Goal: Information Seeking & Learning: Learn about a topic

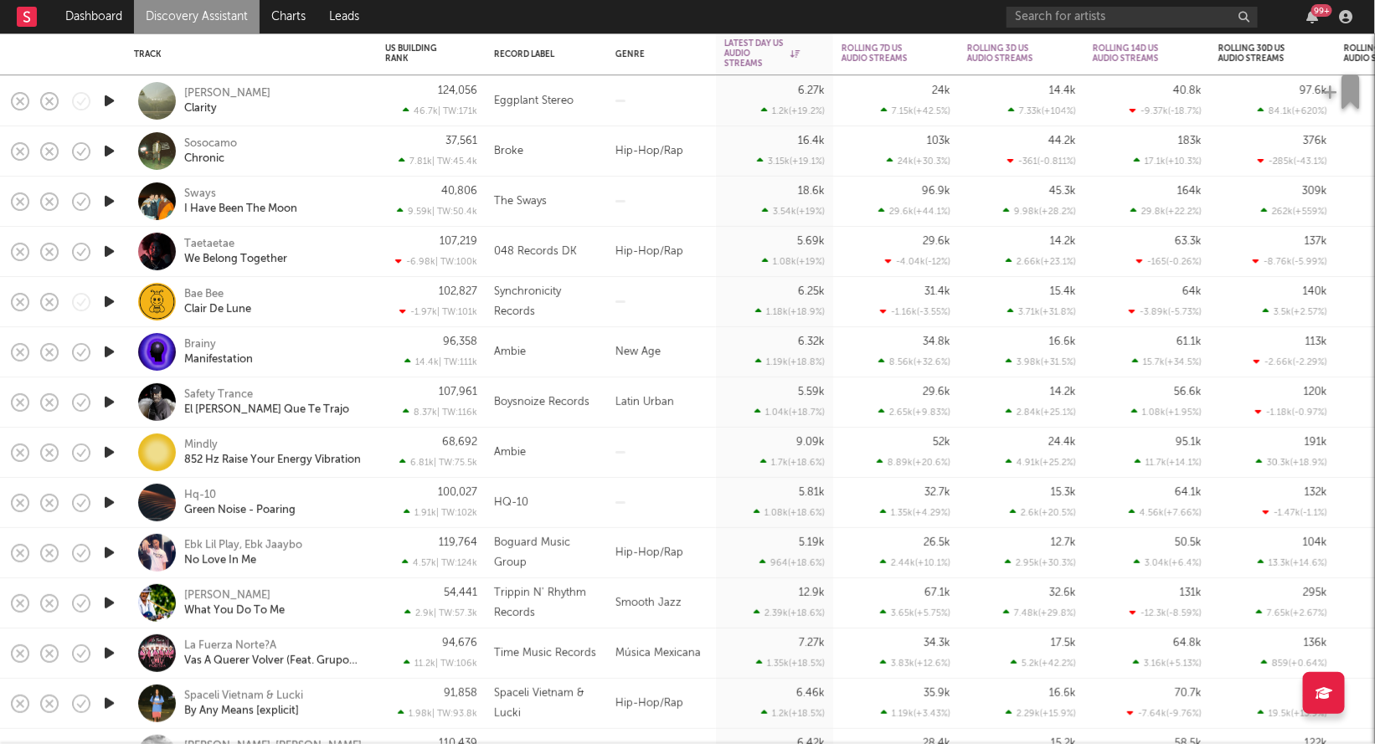
click at [110, 256] on icon "button" at bounding box center [109, 251] width 18 height 21
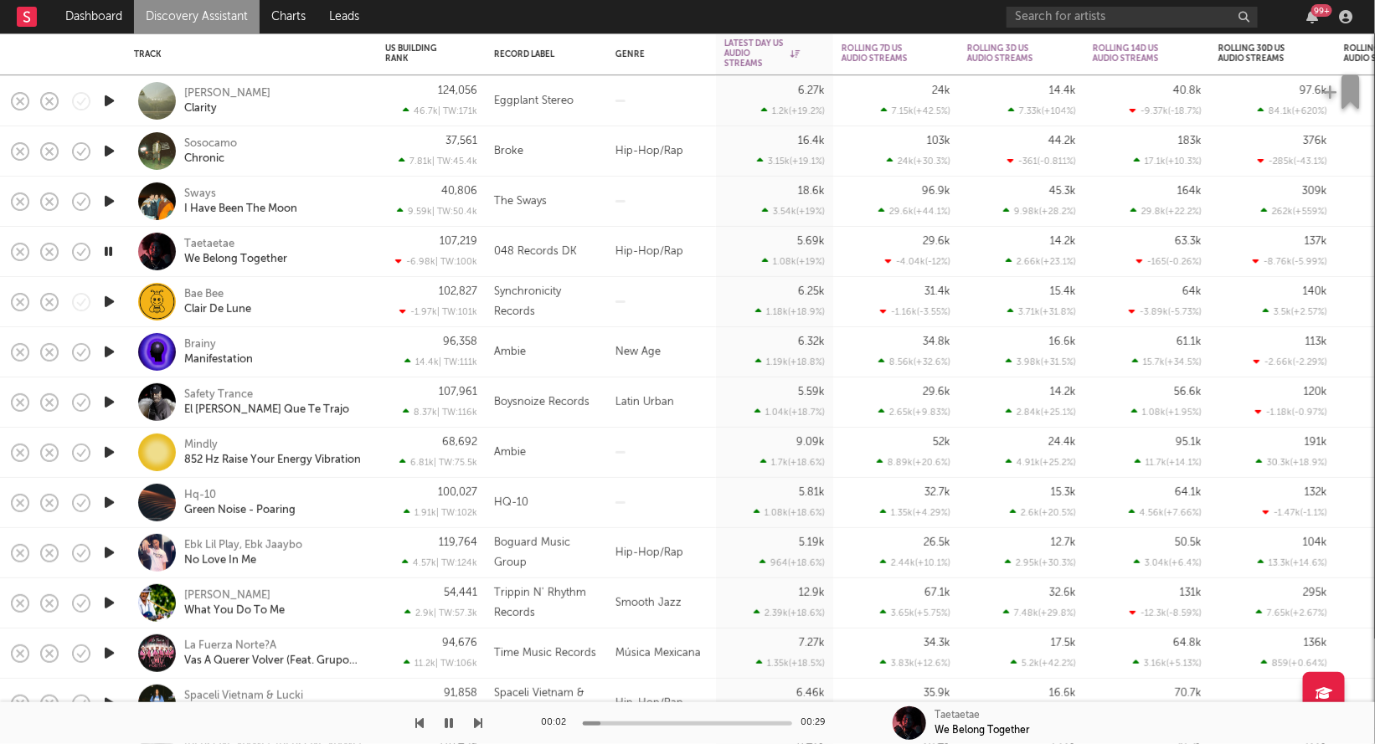
click at [111, 256] on icon "button" at bounding box center [108, 251] width 16 height 21
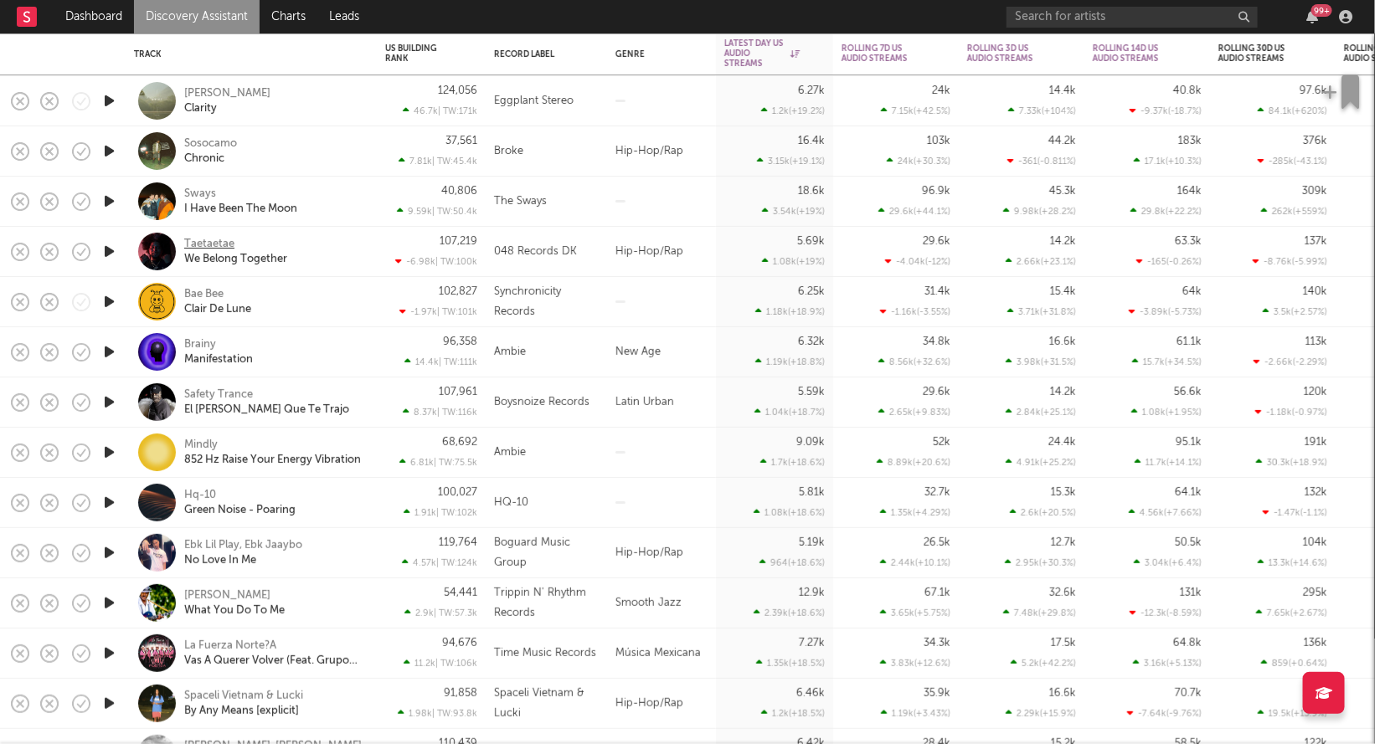
click at [218, 244] on div "Taetaetae" at bounding box center [209, 244] width 50 height 15
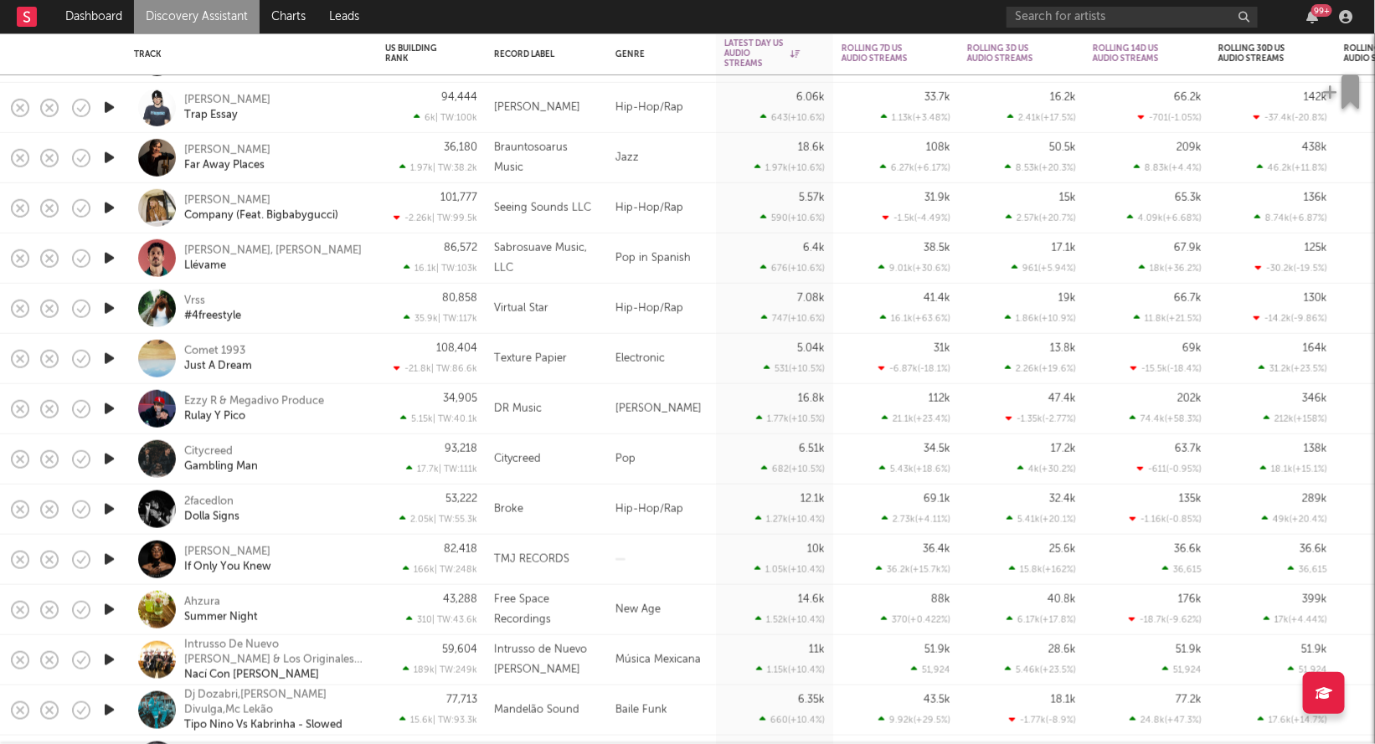
click at [207, 297] on div "Vrss #4freestyle" at bounding box center [274, 308] width 180 height 30
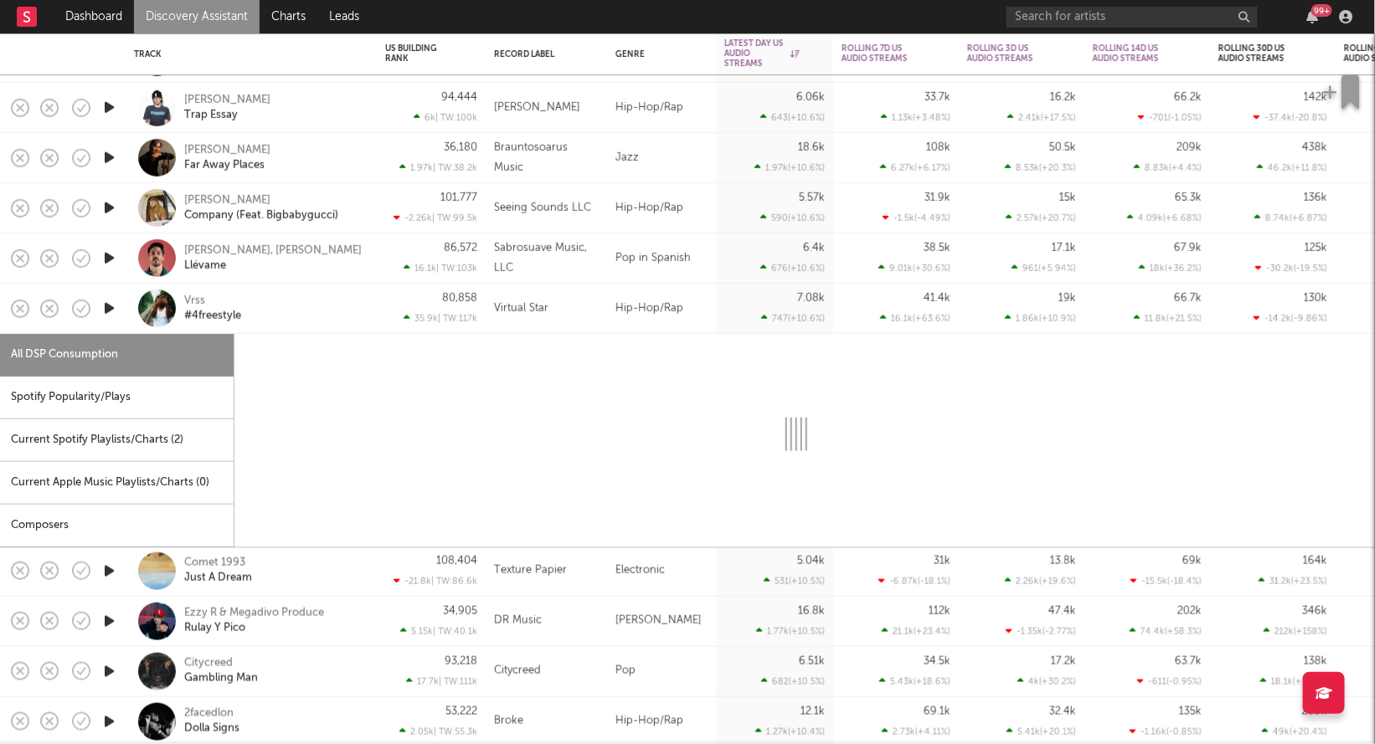
select select "6m"
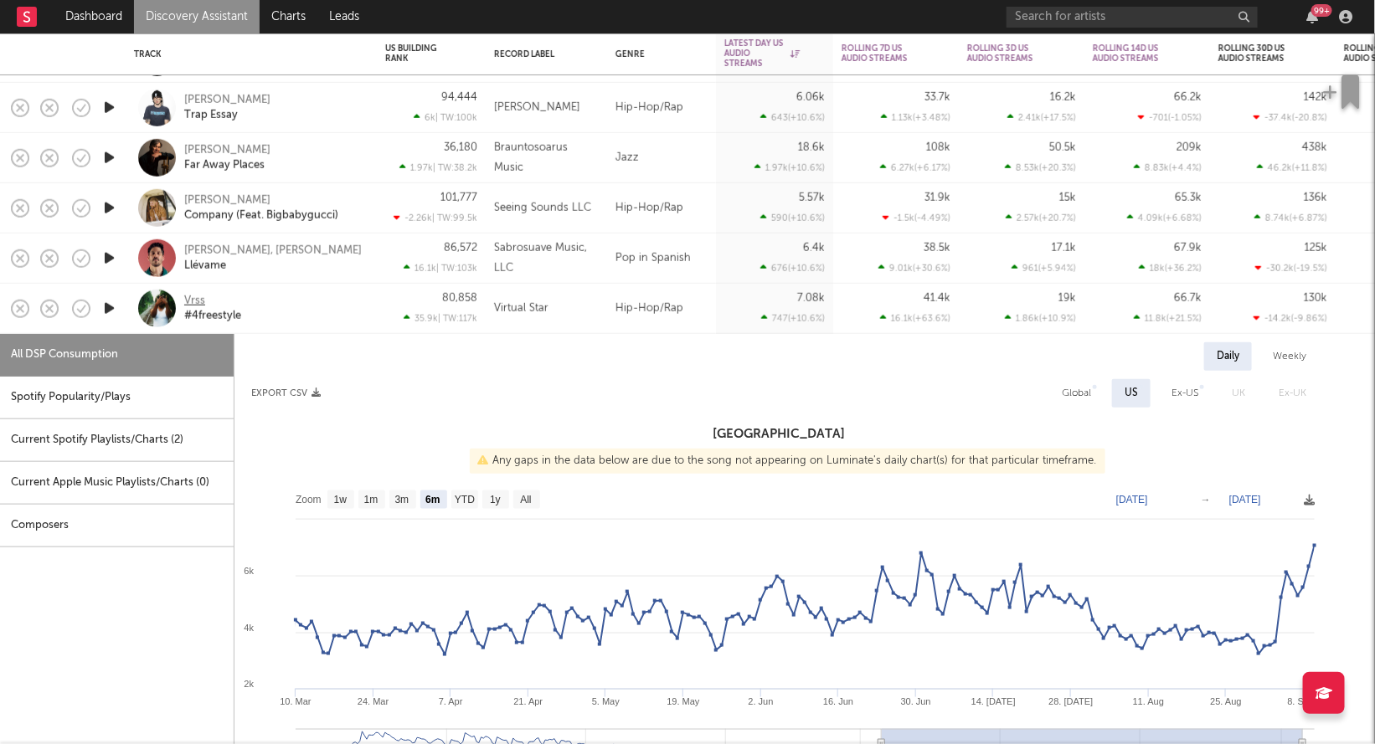
click at [201, 299] on div "Vrss" at bounding box center [194, 300] width 21 height 15
click at [349, 303] on div "Vrss #4freestyle" at bounding box center [274, 308] width 180 height 30
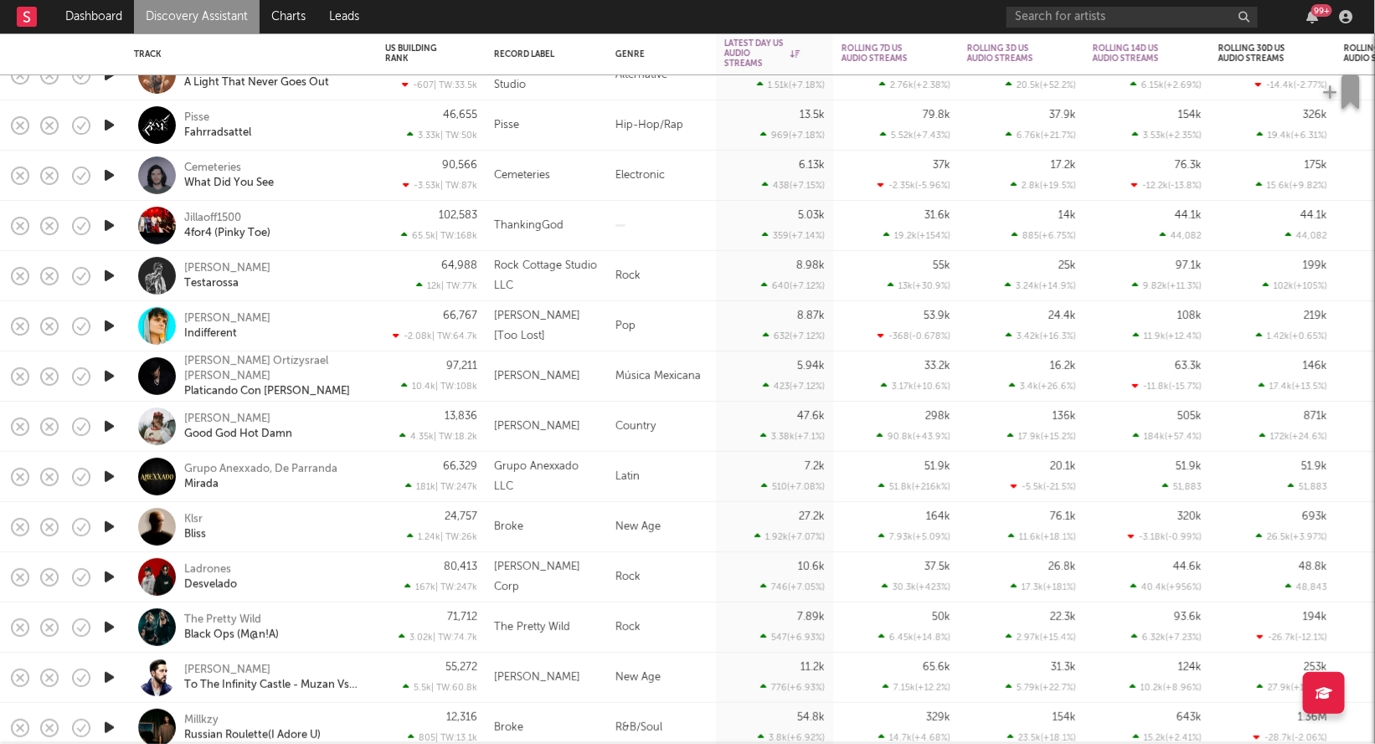
click at [111, 229] on icon "button" at bounding box center [109, 225] width 18 height 21
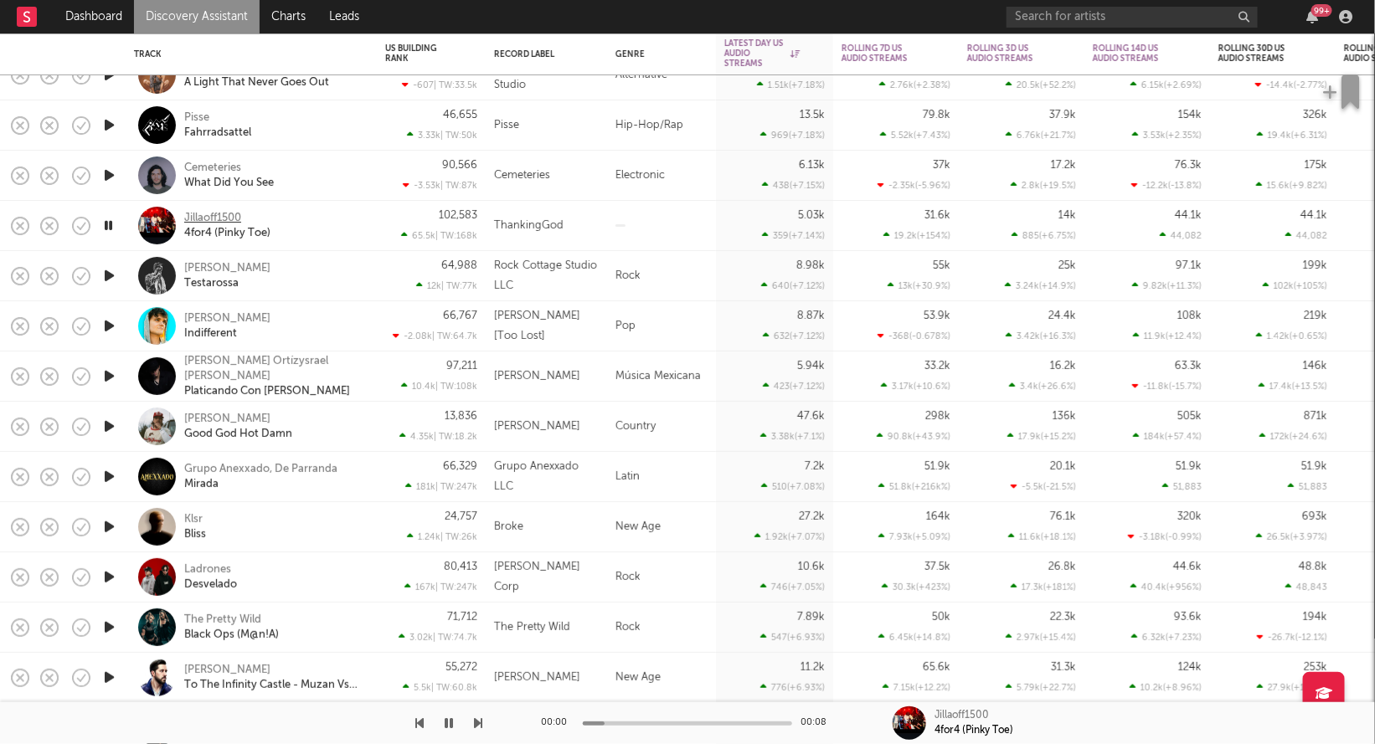
click at [200, 217] on div "Jillaoff1500" at bounding box center [212, 218] width 57 height 15
click at [110, 226] on icon "button" at bounding box center [108, 225] width 16 height 21
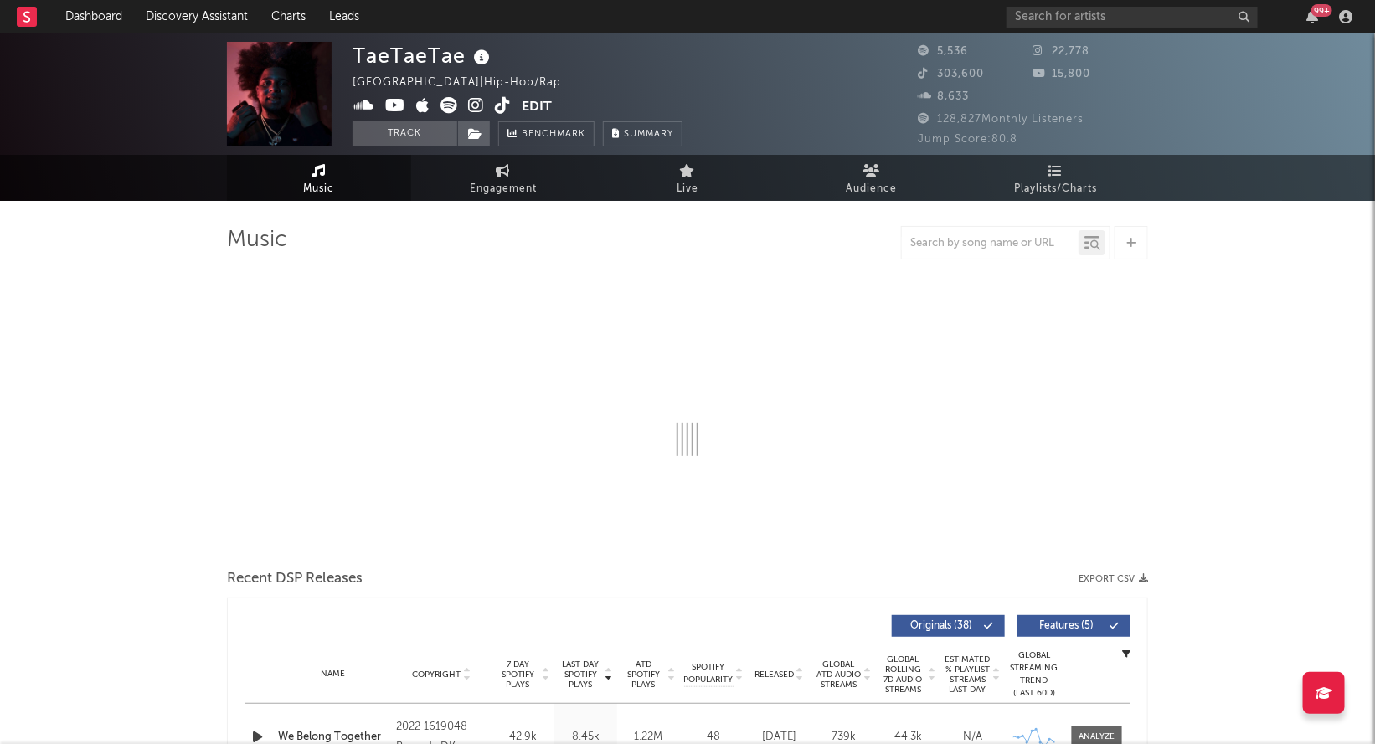
click at [452, 105] on icon at bounding box center [448, 105] width 17 height 17
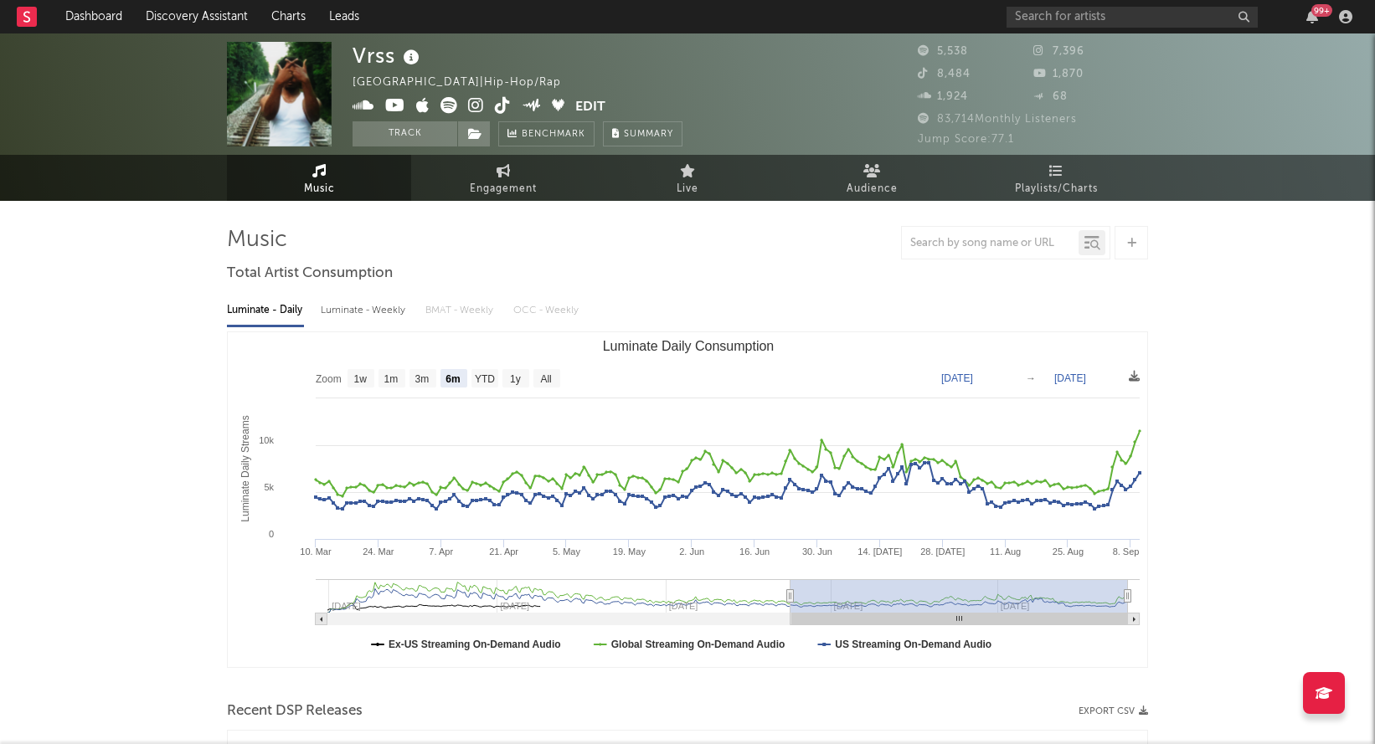
select select "6m"
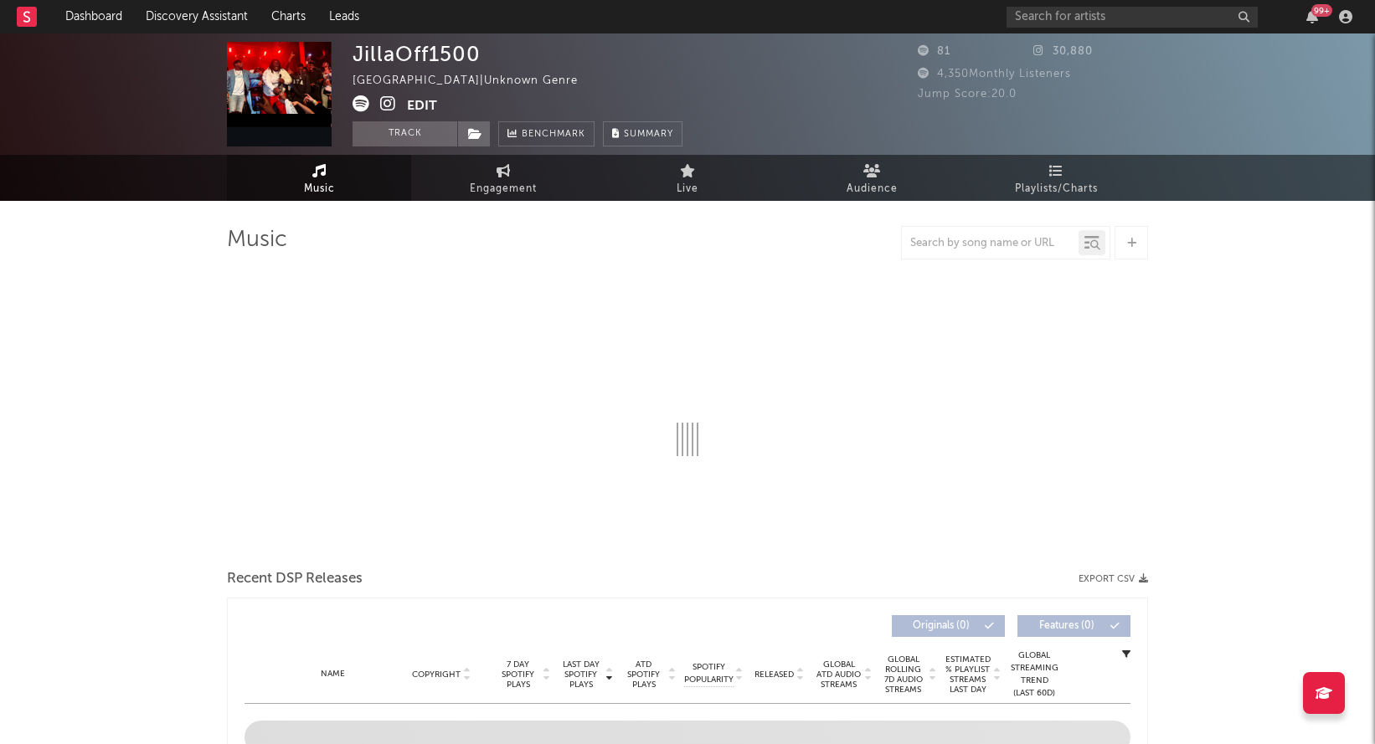
select select "1w"
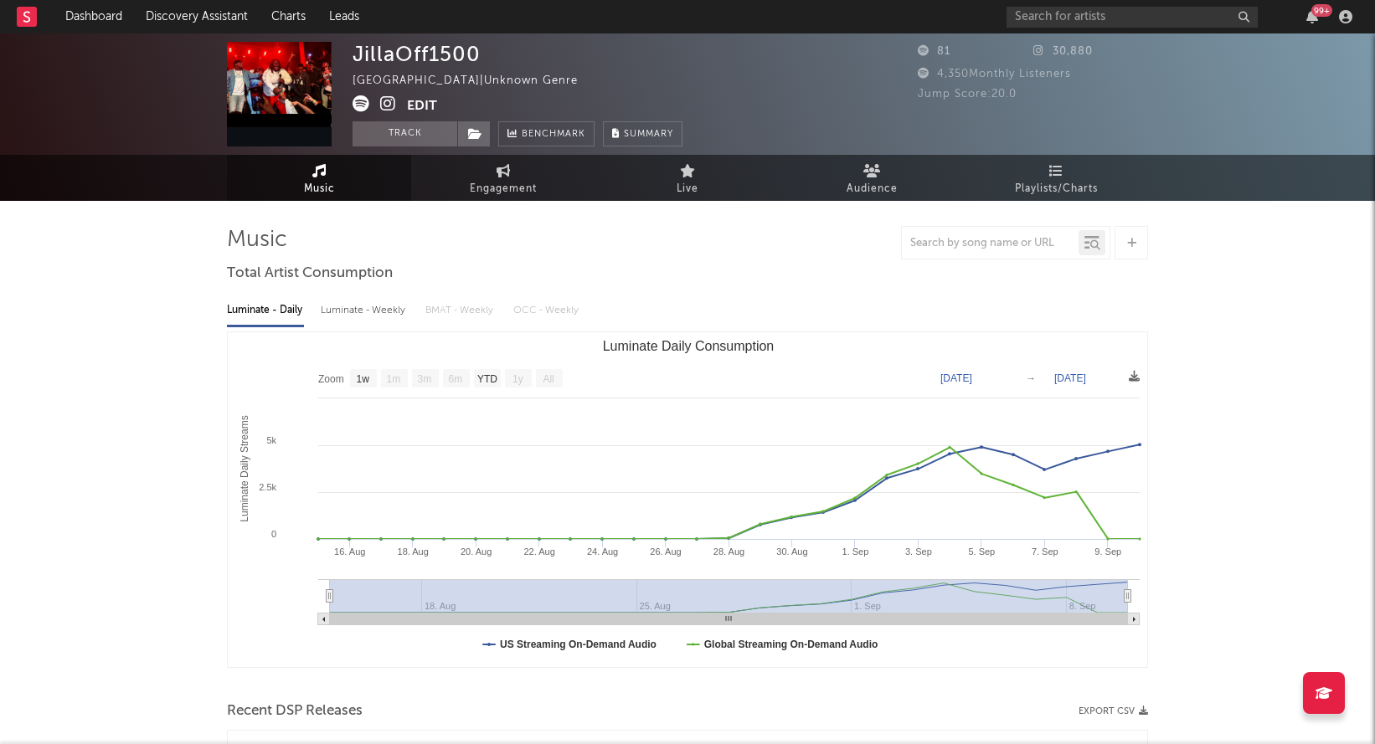
select select "1w"
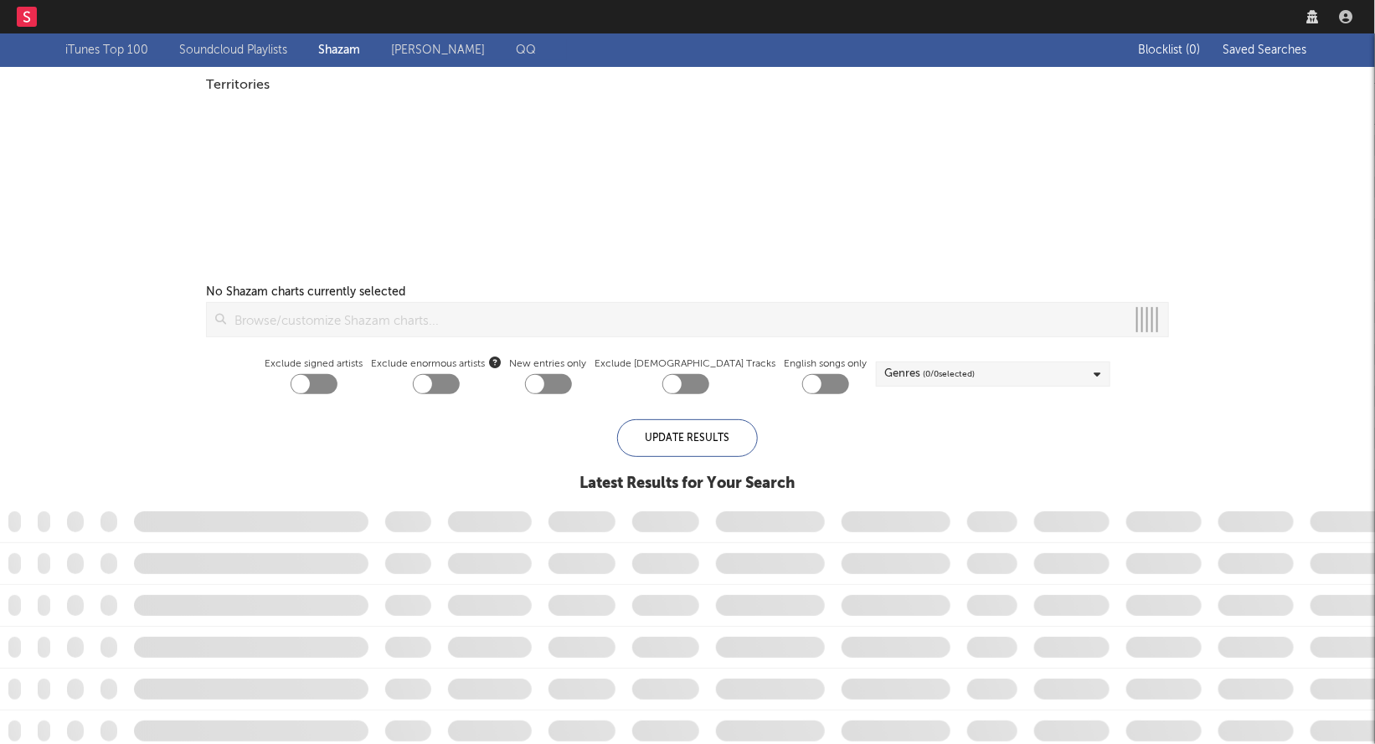
checkbox input "true"
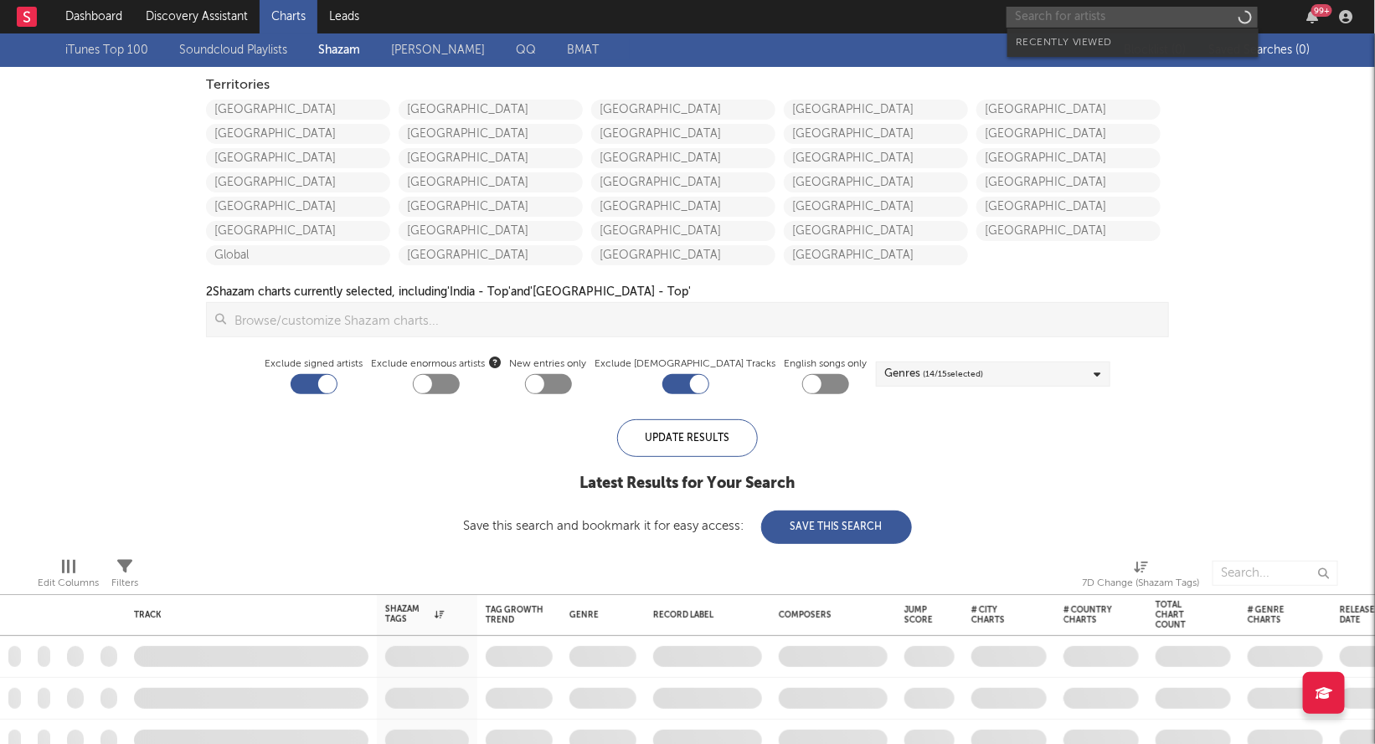
click at [1133, 10] on input "text" at bounding box center [1131, 17] width 251 height 21
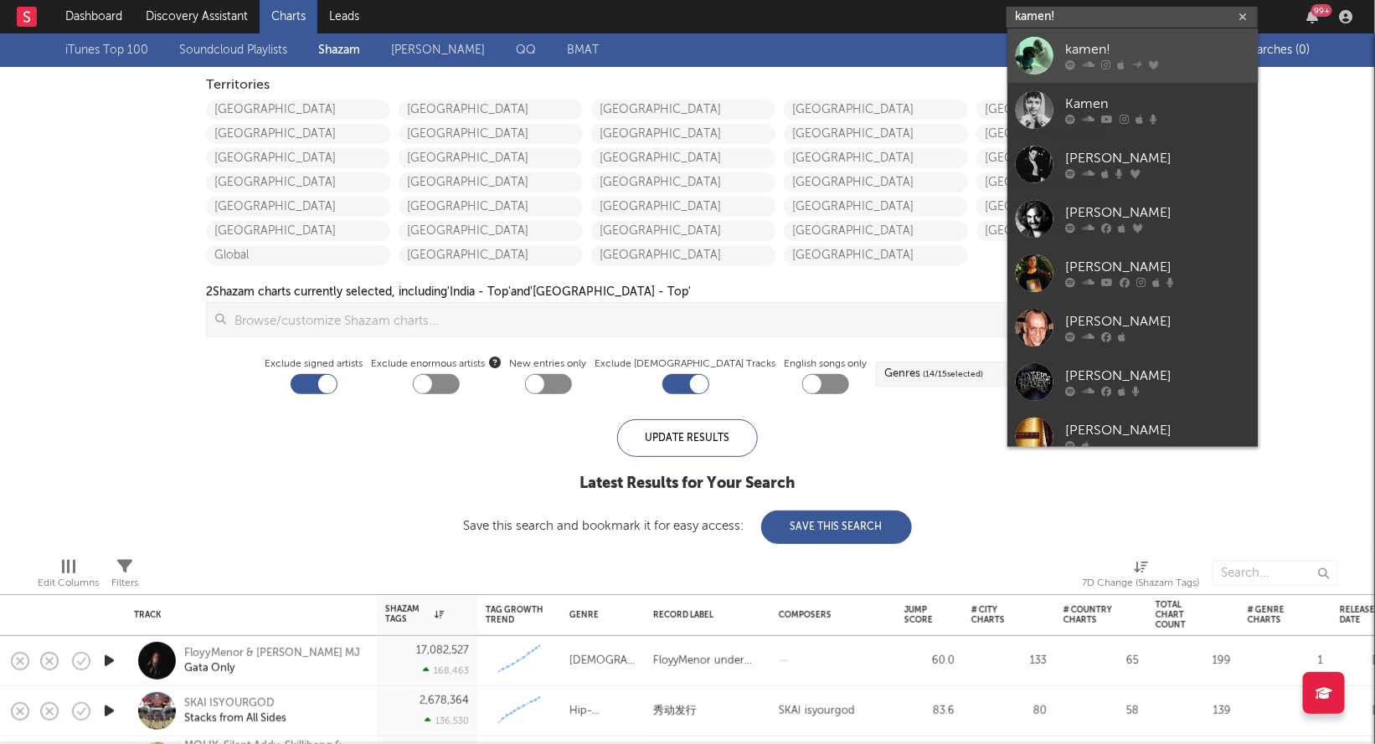
type input "kamen!"
click at [1078, 32] on link "kamen!" at bounding box center [1132, 55] width 251 height 54
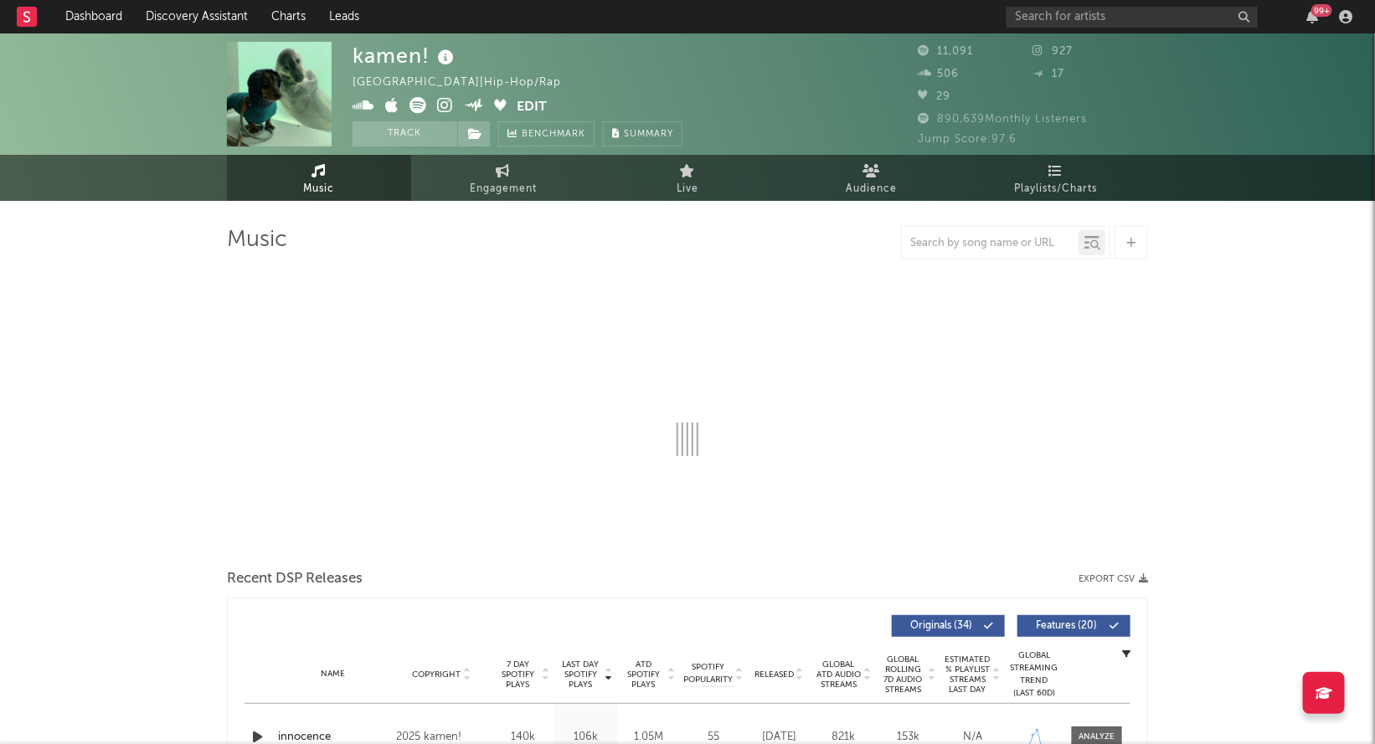
select select "6m"
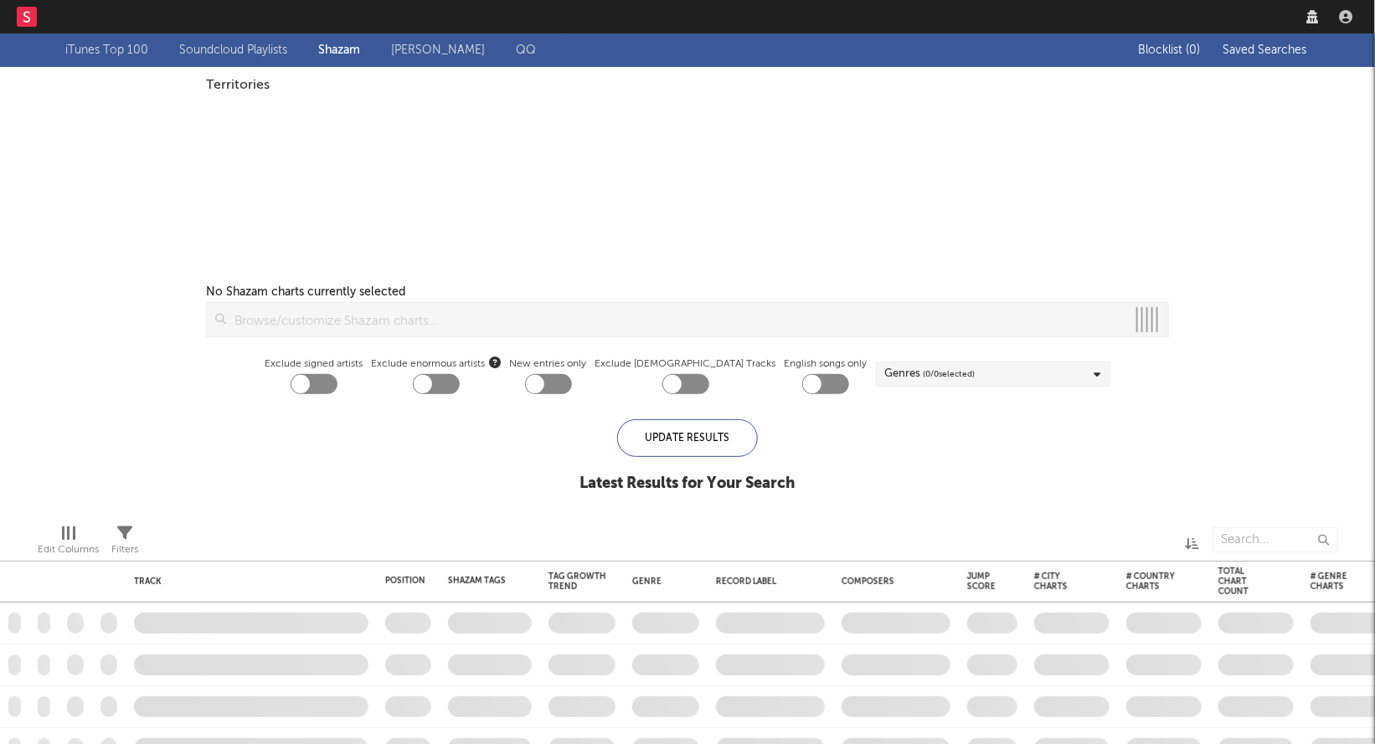
checkbox input "true"
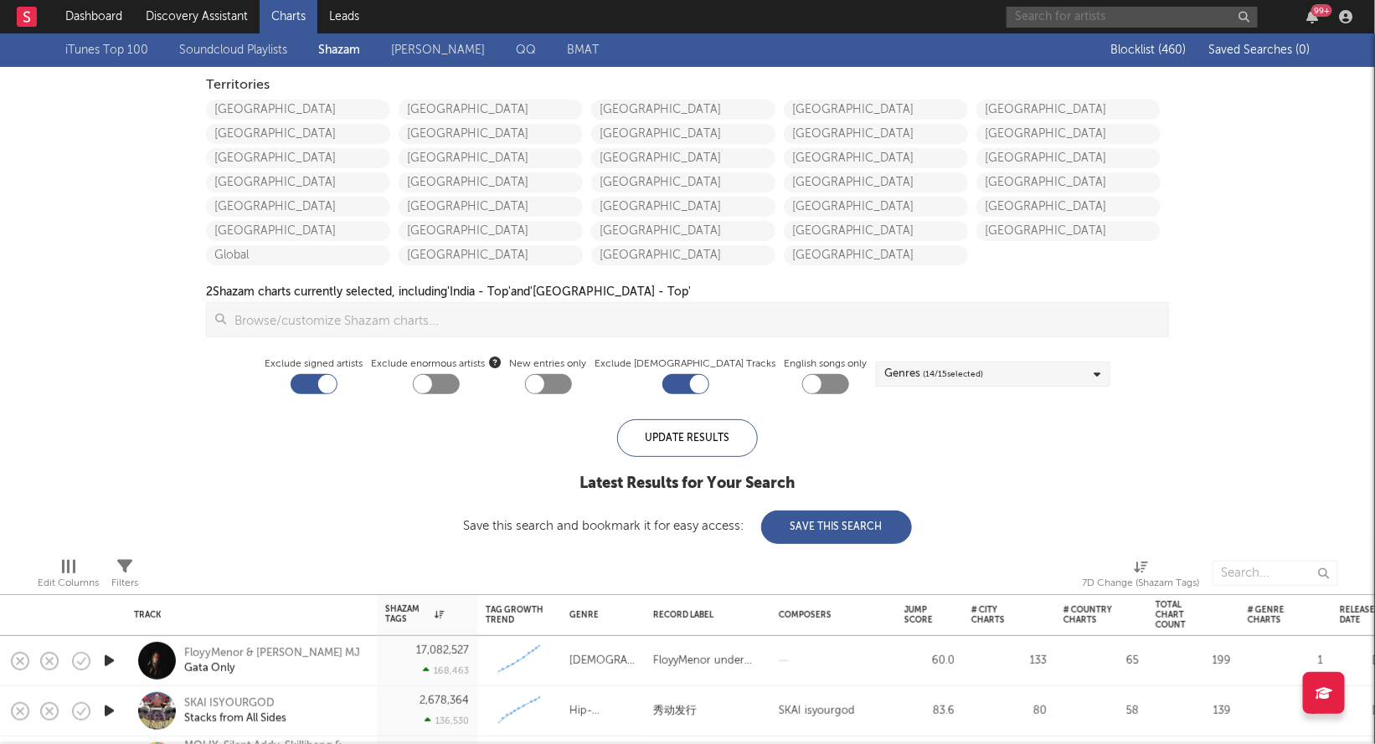
click at [1051, 8] on input "text" at bounding box center [1131, 17] width 251 height 21
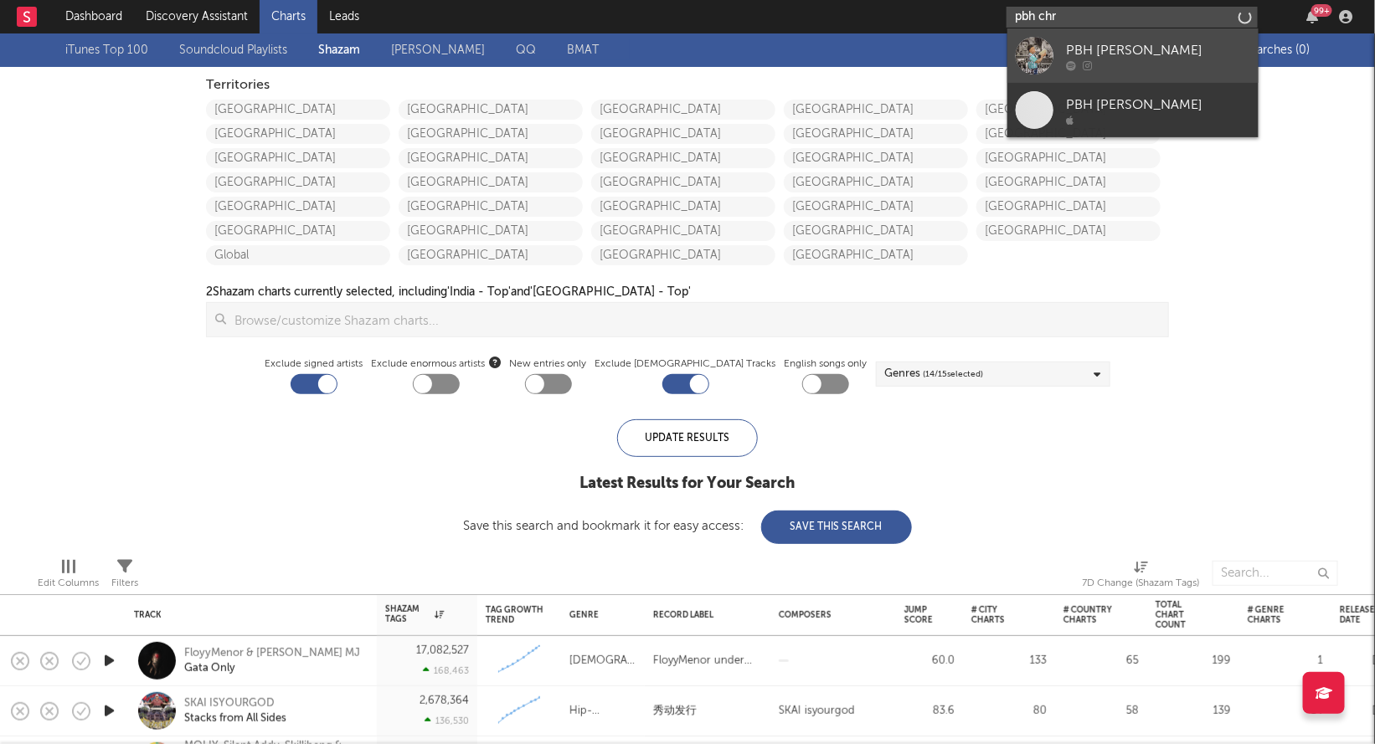
type input "pbh chr"
click at [1062, 48] on link "PBH [PERSON_NAME]" at bounding box center [1132, 55] width 251 height 54
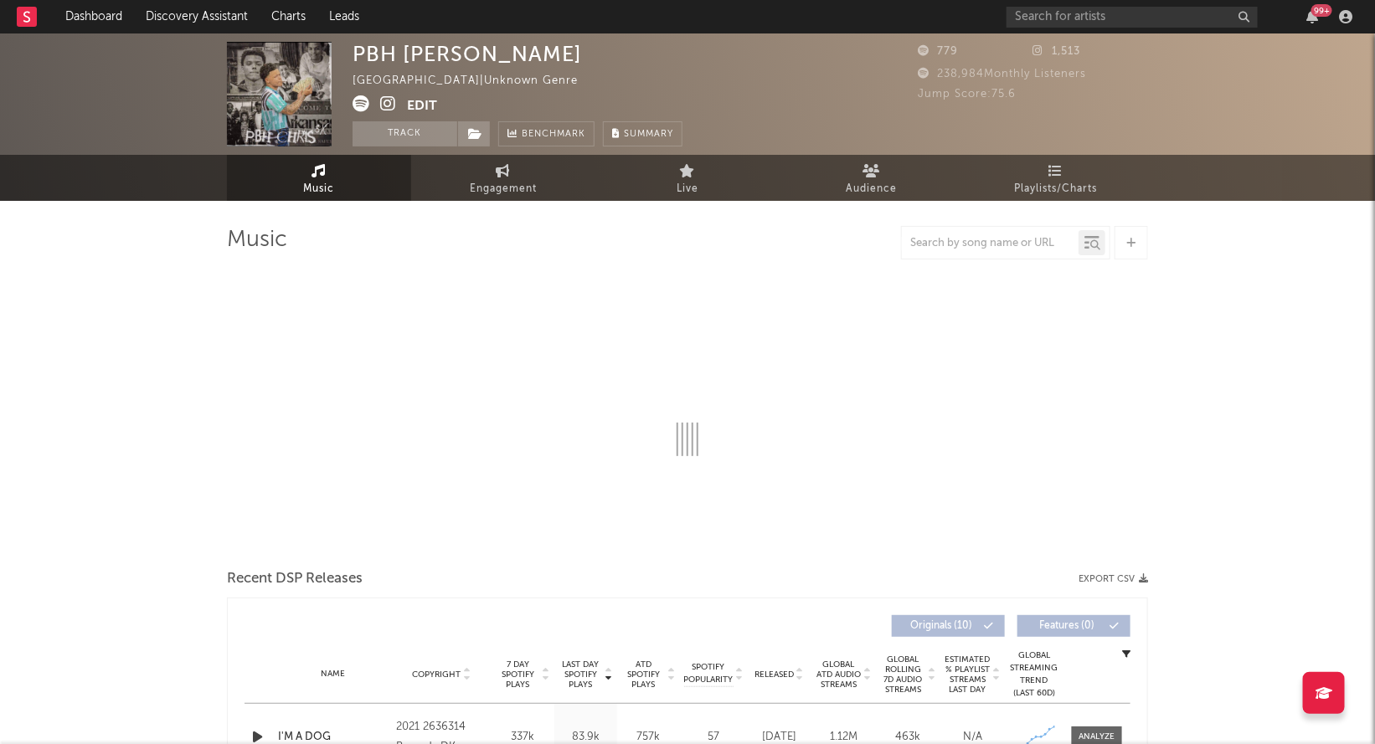
select select "1w"
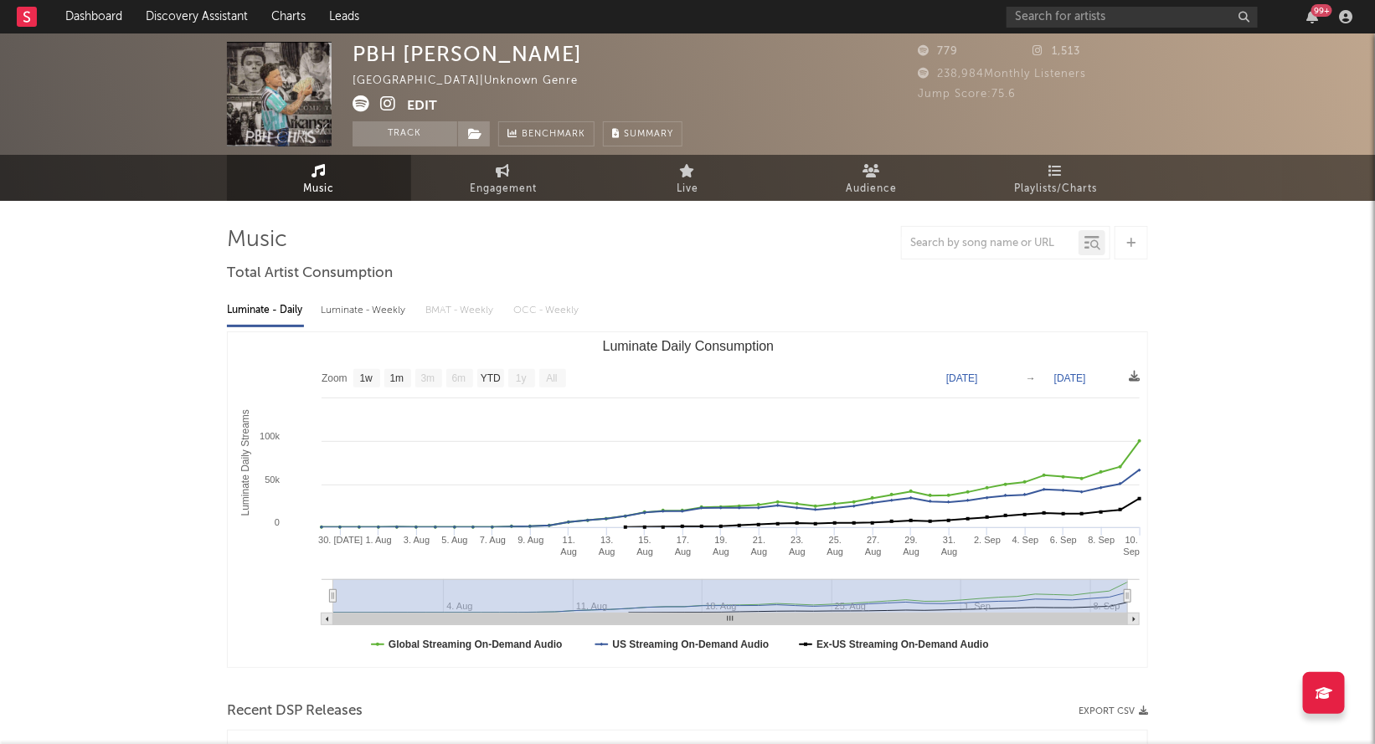
click at [369, 100] on icon at bounding box center [360, 103] width 17 height 17
click at [390, 103] on icon at bounding box center [388, 103] width 16 height 17
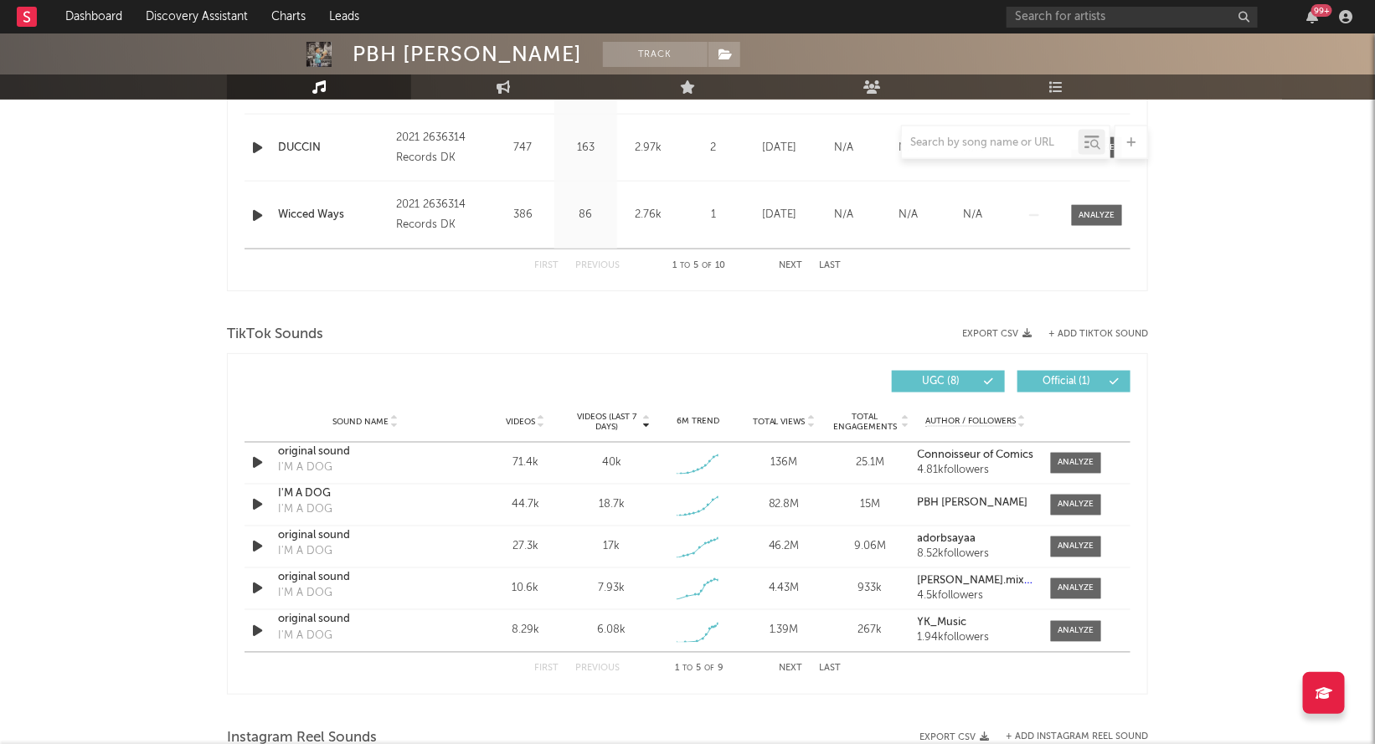
scroll to position [927, 0]
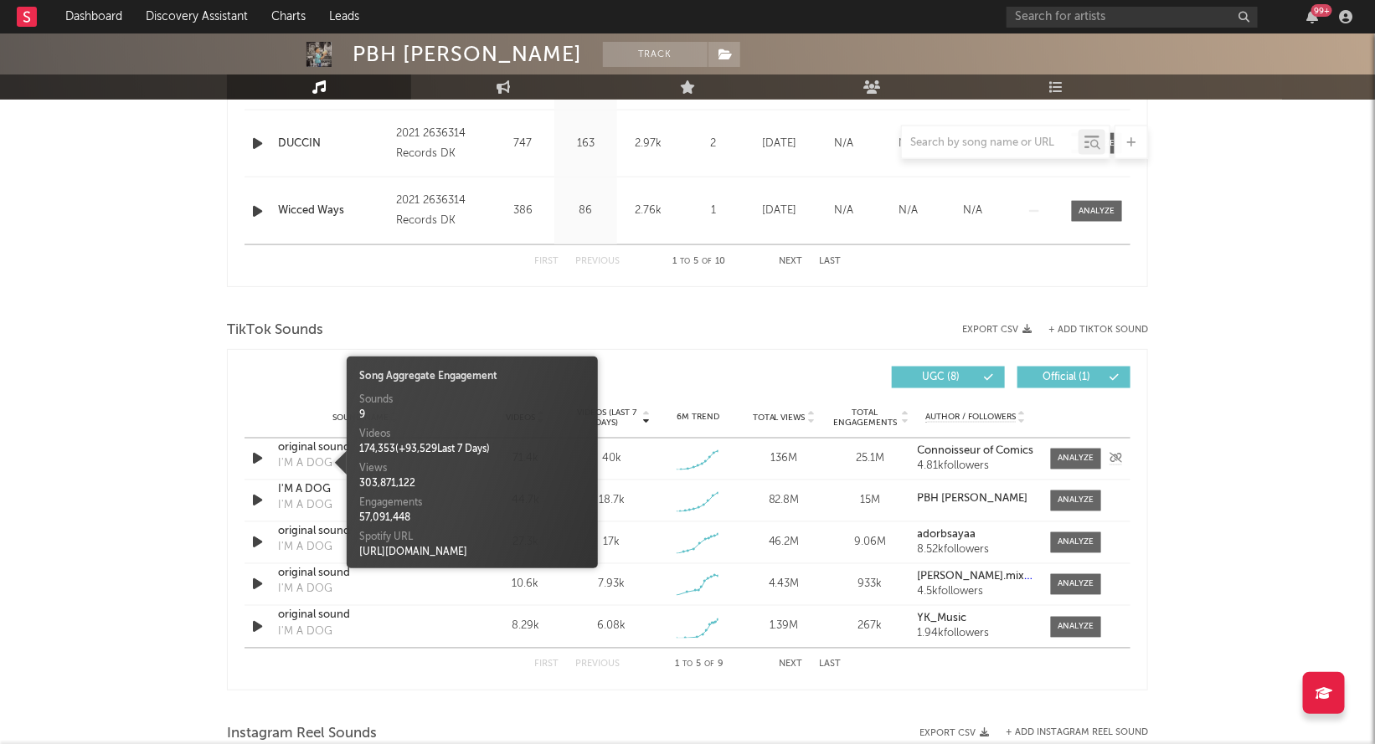
click at [307, 464] on div "I'M A DOG" at bounding box center [305, 464] width 54 height 17
click at [305, 450] on div "original sound" at bounding box center [365, 448] width 175 height 17
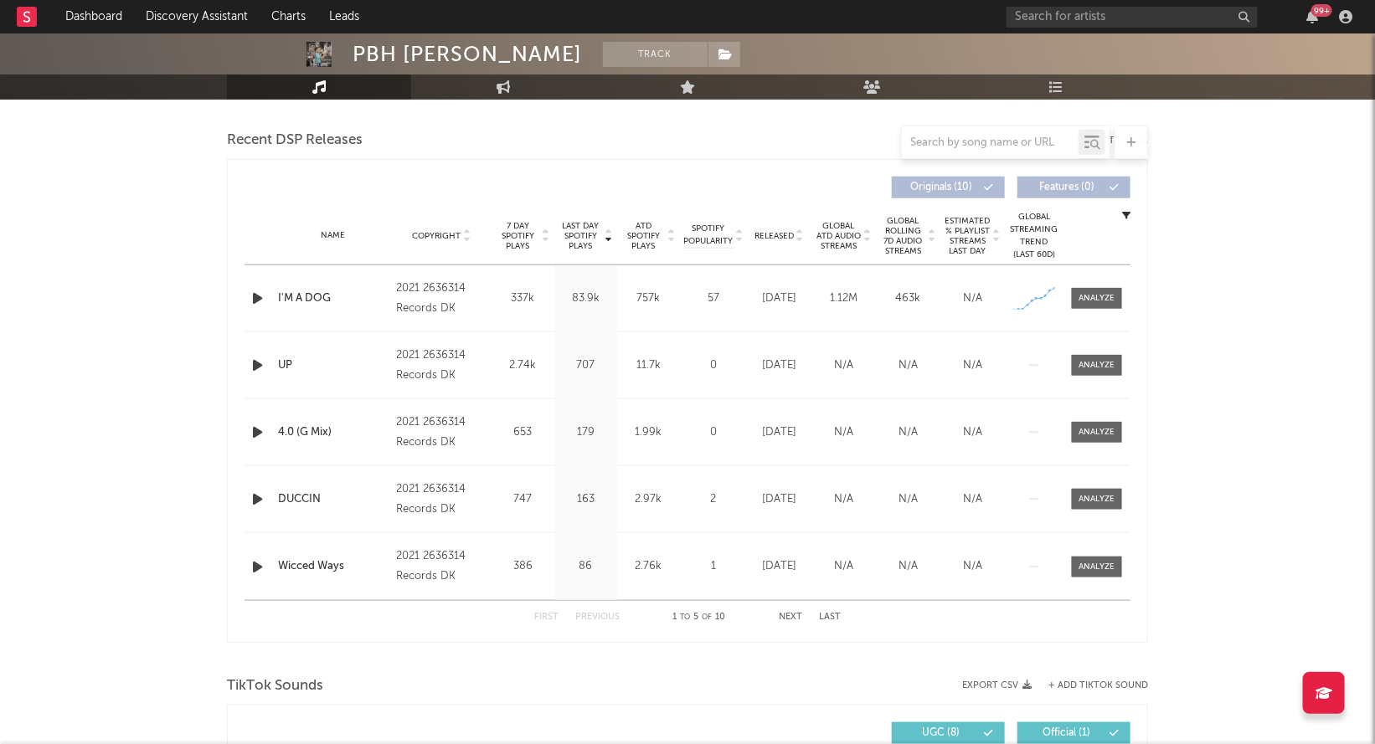
scroll to position [0, 0]
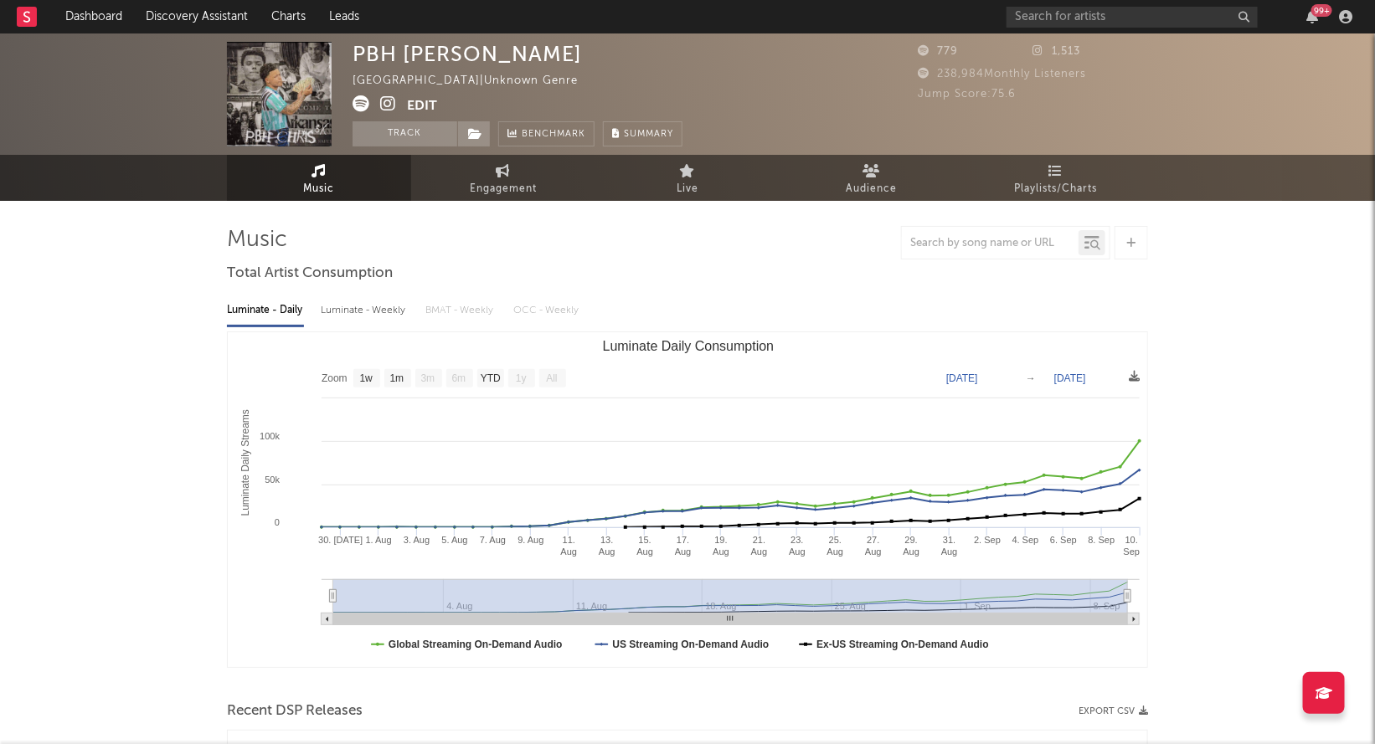
click at [381, 101] on icon at bounding box center [388, 103] width 16 height 17
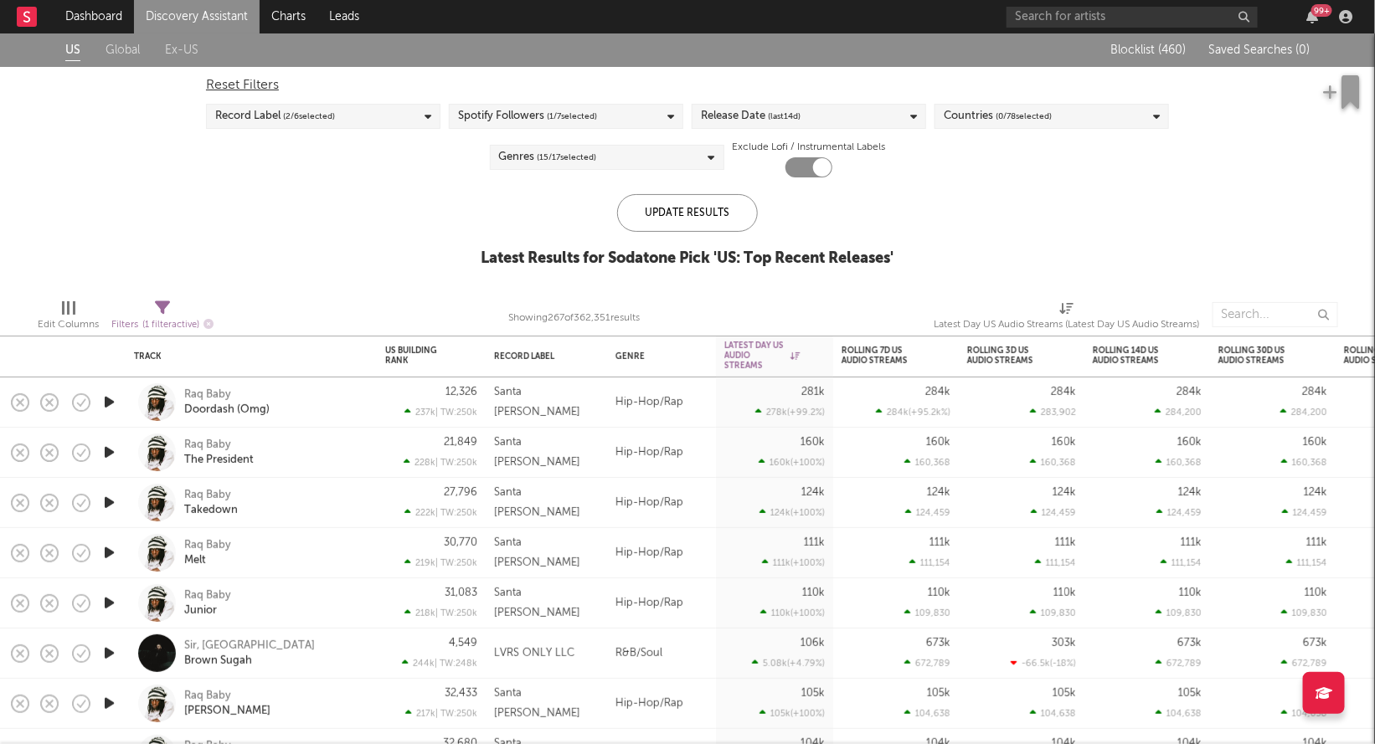
click at [805, 116] on div "Release Date (last 14 d)" at bounding box center [808, 116] width 234 height 25
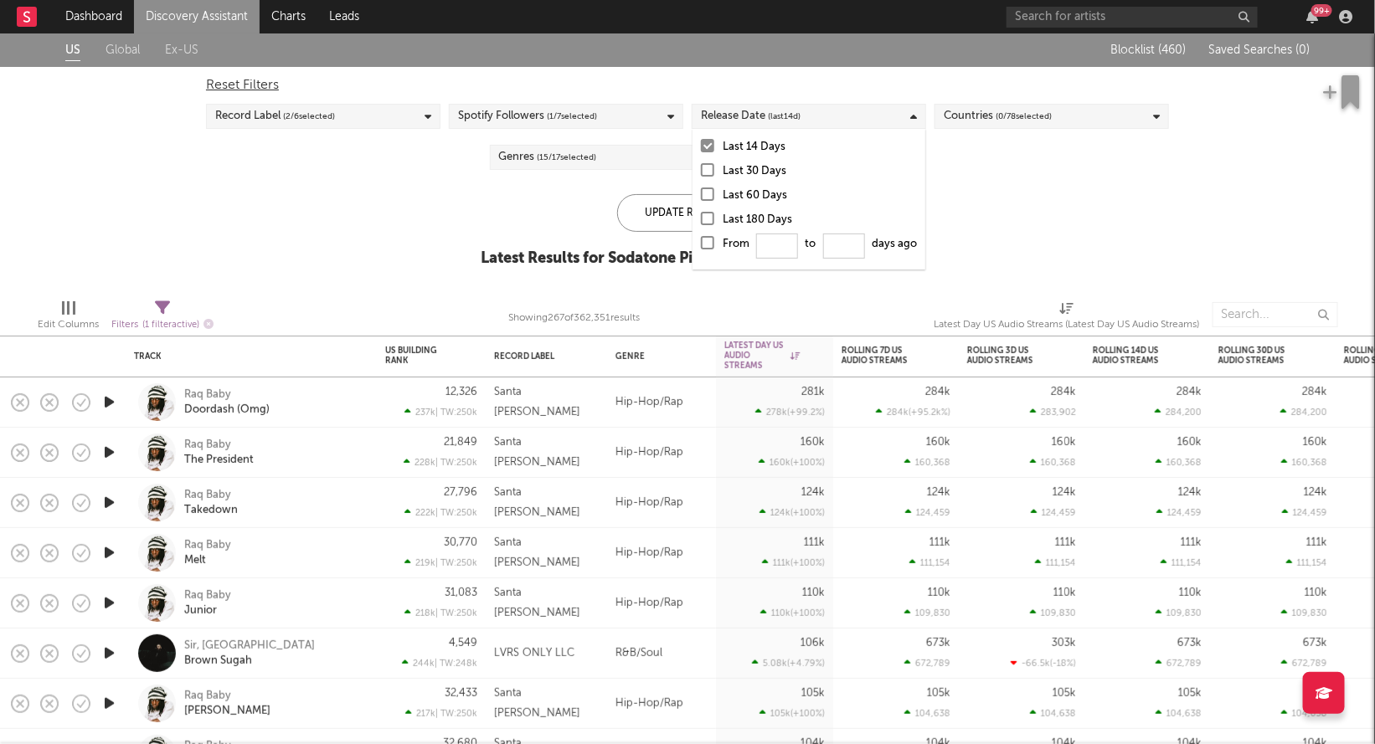
click at [703, 241] on div at bounding box center [707, 242] width 13 height 13
click at [701, 241] on input "From to days ago" at bounding box center [701, 247] width 0 height 27
click at [762, 243] on input "From to days ago" at bounding box center [778, 246] width 42 height 25
type input "0"
click at [667, 220] on div "Update Results" at bounding box center [687, 213] width 141 height 38
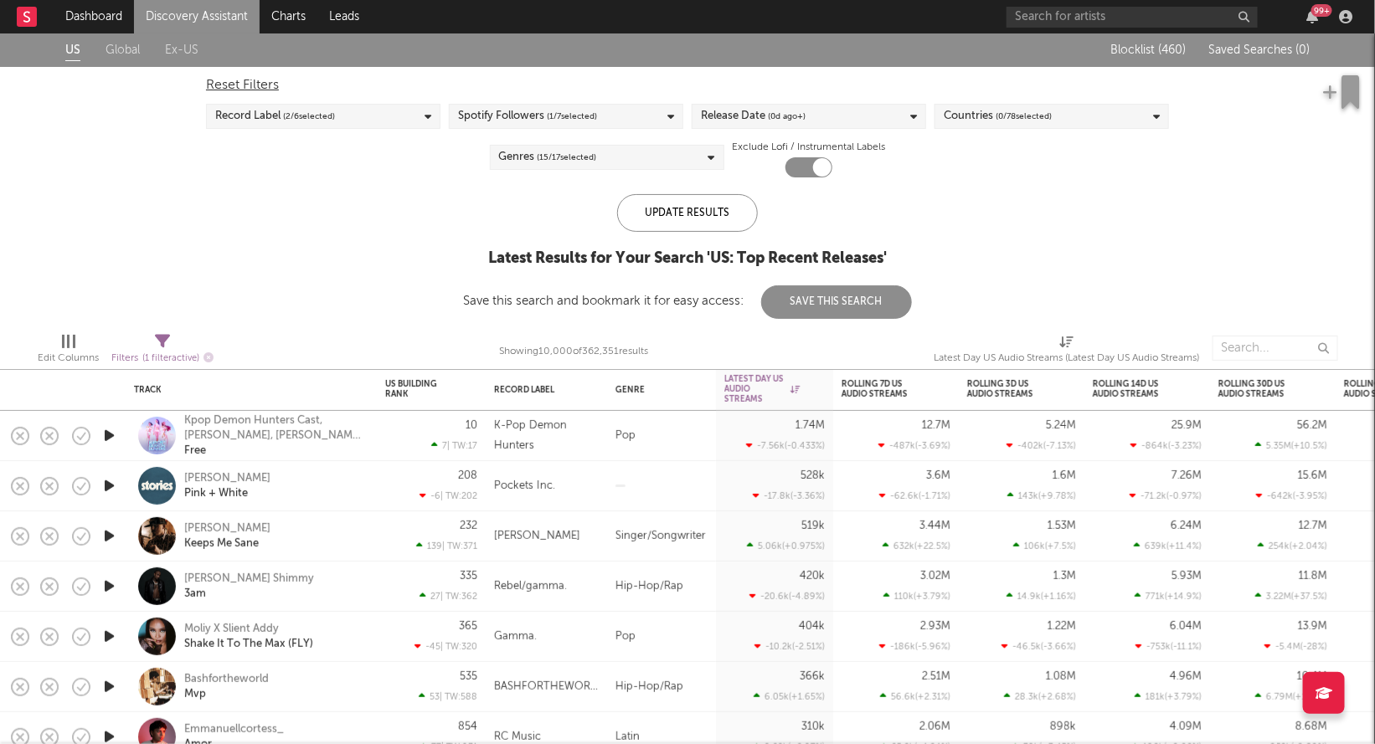
click at [376, 123] on div "Record Label ( 2 / 6 selected)" at bounding box center [323, 116] width 234 height 25
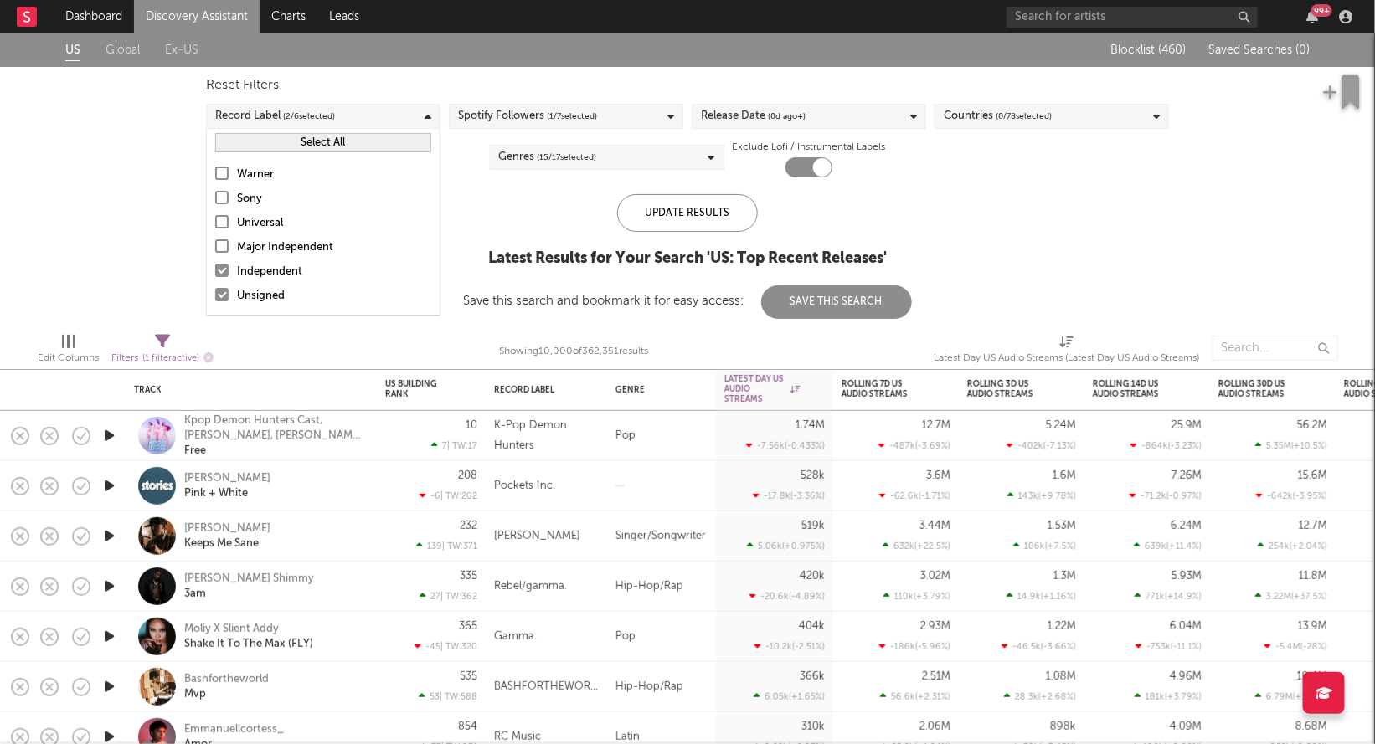
click at [476, 121] on div "Spotify Followers ( 1 / 7 selected)" at bounding box center [527, 116] width 139 height 20
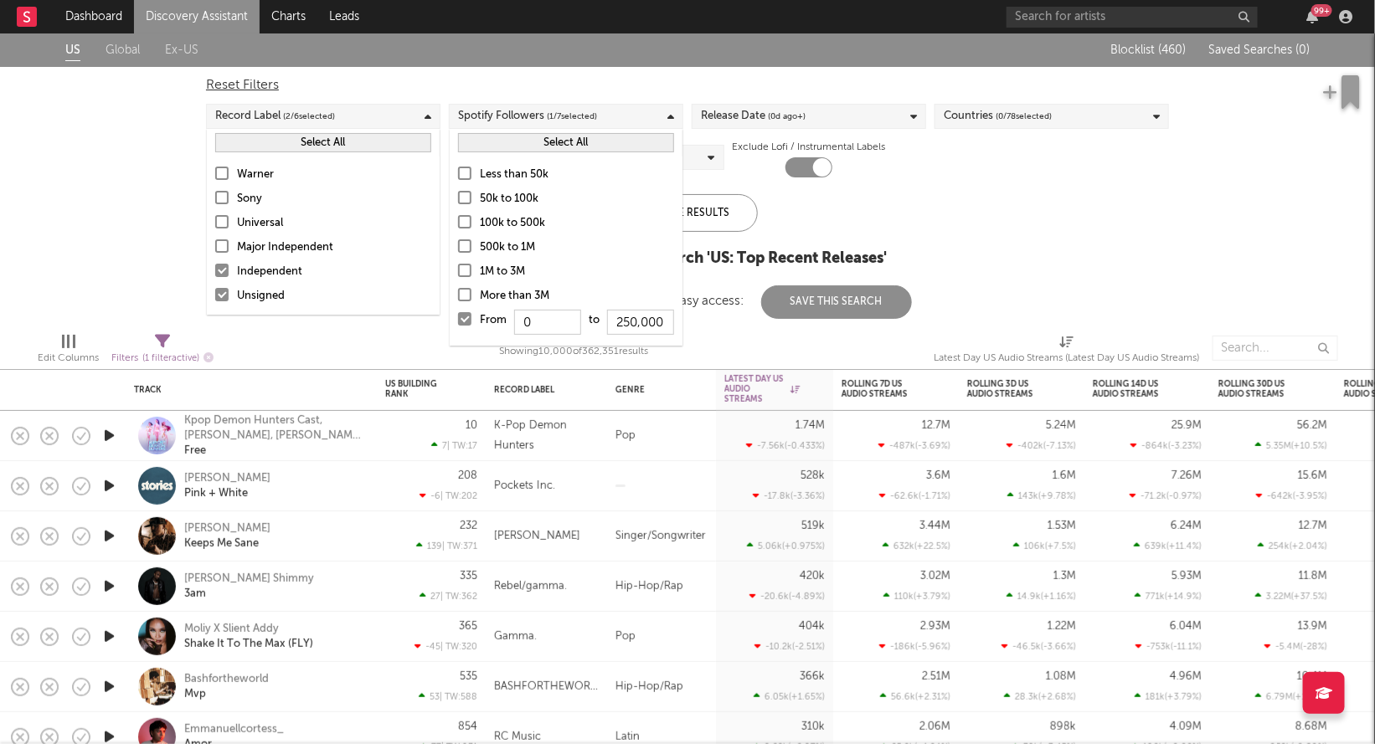
click at [995, 232] on div "US Global Ex-US Blocklist ( 460 ) Saved Searches ( 0 ) Reset Filters Record Lab…" at bounding box center [687, 175] width 1375 height 285
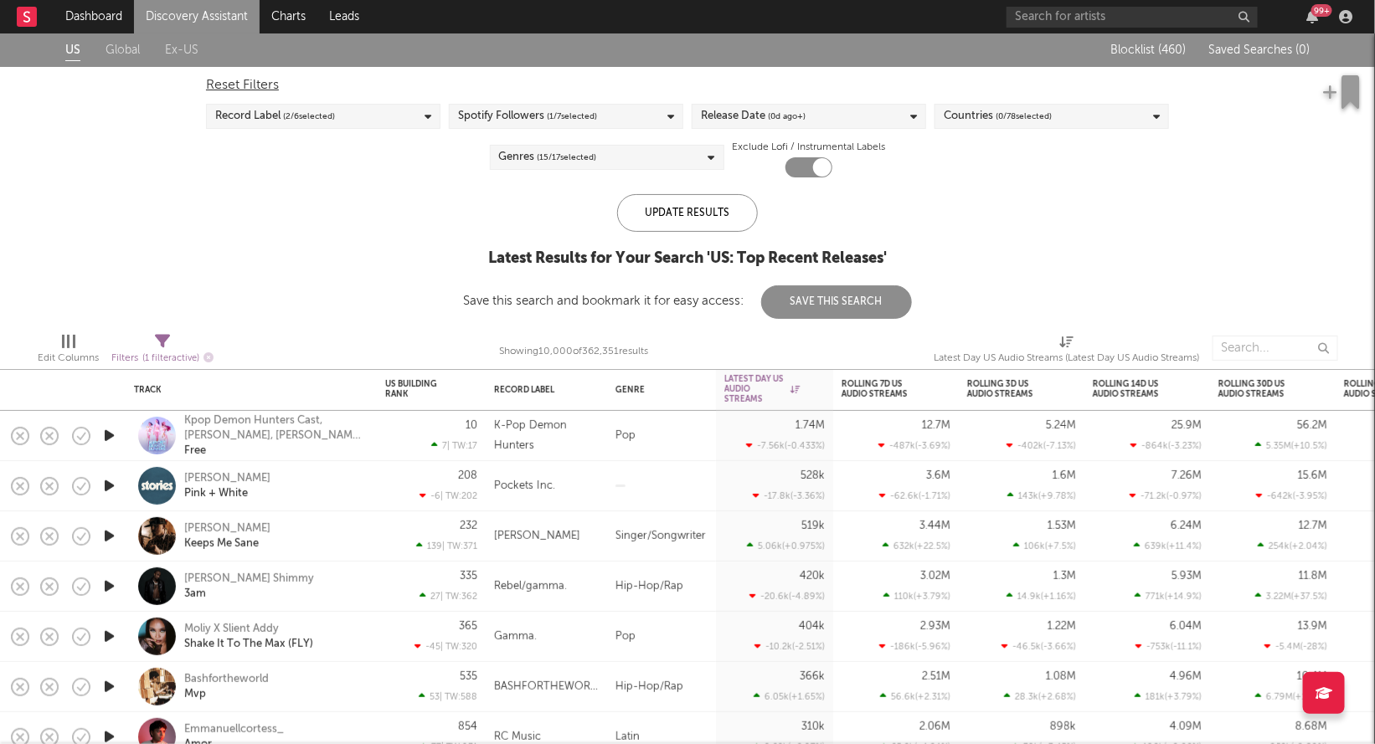
click at [573, 164] on span "( 15 / 17 selected)" at bounding box center [566, 157] width 59 height 20
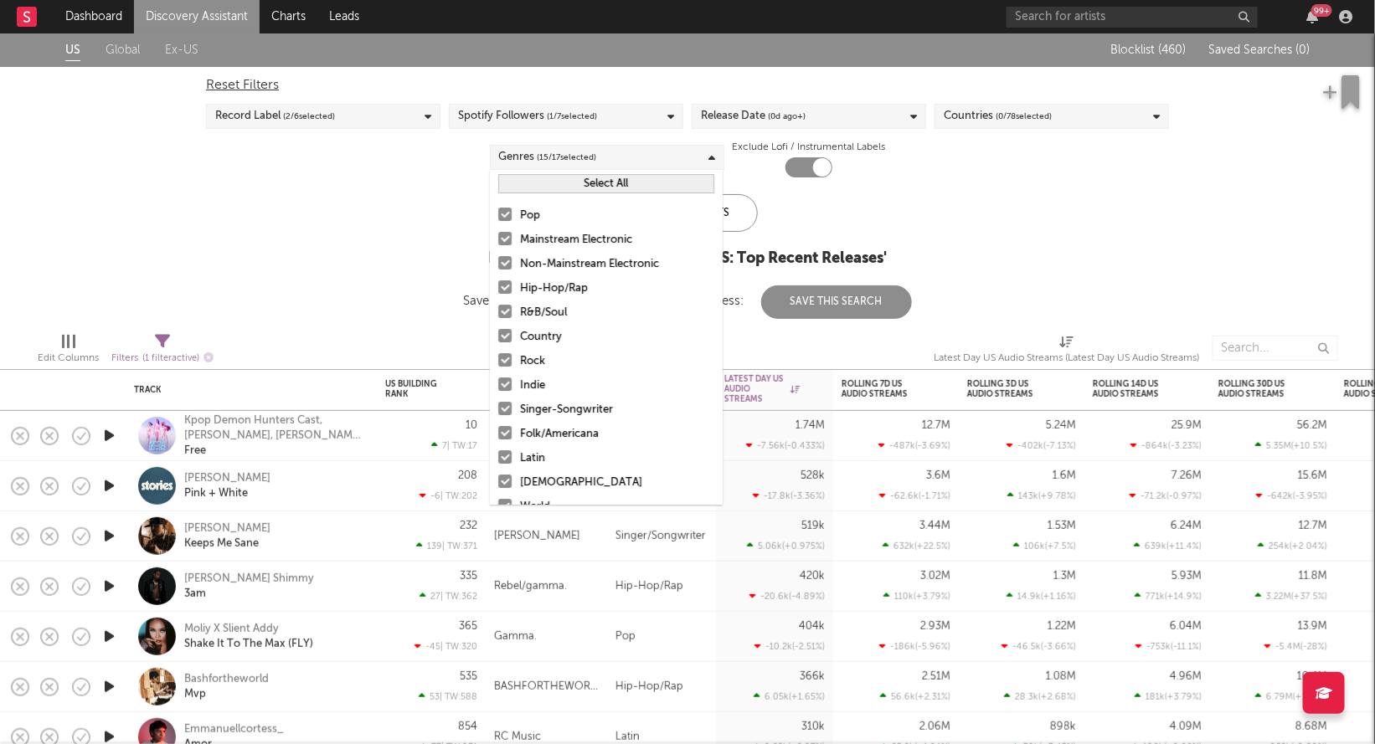
click at [501, 243] on div at bounding box center [504, 238] width 13 height 13
click at [498, 243] on input "Mainstream Electronic" at bounding box center [498, 240] width 0 height 20
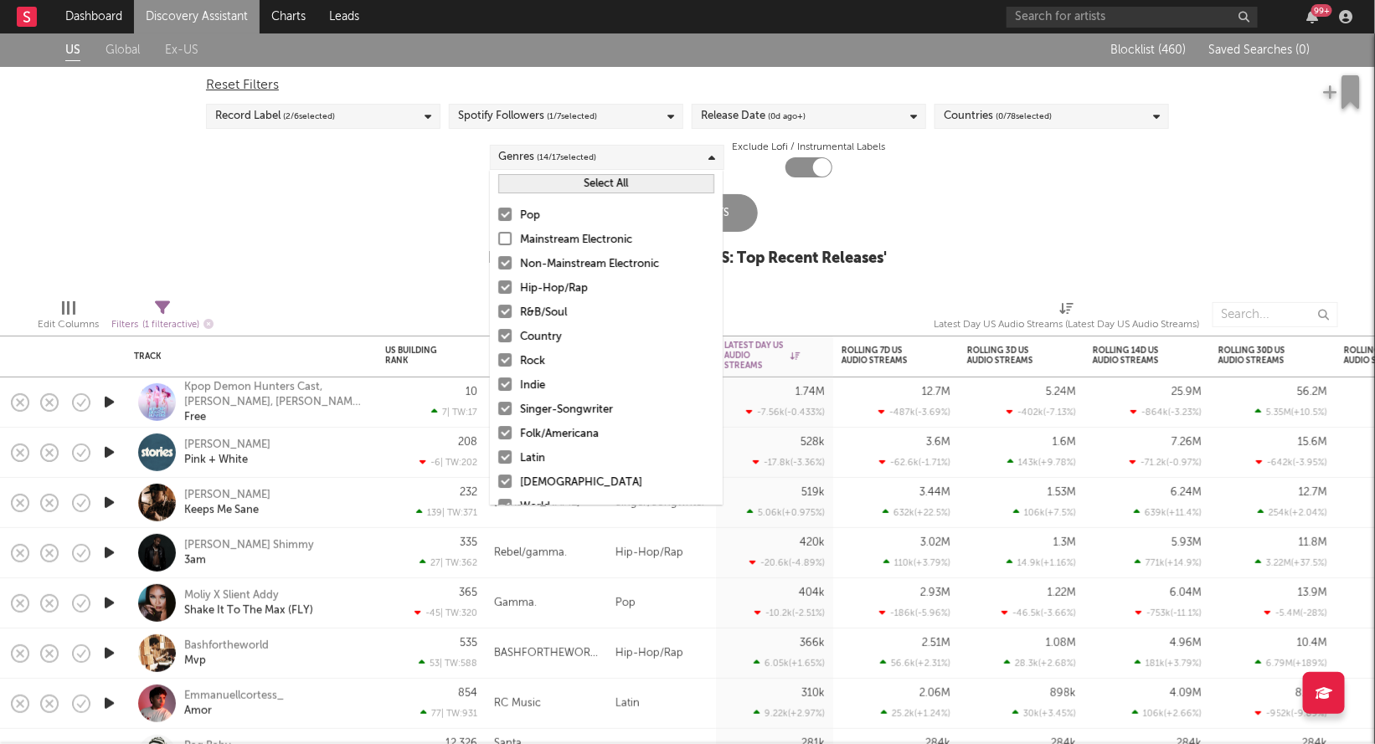
click at [501, 258] on div at bounding box center [504, 262] width 13 height 13
click at [498, 258] on input "Non-Mainstream Electronic" at bounding box center [498, 264] width 0 height 20
click at [506, 431] on div at bounding box center [504, 432] width 13 height 13
click at [498, 431] on input "Folk/Americana" at bounding box center [498, 434] width 0 height 20
click at [506, 413] on div at bounding box center [504, 408] width 13 height 13
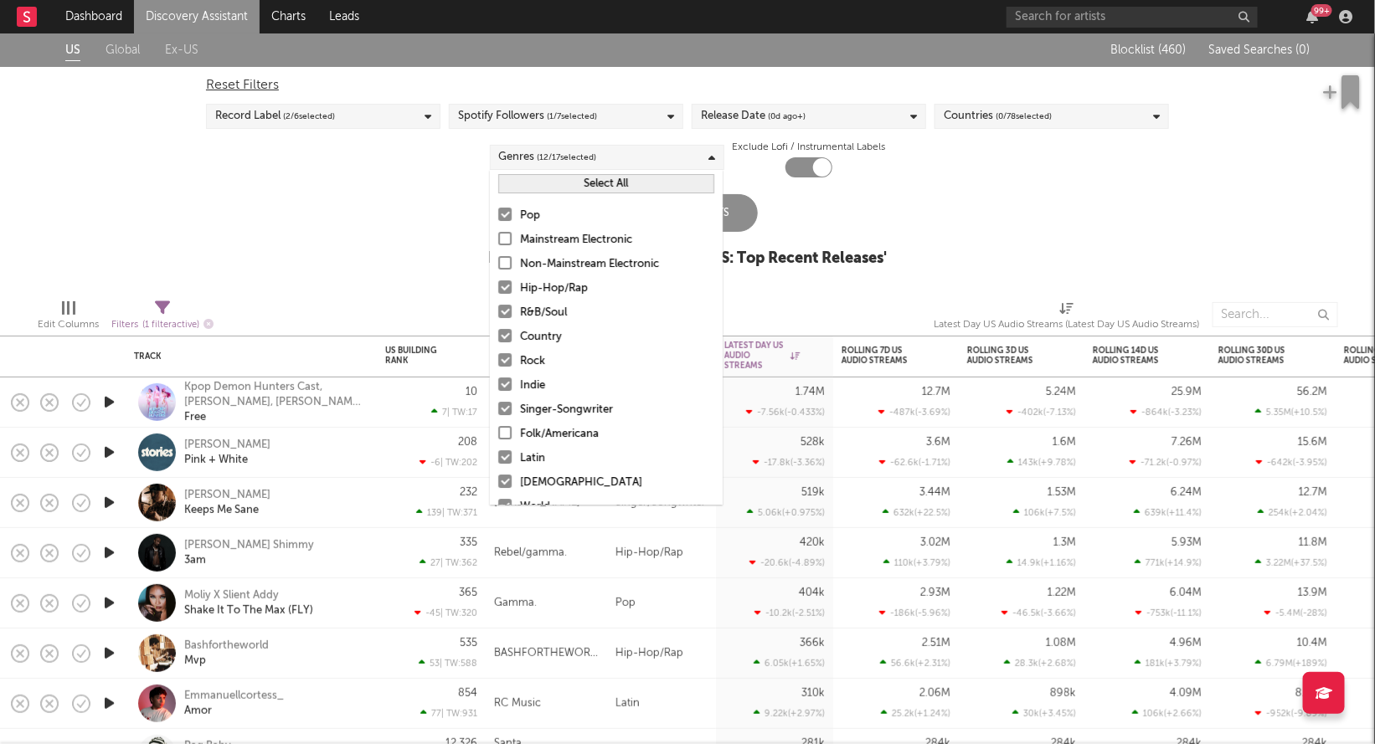
click at [498, 413] on input "Singer-Songwriter" at bounding box center [498, 410] width 0 height 20
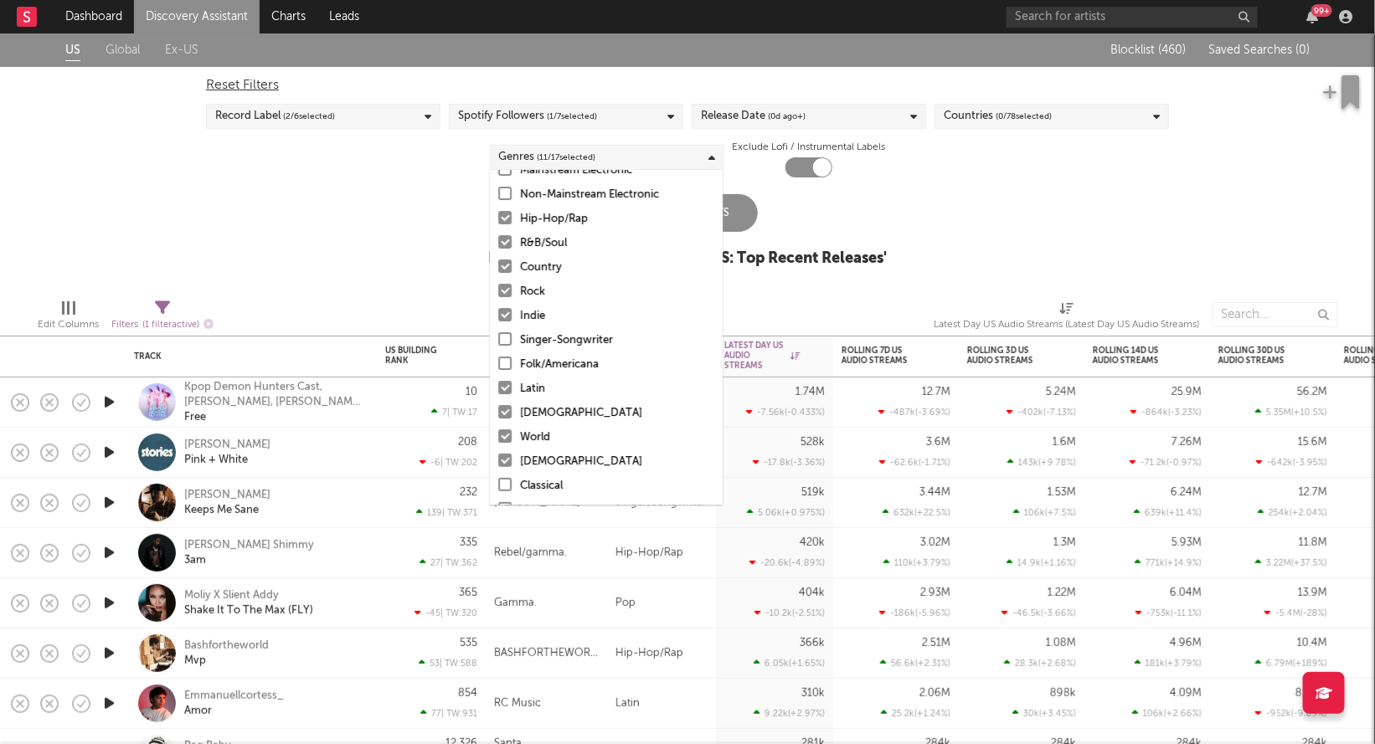
scroll to position [113, 0]
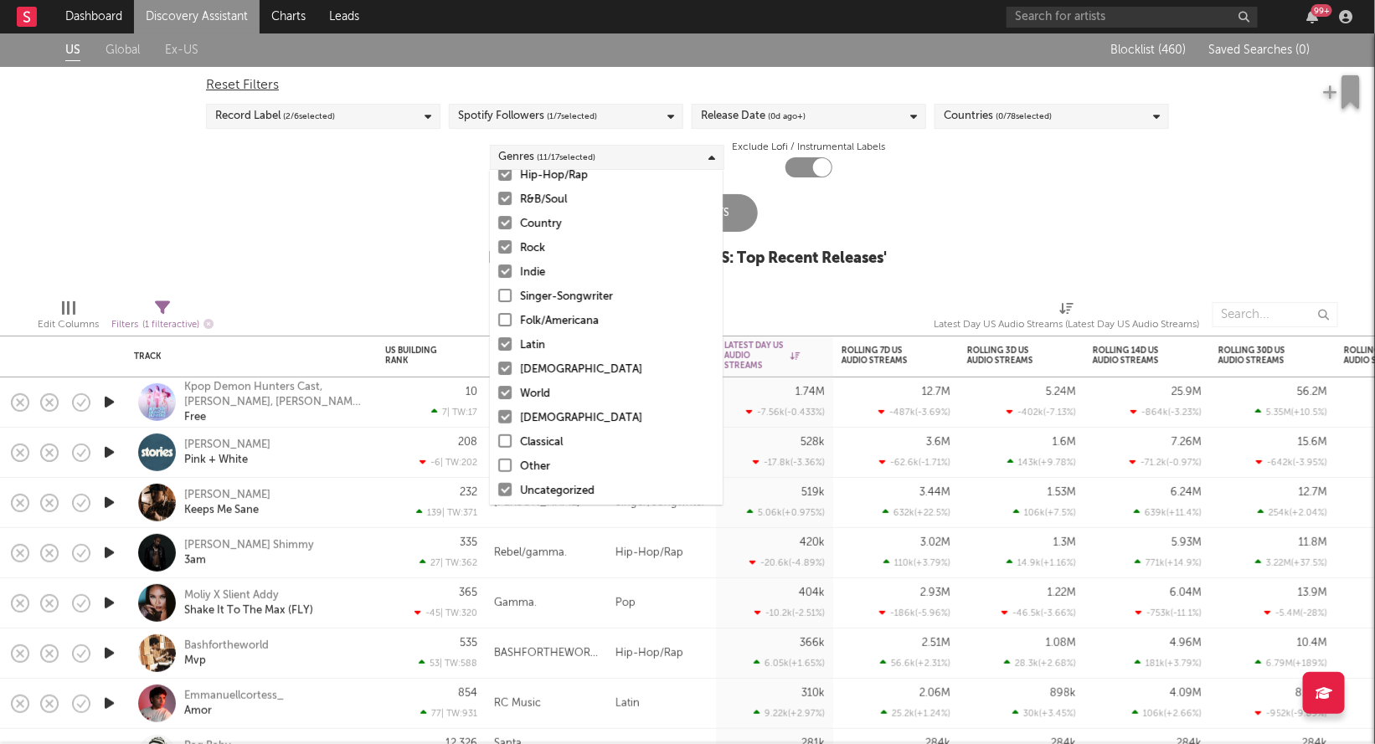
click at [502, 388] on div at bounding box center [504, 392] width 13 height 13
click at [498, 388] on input "World" at bounding box center [498, 394] width 0 height 20
click at [503, 417] on div at bounding box center [504, 416] width 13 height 13
click at [498, 417] on input "Christian" at bounding box center [498, 419] width 0 height 20
click at [504, 393] on div at bounding box center [504, 392] width 13 height 13
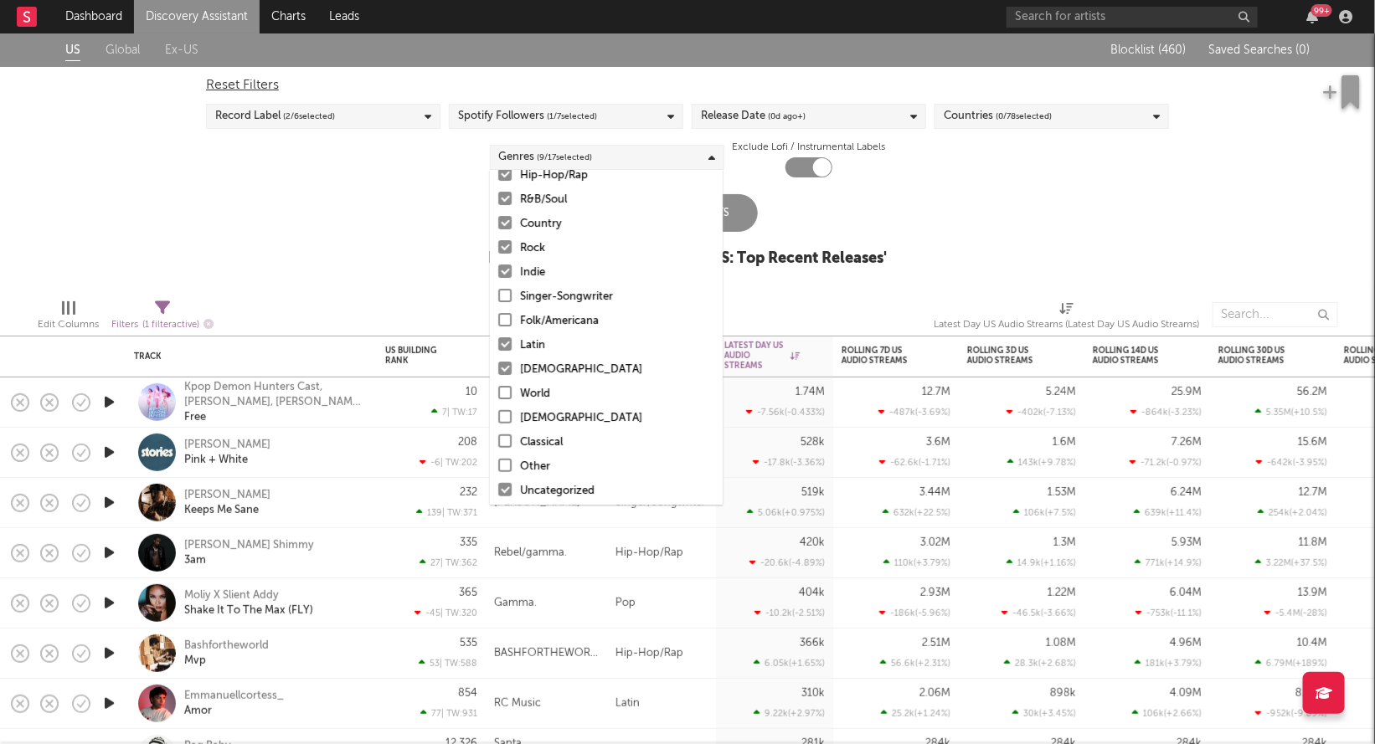
click at [498, 393] on input "World" at bounding box center [498, 394] width 0 height 20
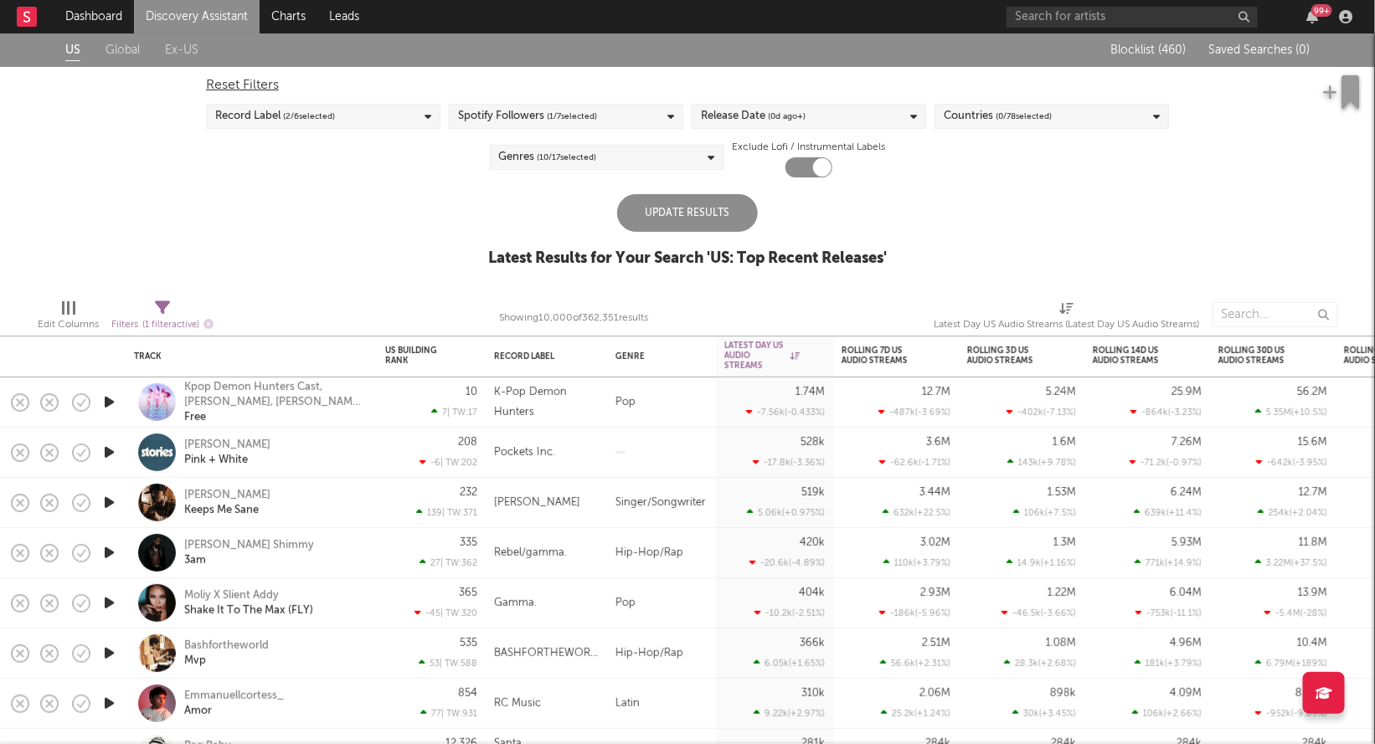
click at [748, 214] on div "Update Results" at bounding box center [687, 213] width 141 height 38
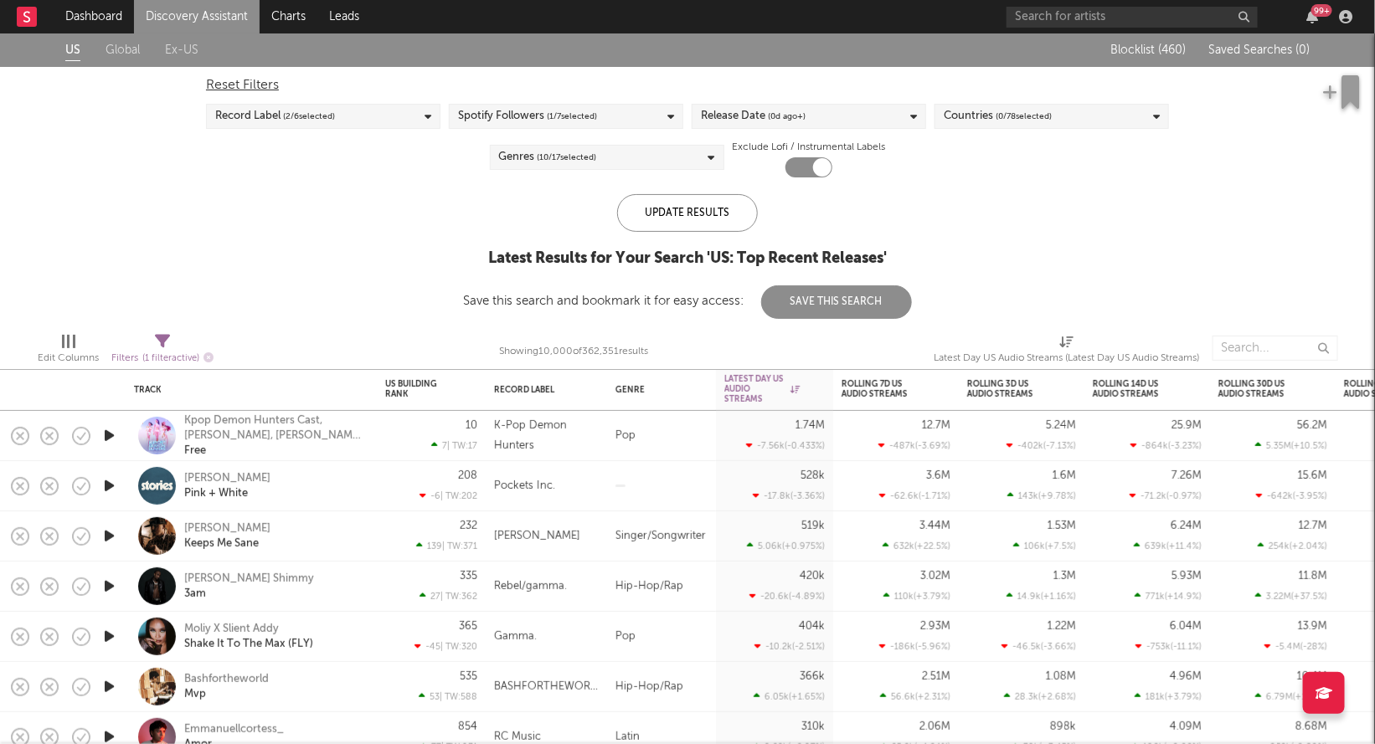
click at [607, 164] on div "Genres ( 10 / 17 selected)" at bounding box center [607, 157] width 234 height 25
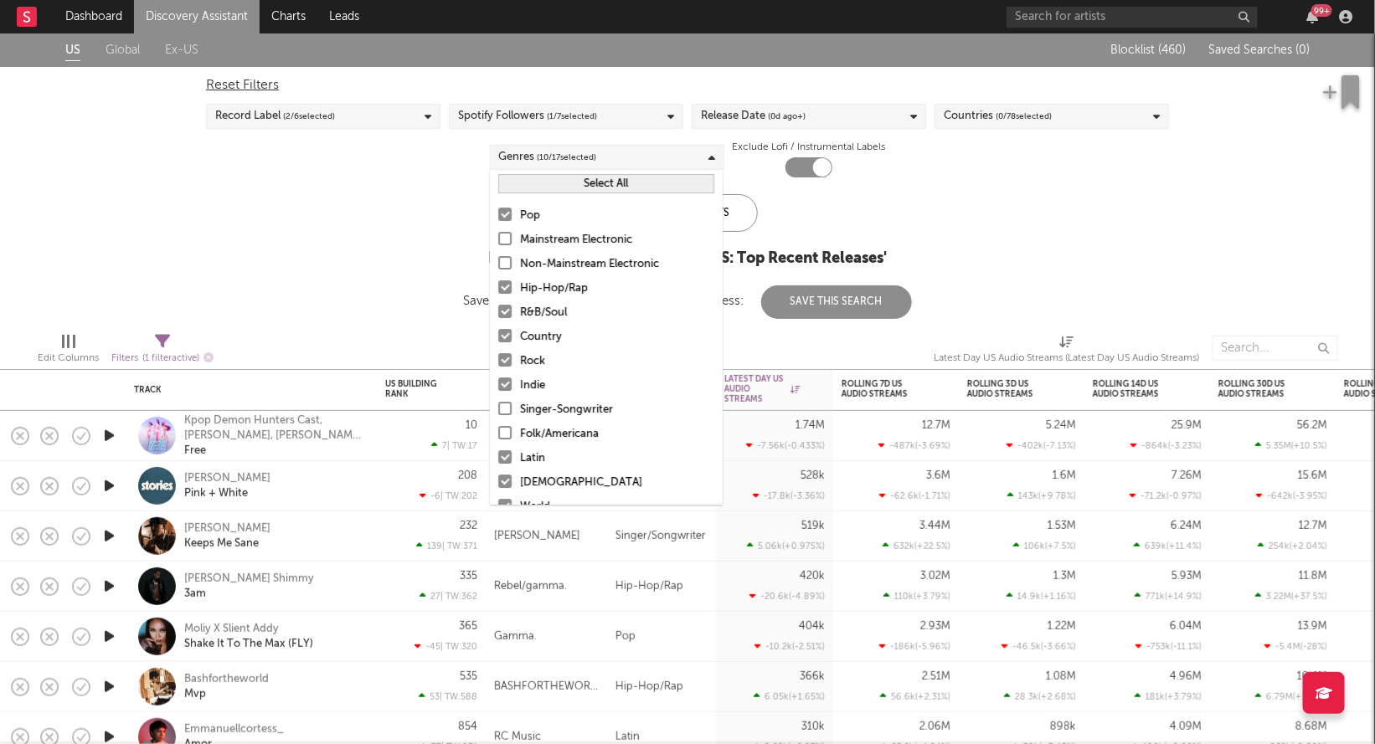
click at [502, 460] on div at bounding box center [504, 456] width 13 height 13
click at [498, 460] on input "Latin" at bounding box center [498, 459] width 0 height 20
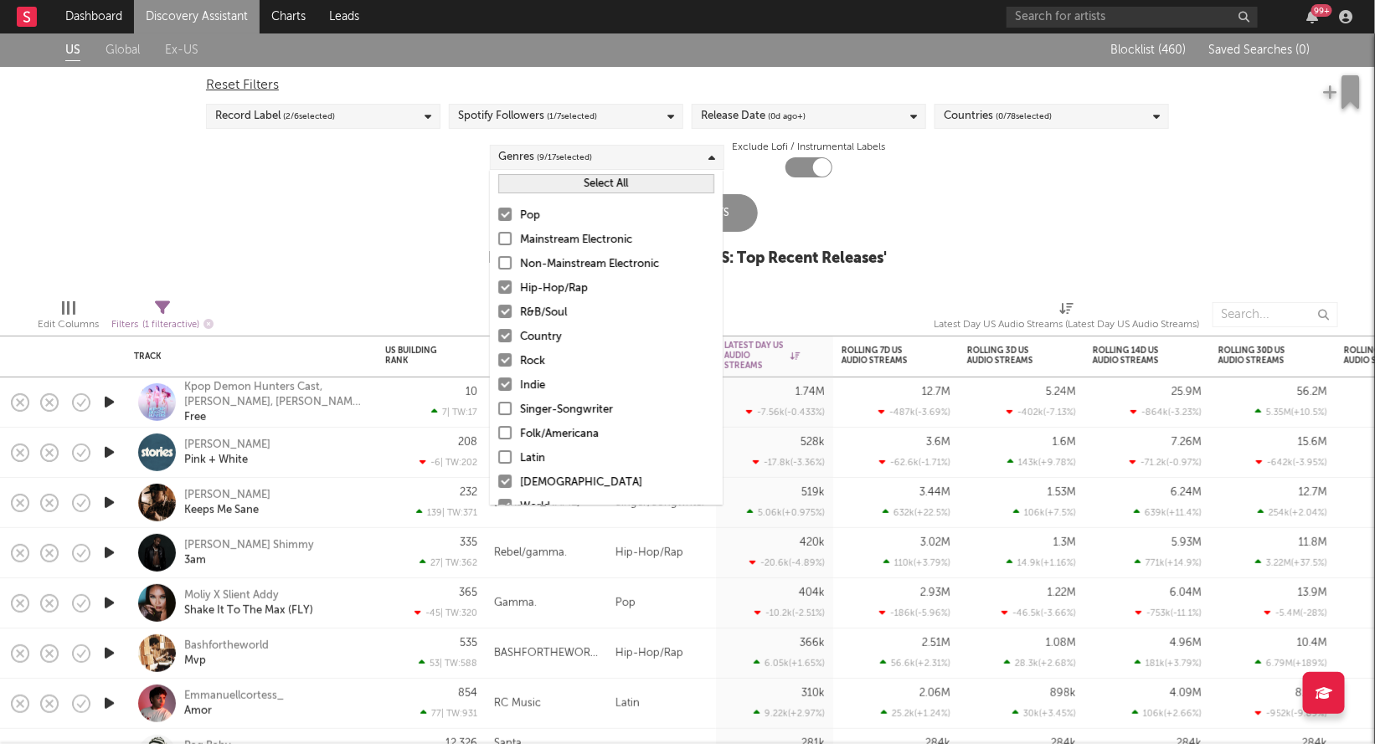
click at [506, 484] on div at bounding box center [504, 481] width 13 height 13
click at [498, 484] on input "African" at bounding box center [498, 483] width 0 height 20
click at [845, 260] on div "Latest Results for Your Search ' US: Top Recent Releases '" at bounding box center [687, 259] width 398 height 20
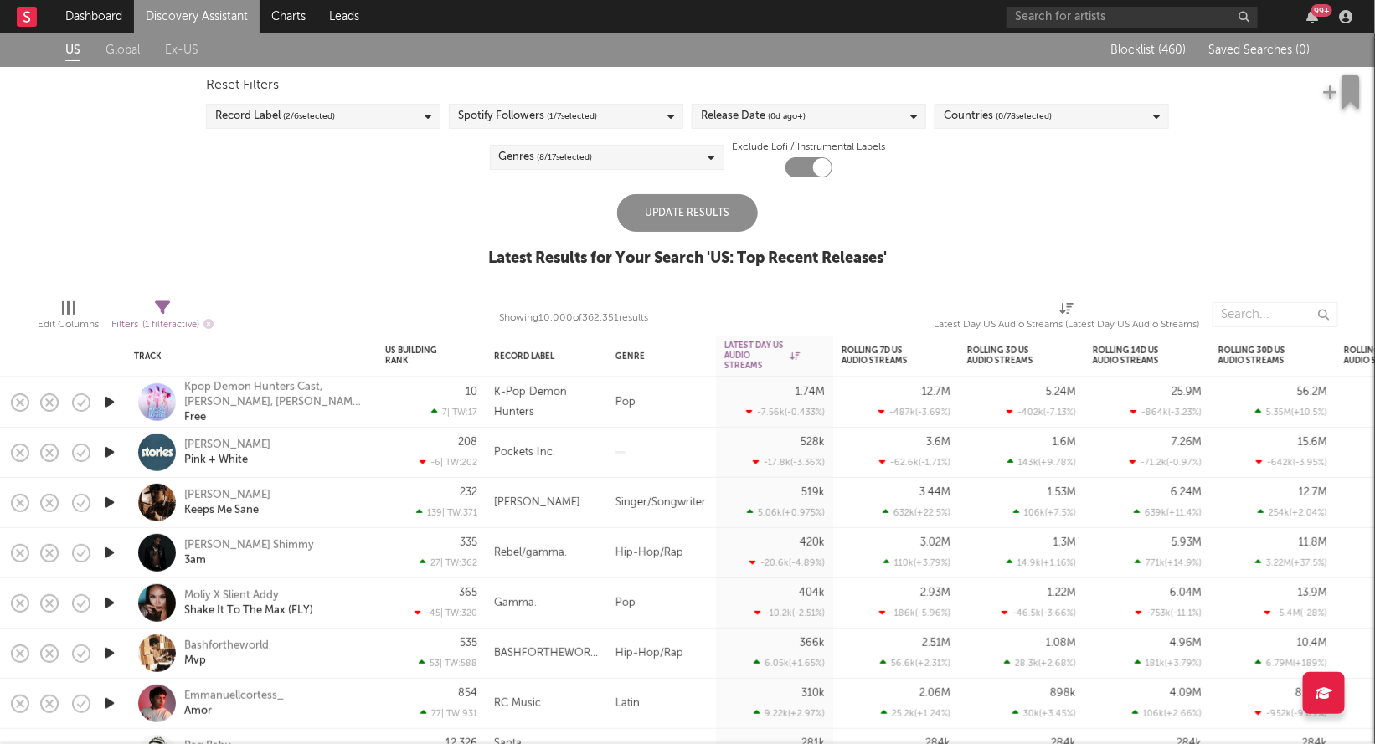
click at [649, 208] on div "Update Results" at bounding box center [687, 213] width 141 height 38
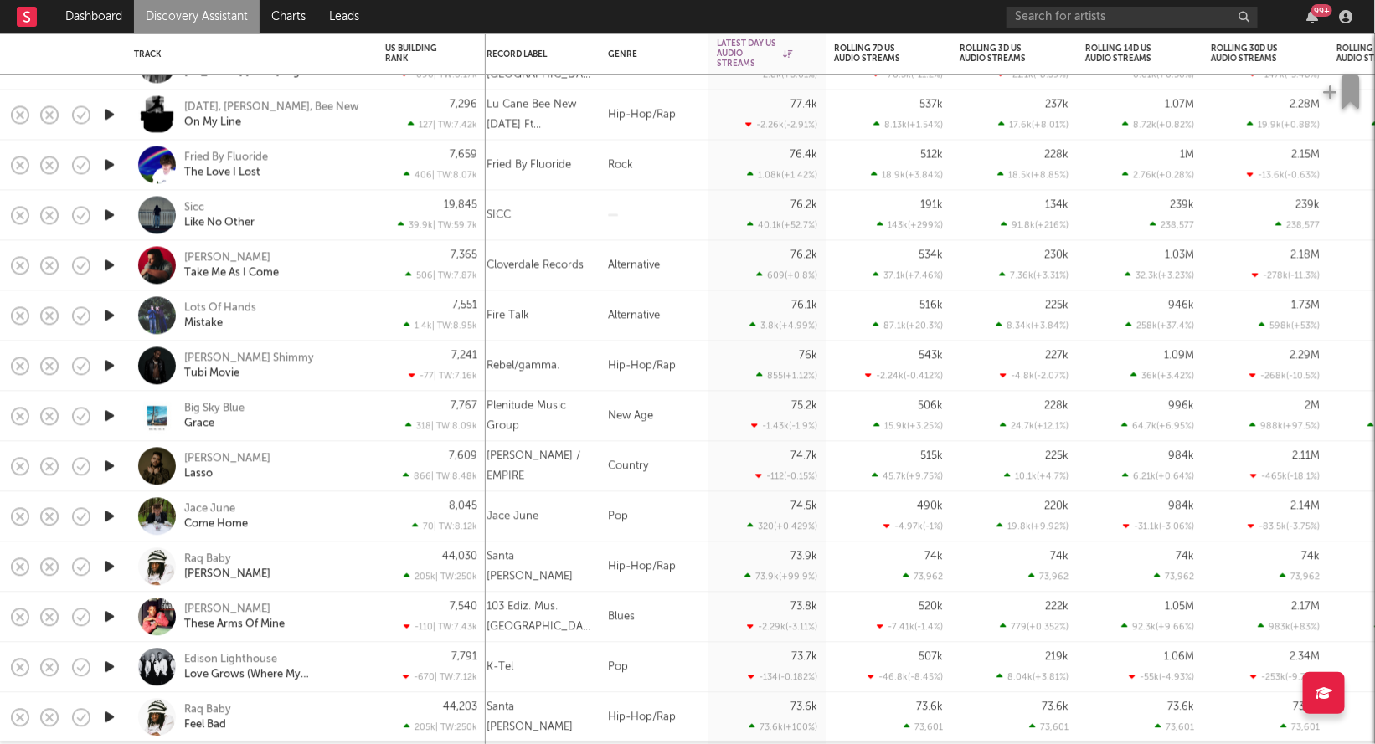
click at [108, 214] on icon "button" at bounding box center [109, 215] width 18 height 21
click at [108, 214] on icon "button" at bounding box center [108, 215] width 16 height 21
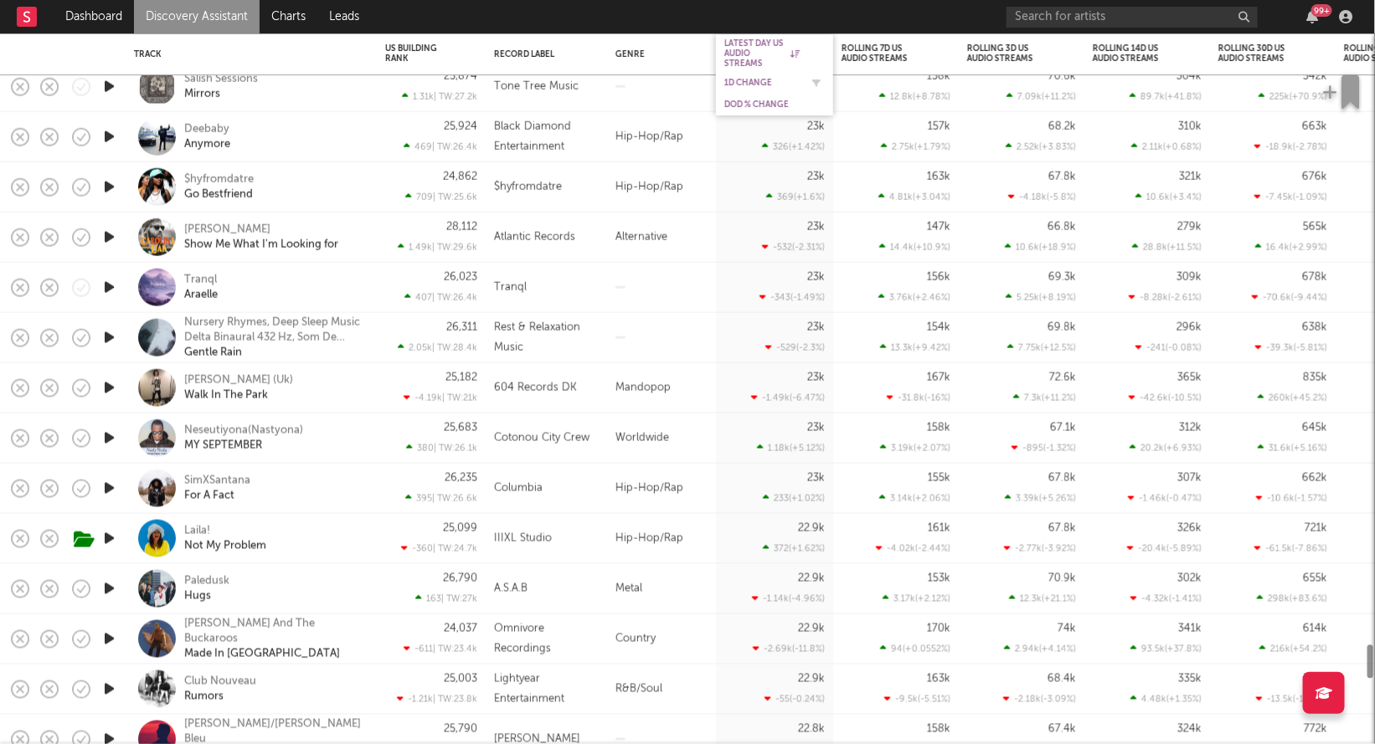
click at [753, 81] on div "1D Change" at bounding box center [761, 83] width 75 height 10
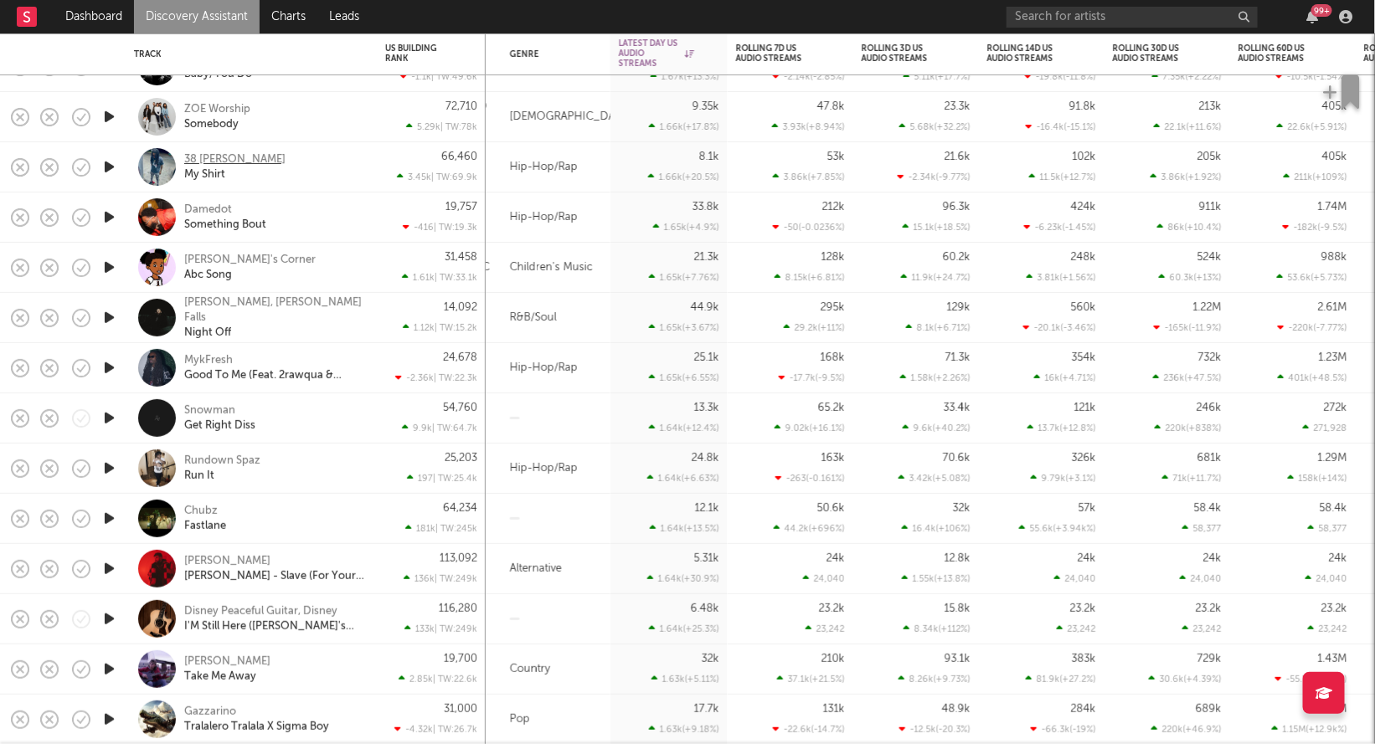
click at [209, 161] on div "38 Dezzie" at bounding box center [234, 159] width 101 height 15
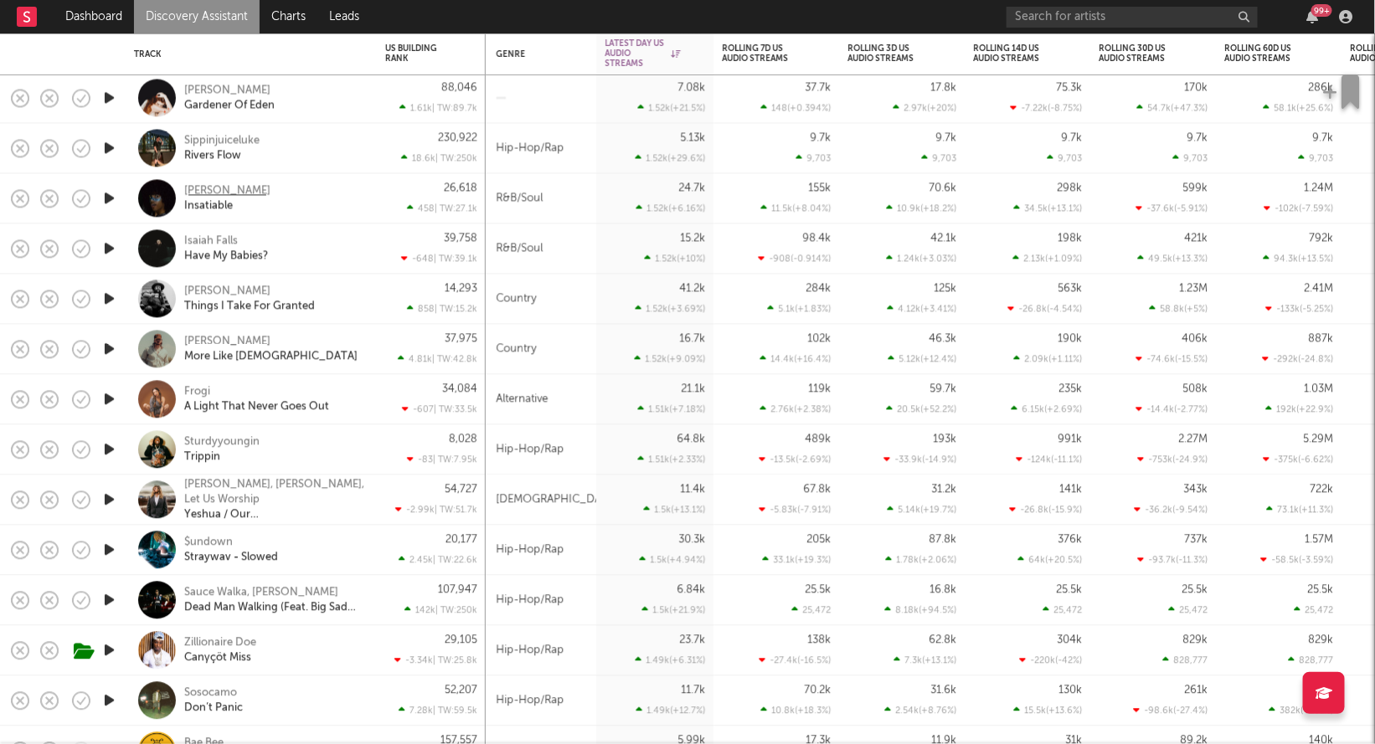
click at [208, 187] on div "Elias Gb" at bounding box center [227, 190] width 86 height 15
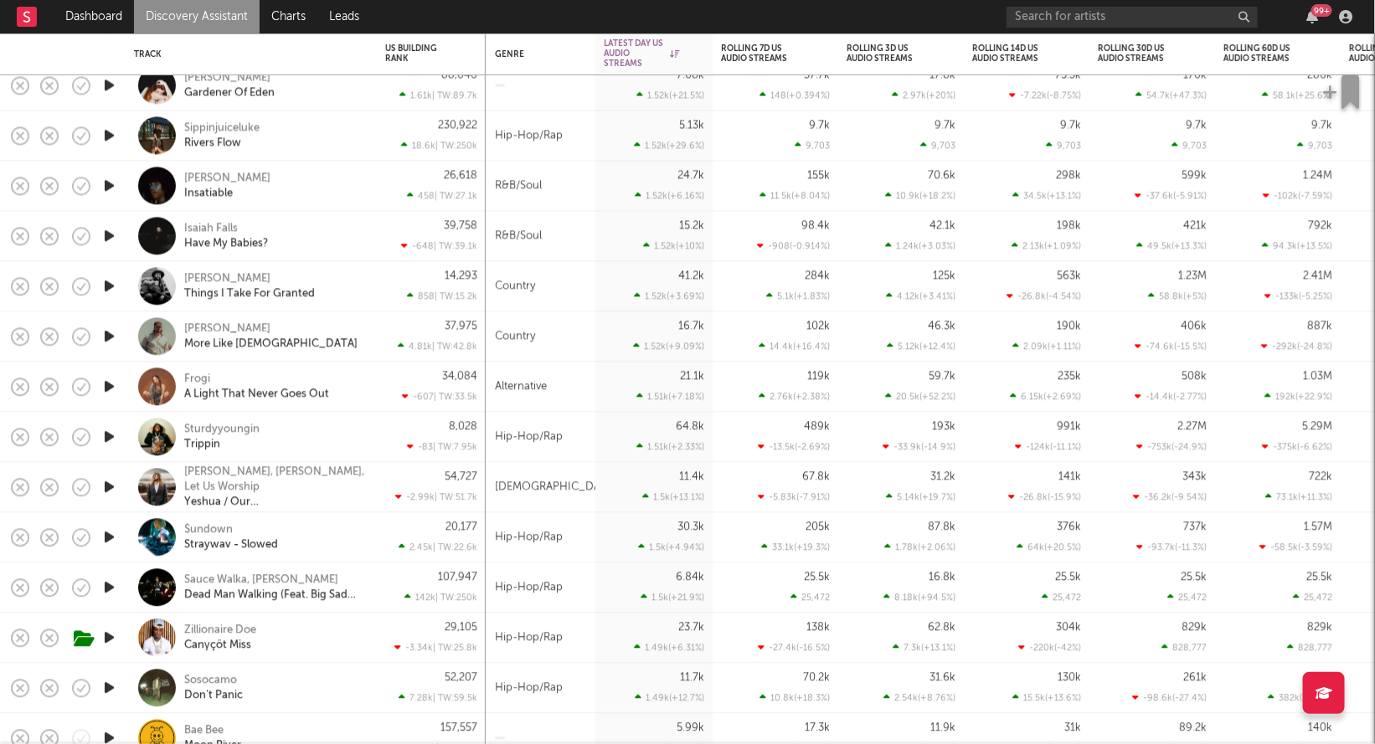
click at [105, 134] on icon "button" at bounding box center [109, 136] width 18 height 21
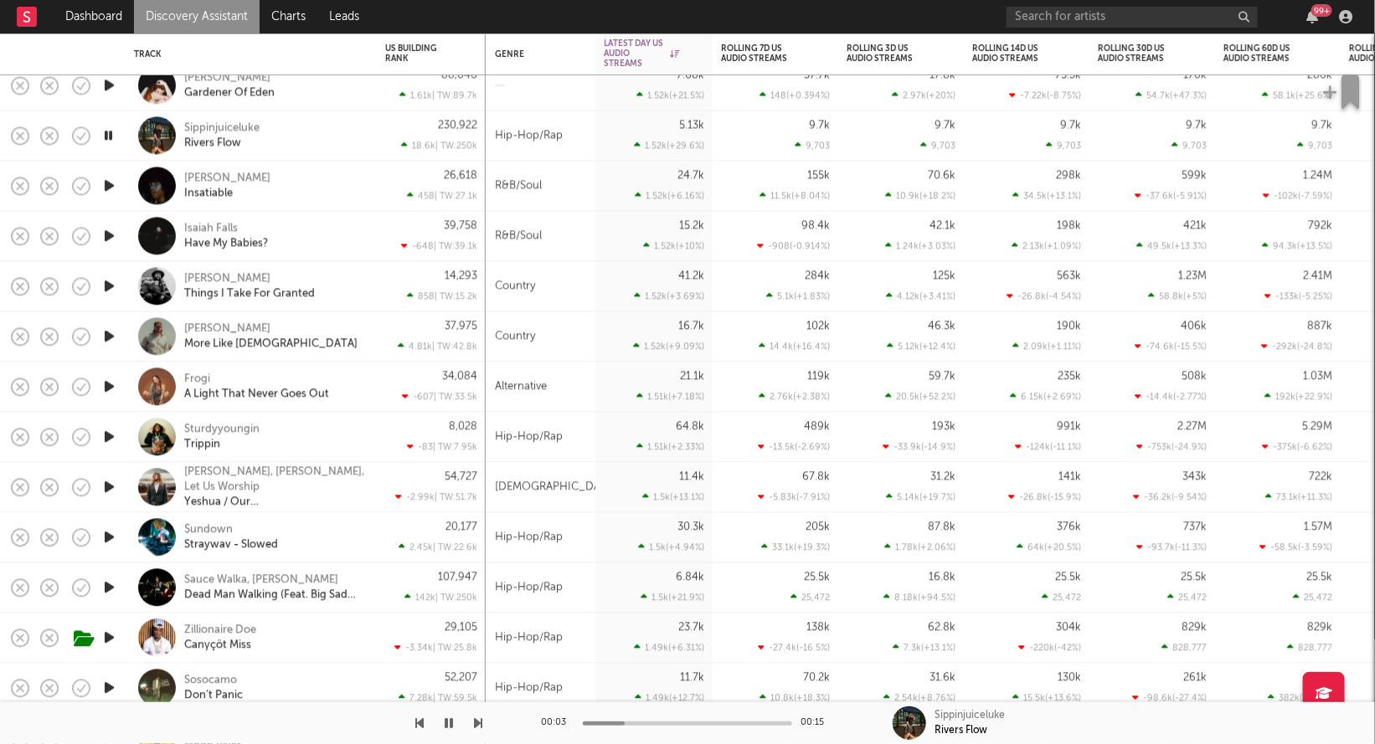
click at [110, 180] on icon "button" at bounding box center [109, 186] width 18 height 21
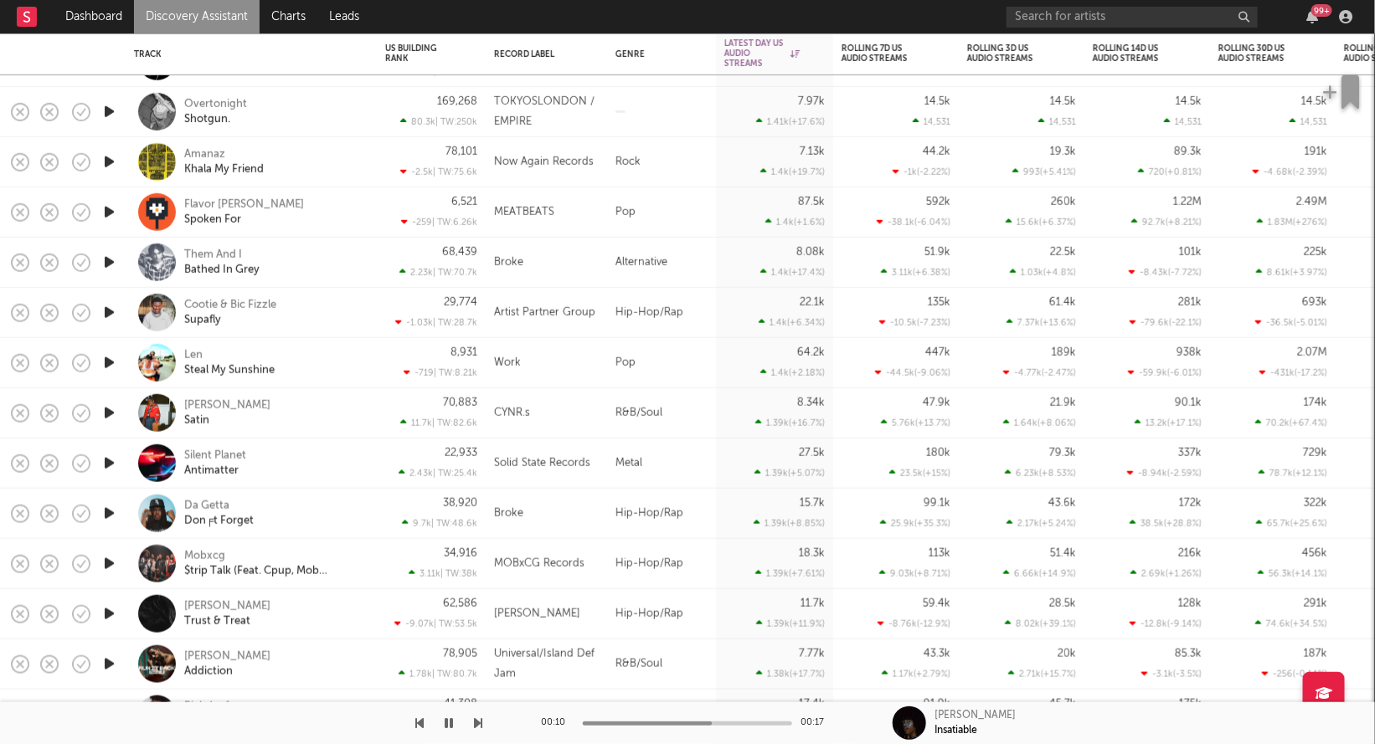
click at [103, 415] on icon "button" at bounding box center [109, 413] width 18 height 21
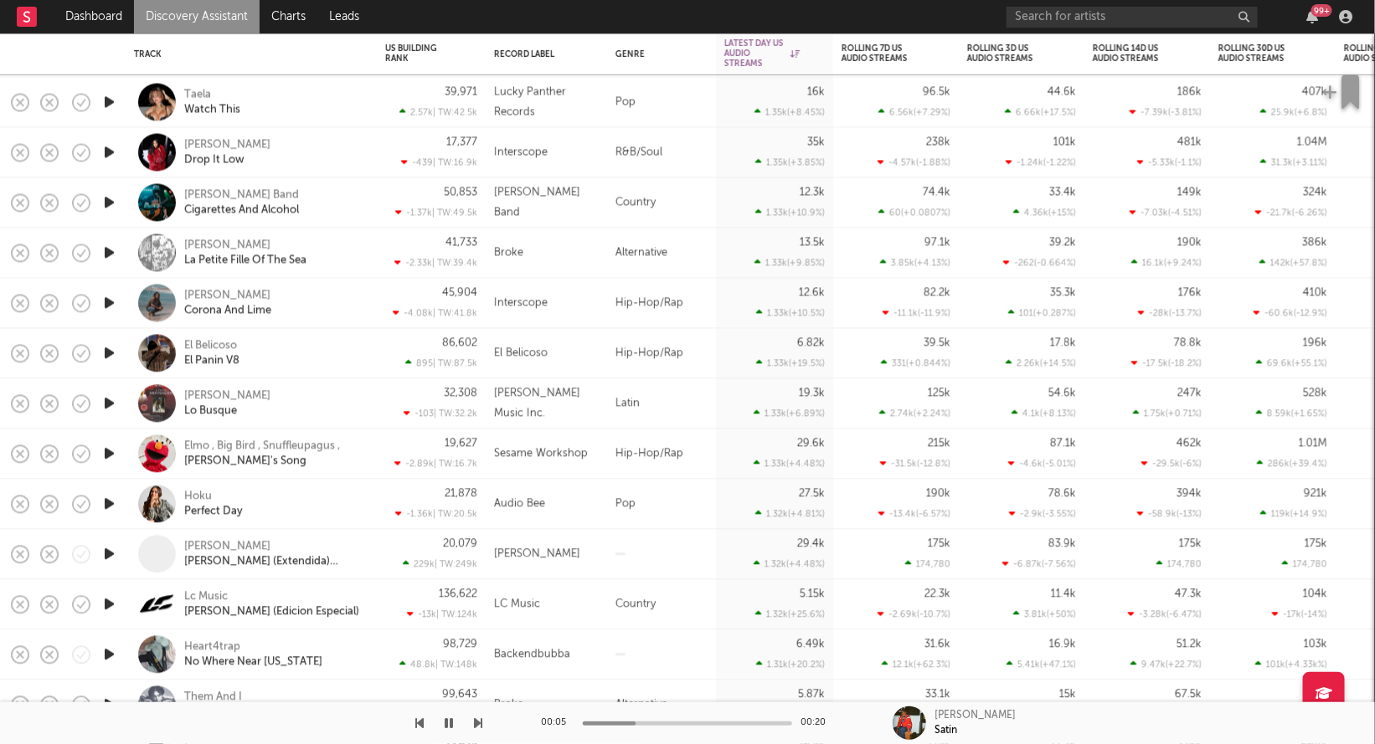
click at [443, 721] on button "button" at bounding box center [448, 723] width 17 height 42
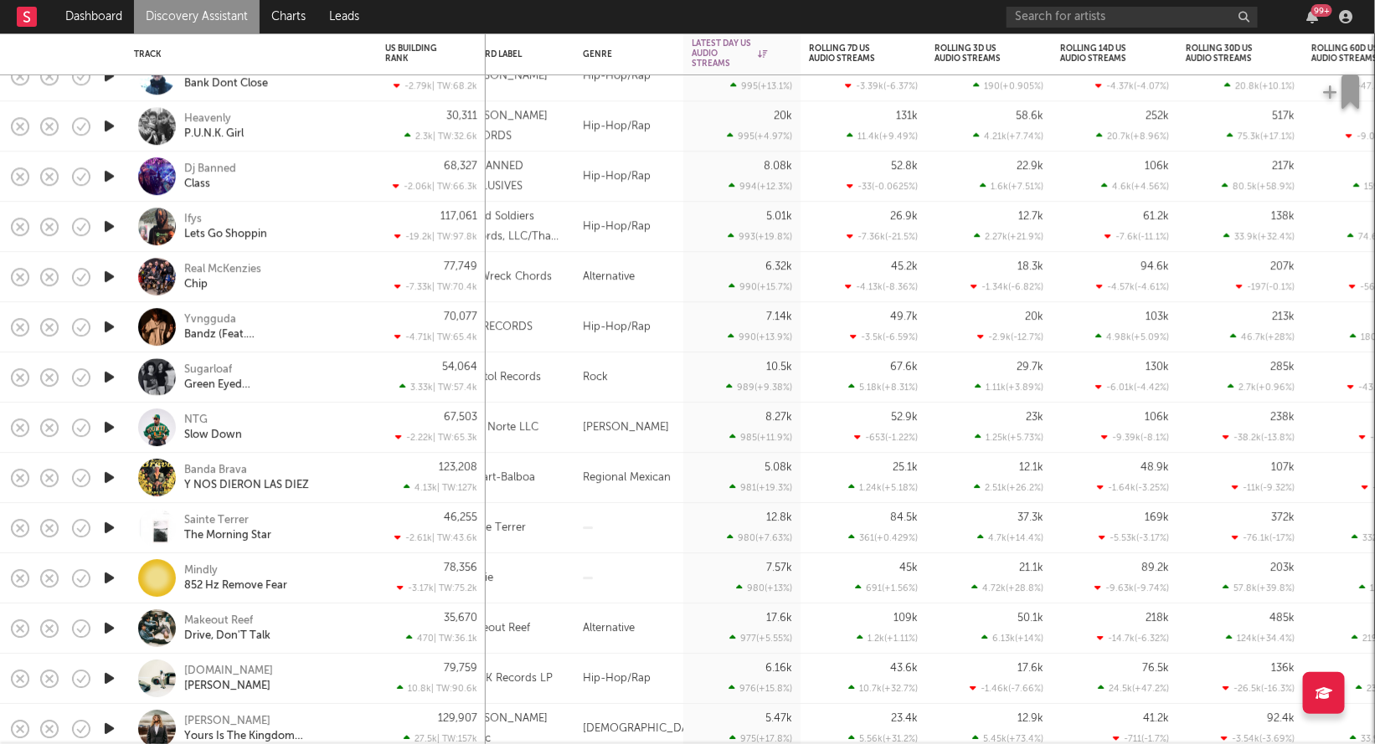
click at [111, 326] on icon "button" at bounding box center [109, 326] width 18 height 21
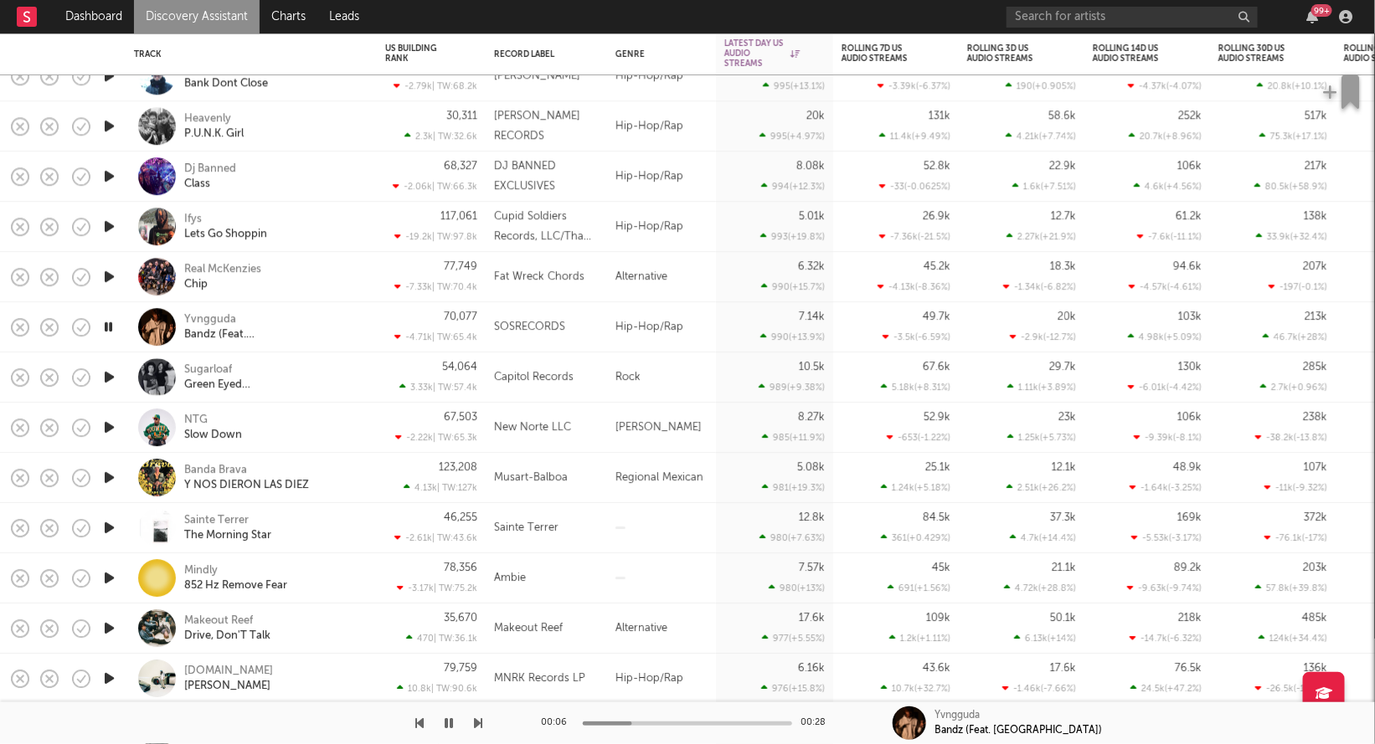
click at [109, 333] on icon "button" at bounding box center [108, 326] width 16 height 21
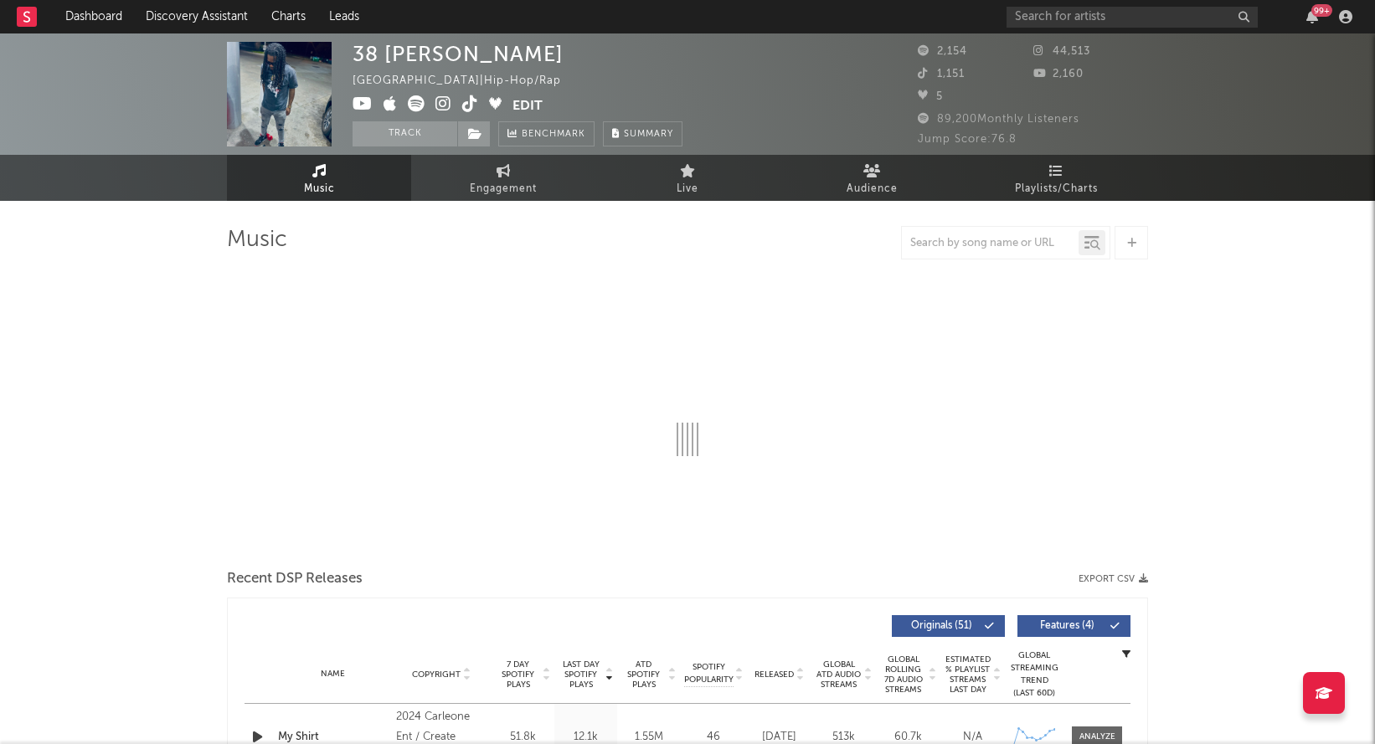
select select "6m"
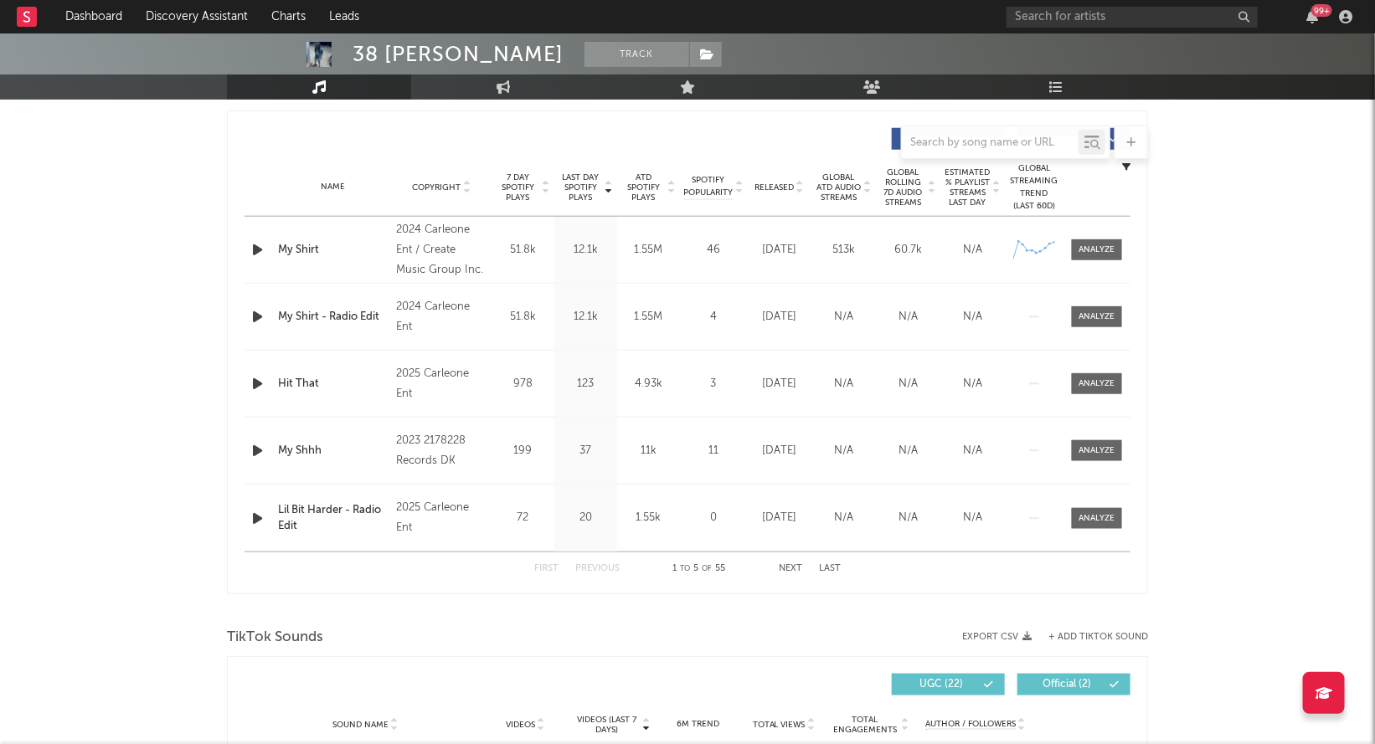
scroll to position [618, 0]
click at [1116, 384] on span at bounding box center [1097, 385] width 50 height 21
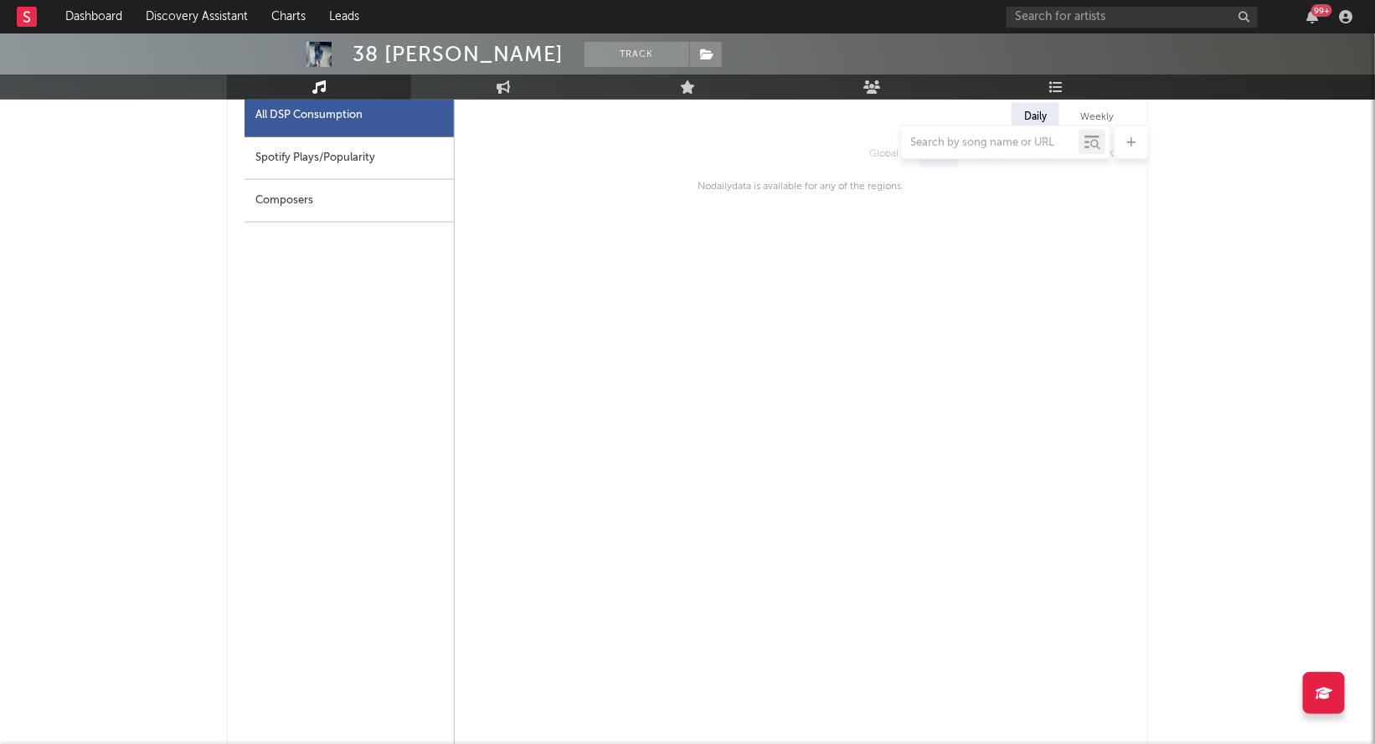
scroll to position [386, 0]
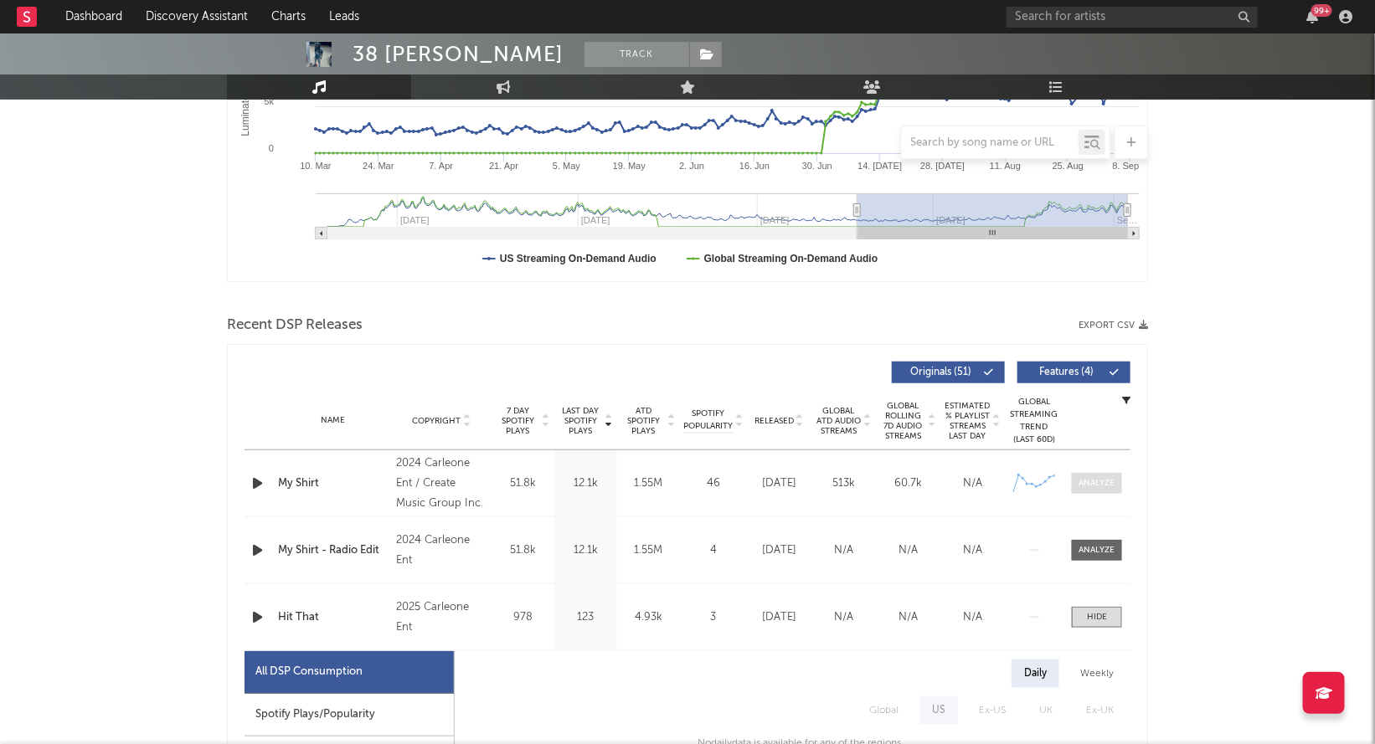
click at [1089, 479] on div at bounding box center [1097, 483] width 36 height 13
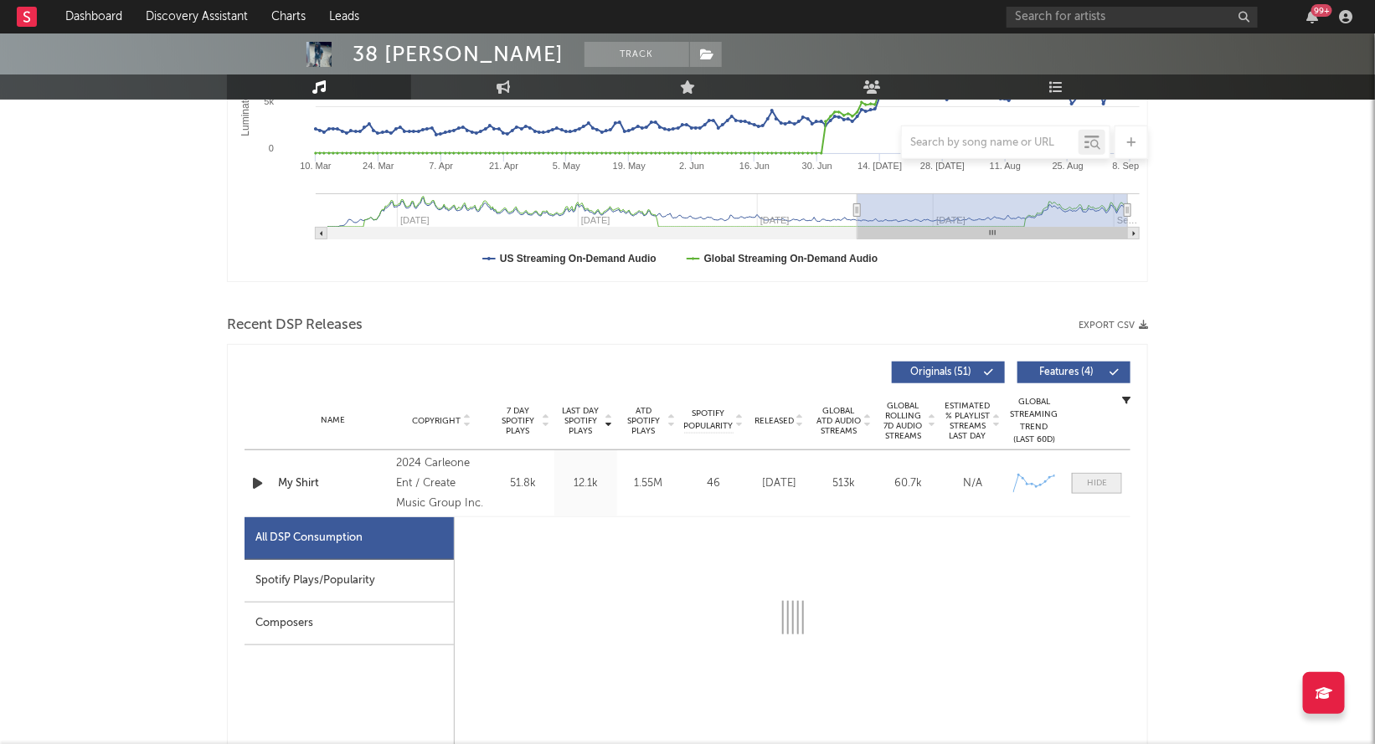
select select "6m"
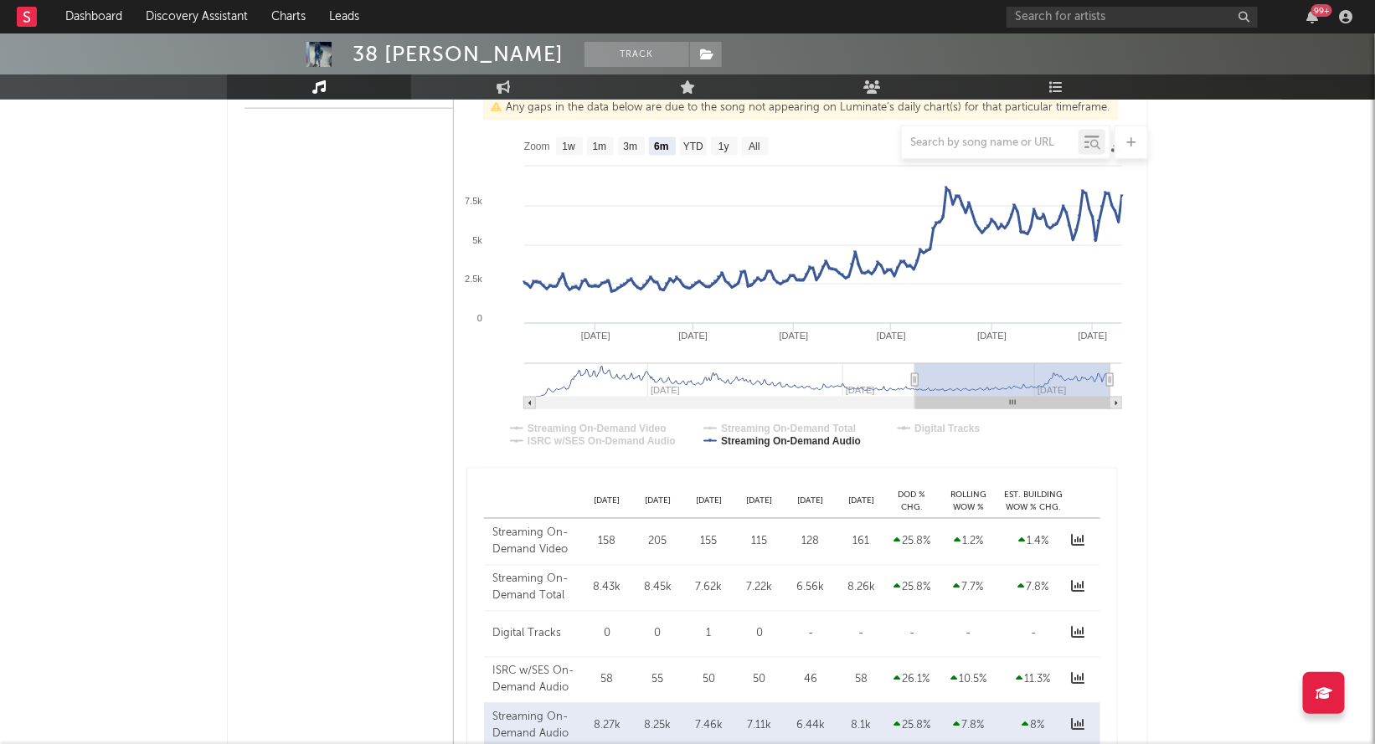
scroll to position [921, 0]
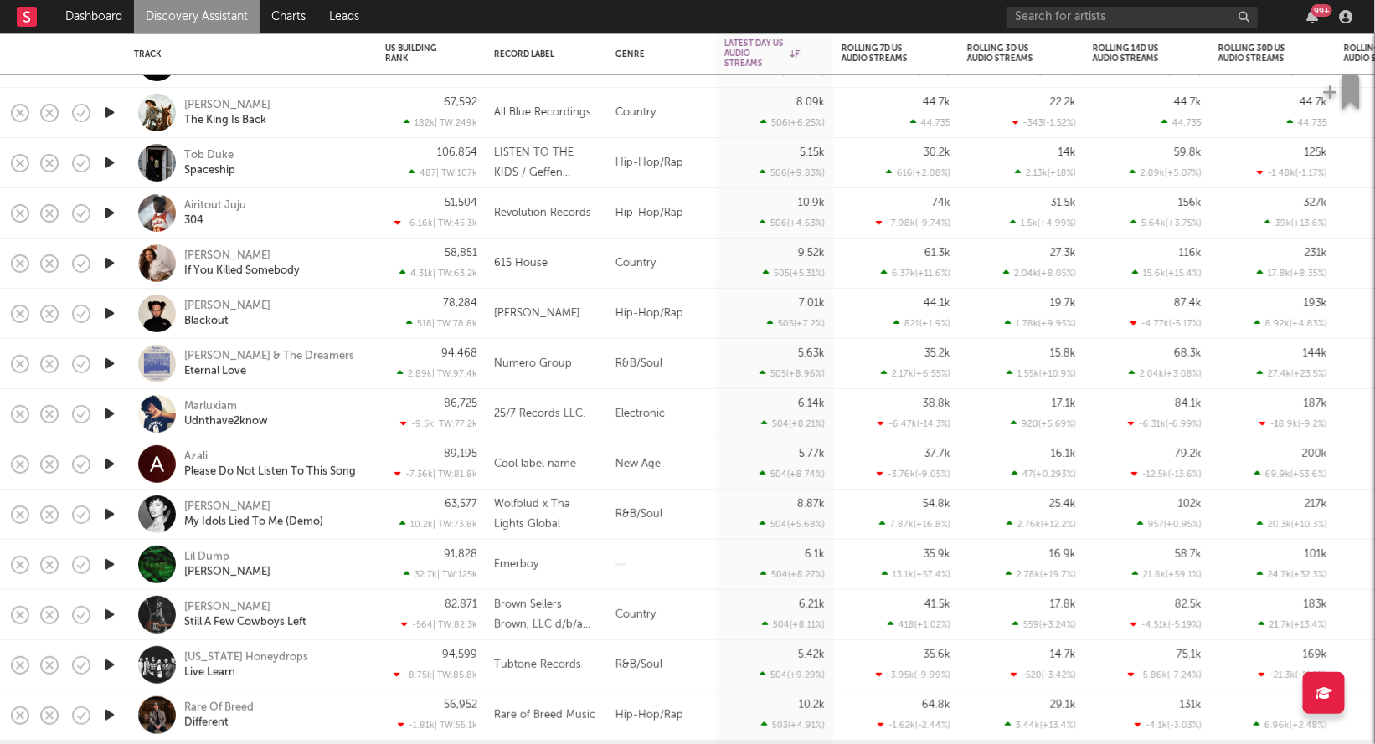
click at [109, 410] on icon "button" at bounding box center [109, 414] width 18 height 21
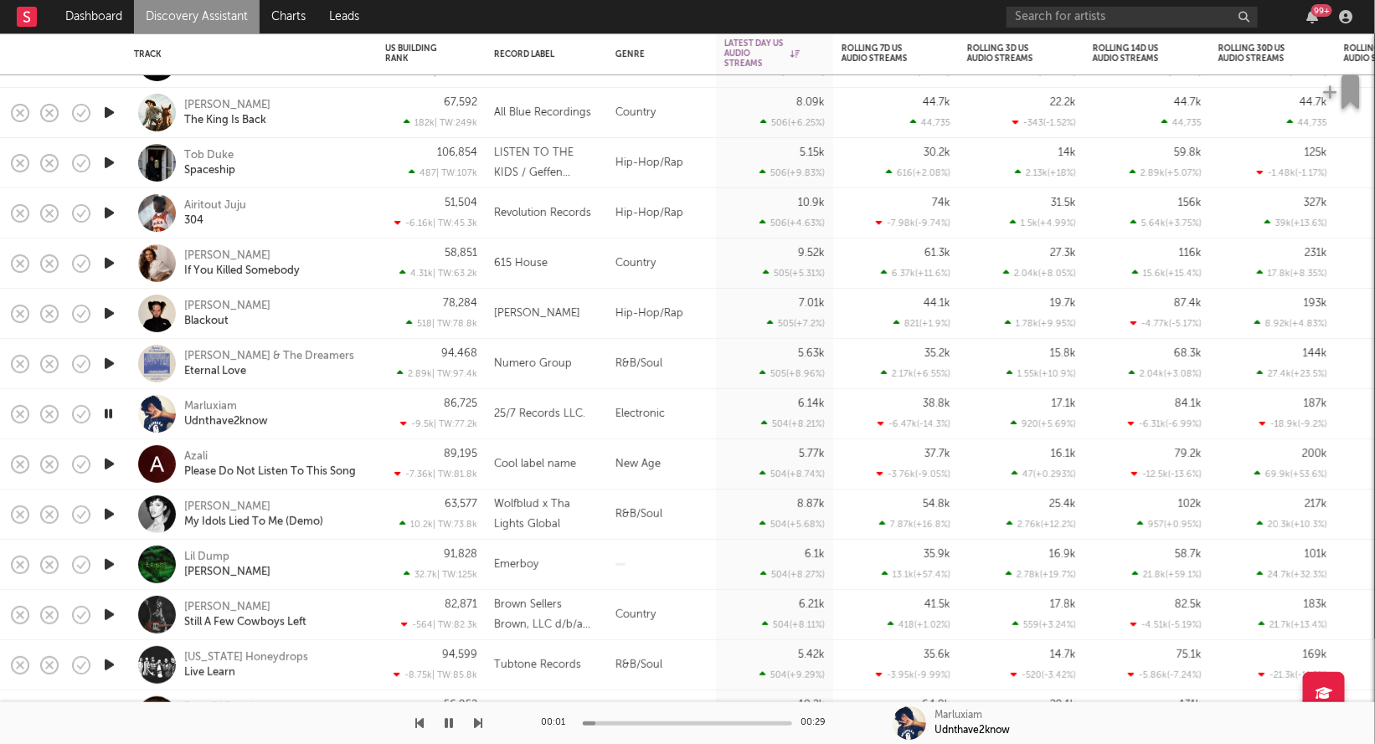
click at [108, 411] on icon "button" at bounding box center [108, 414] width 16 height 21
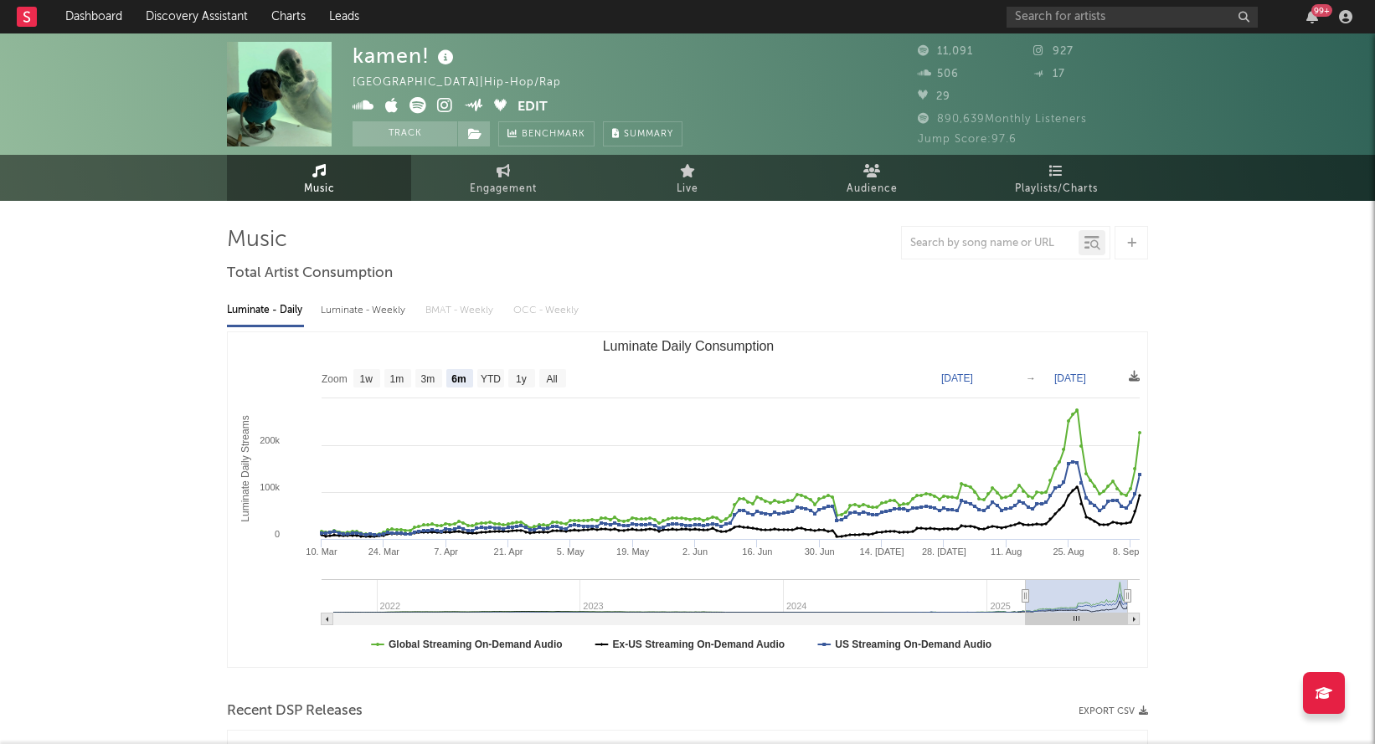
select select "6m"
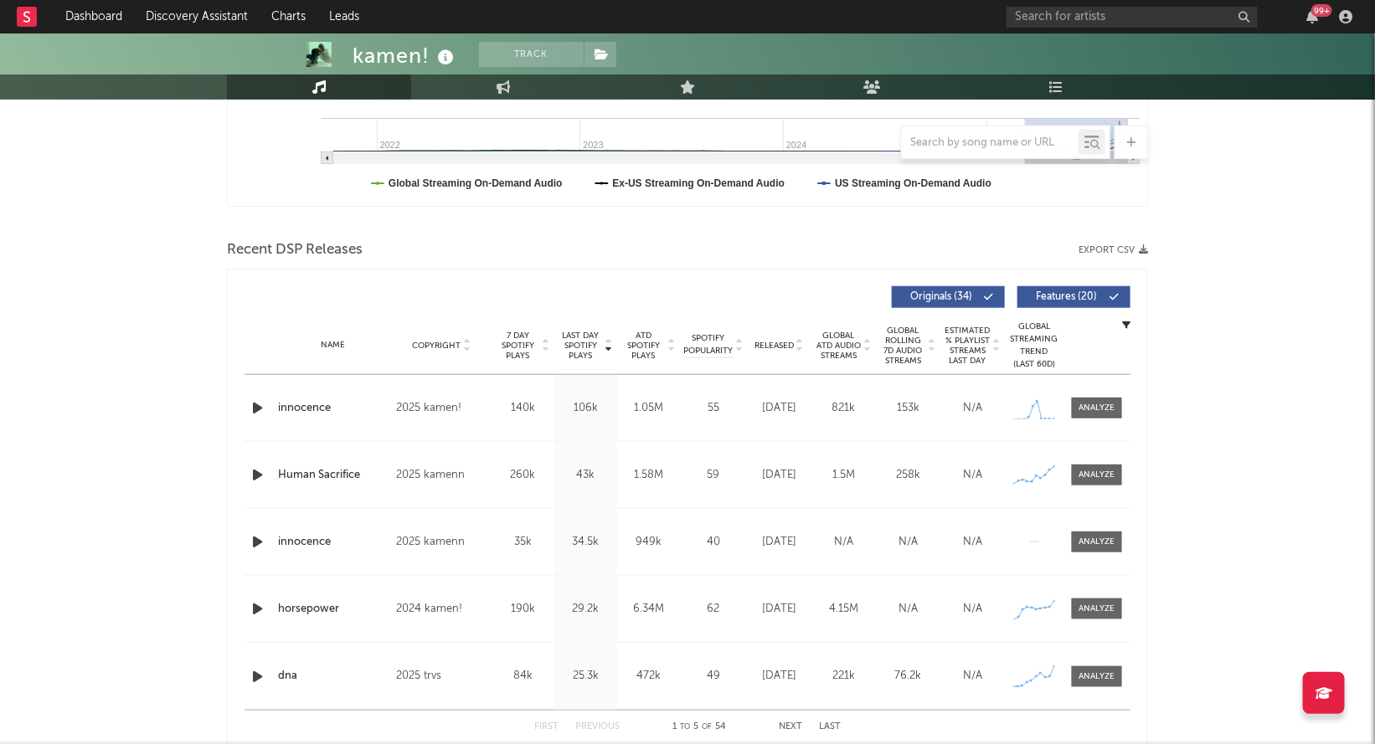
scroll to position [400, 0]
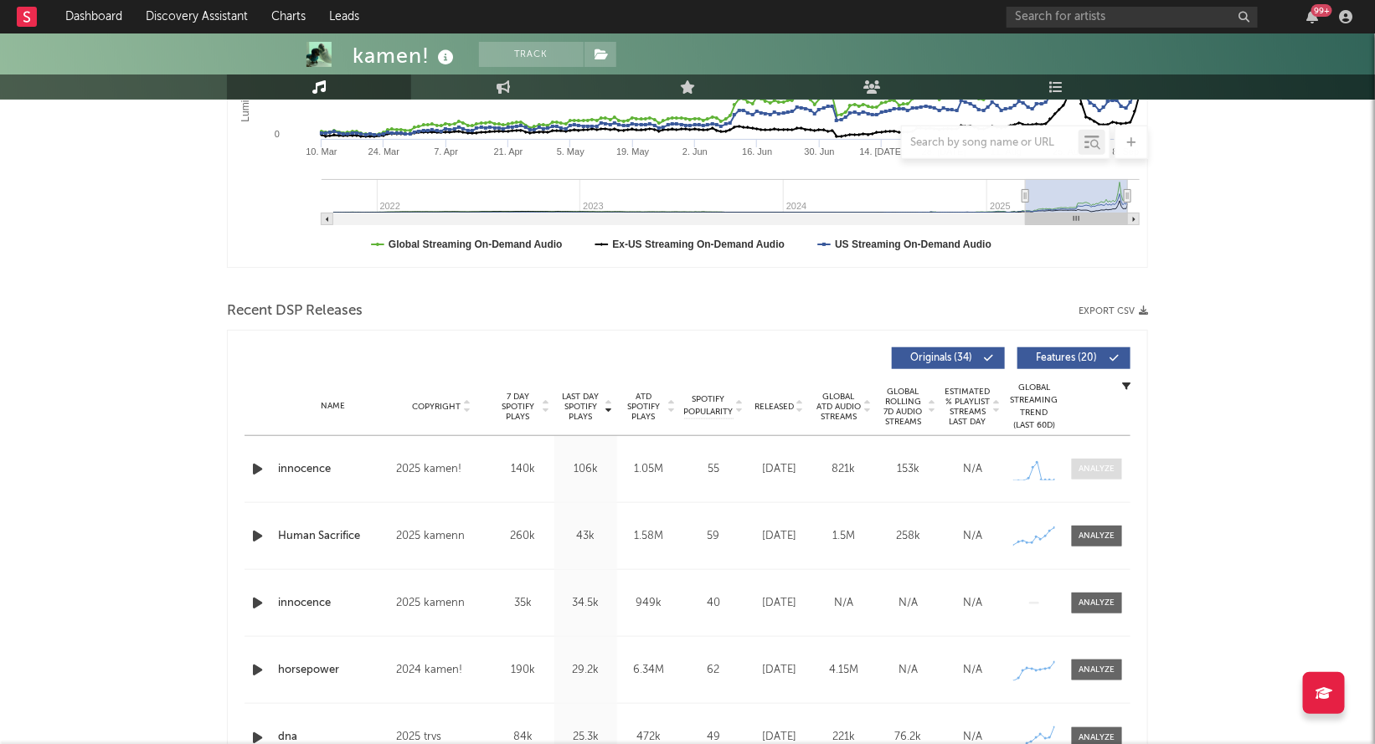
click at [1089, 463] on div at bounding box center [1097, 469] width 36 height 13
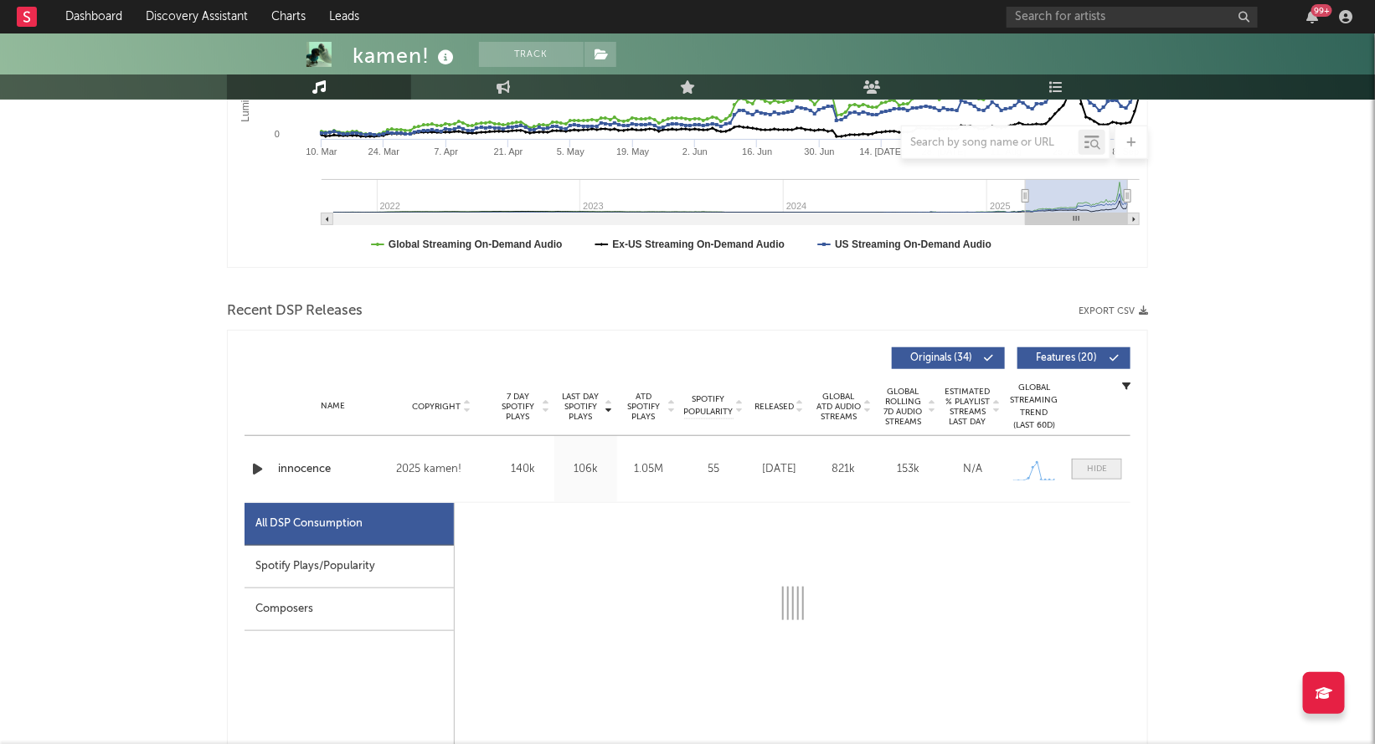
select select "1w"
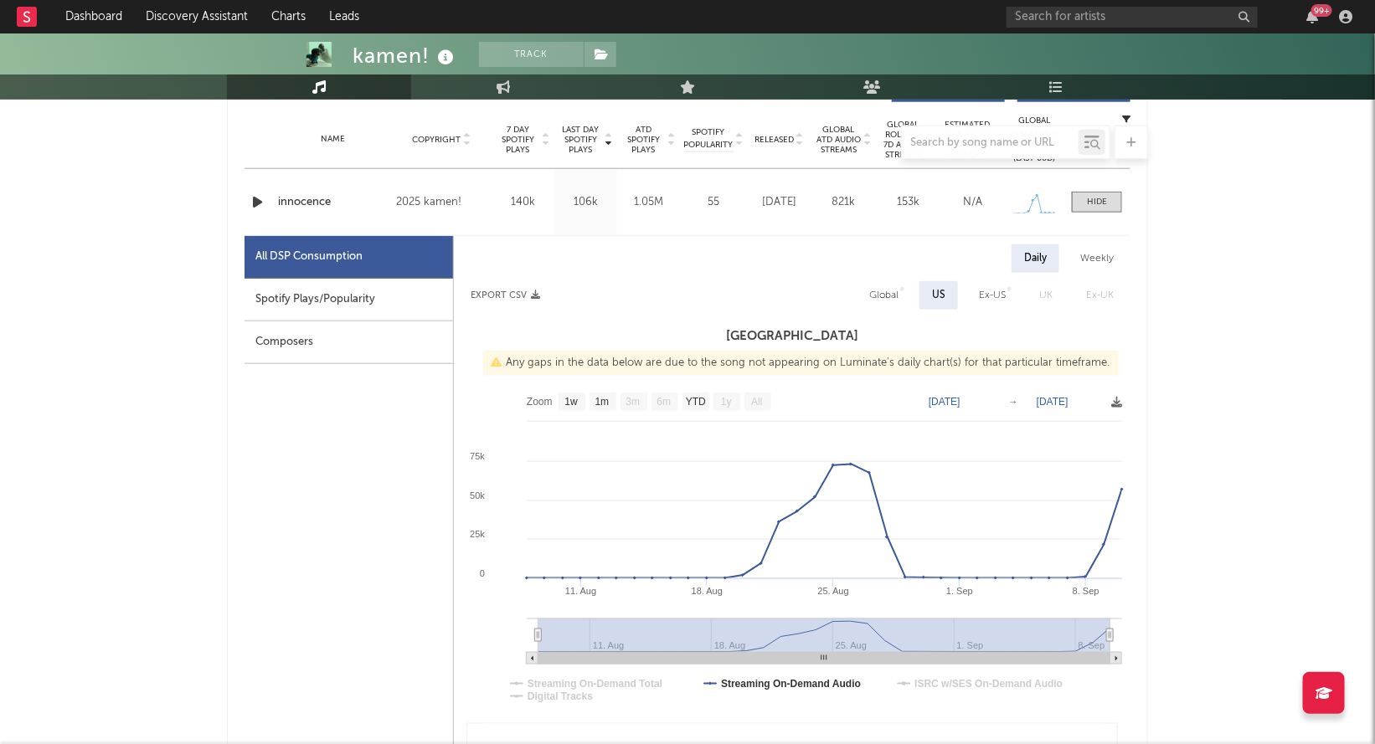
scroll to position [273, 0]
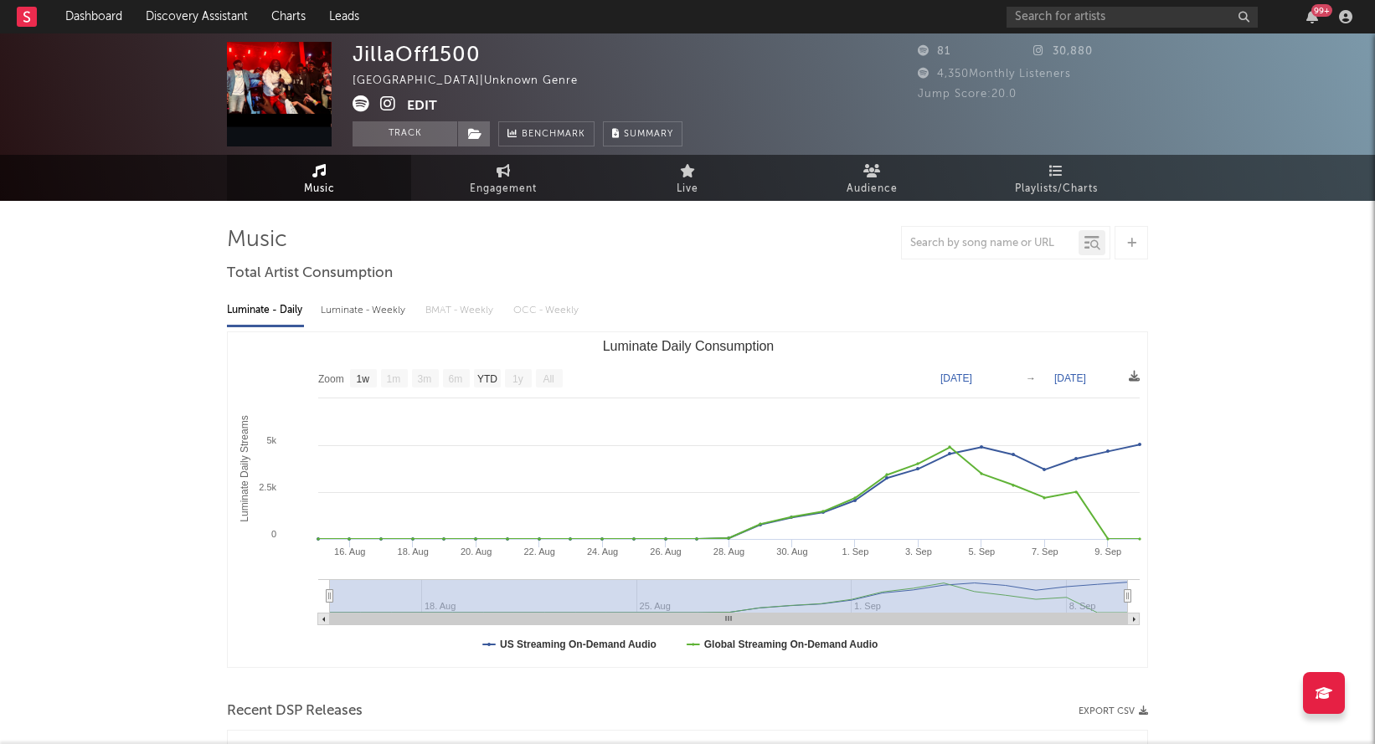
select select "1w"
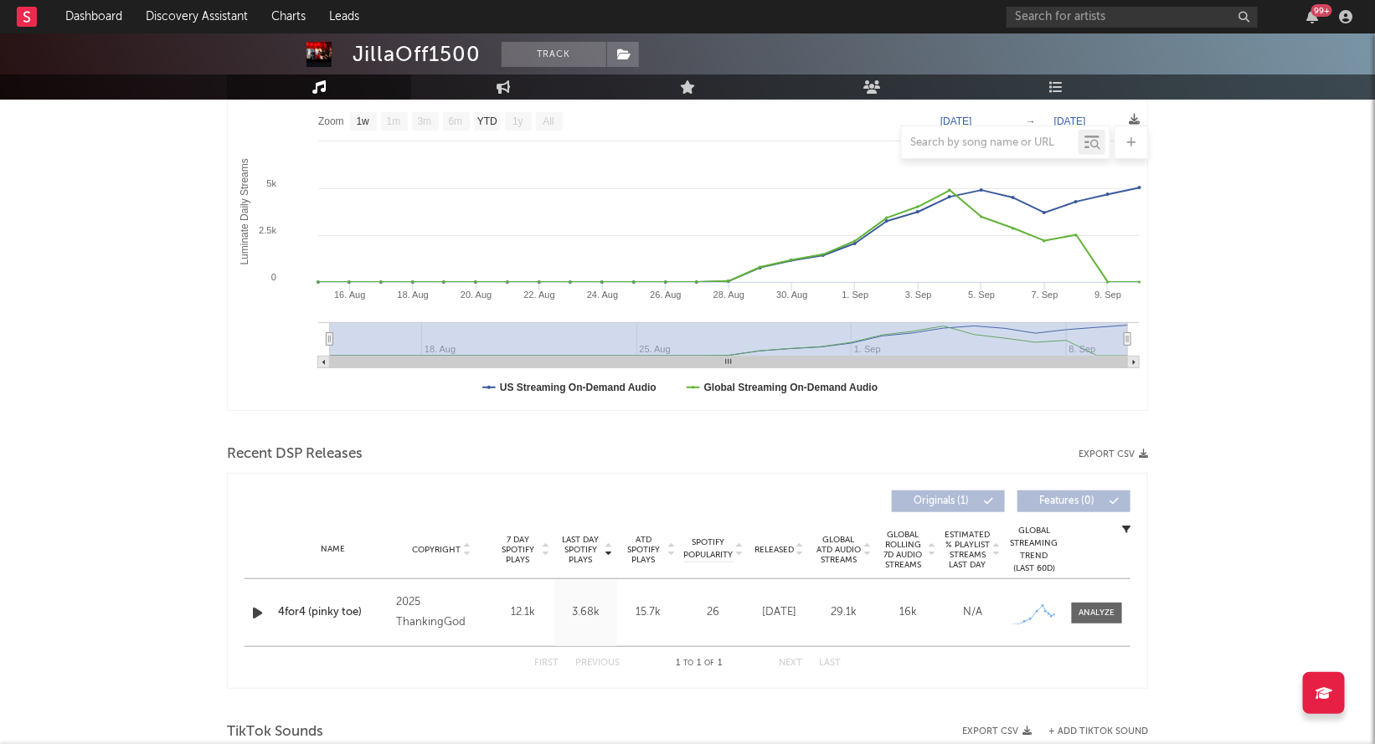
scroll to position [516, 0]
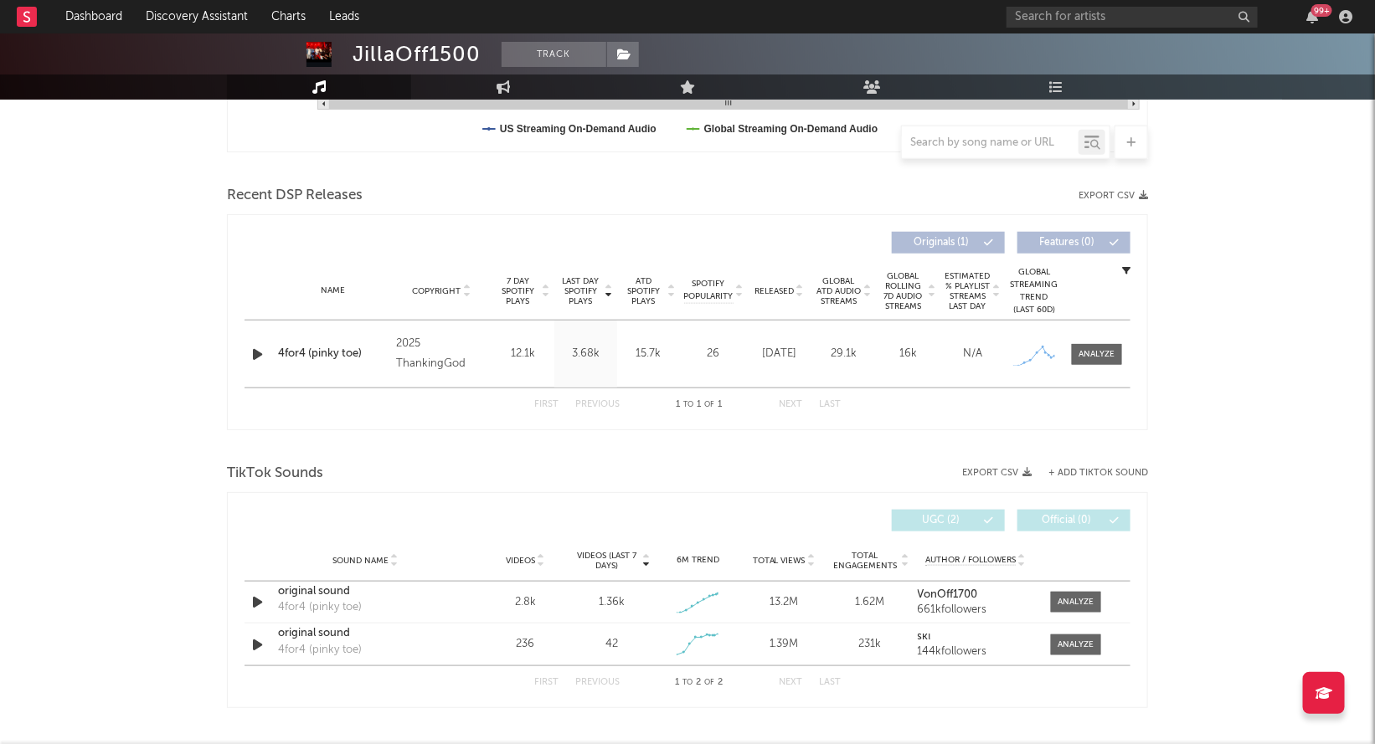
click at [255, 357] on icon "button" at bounding box center [258, 354] width 18 height 21
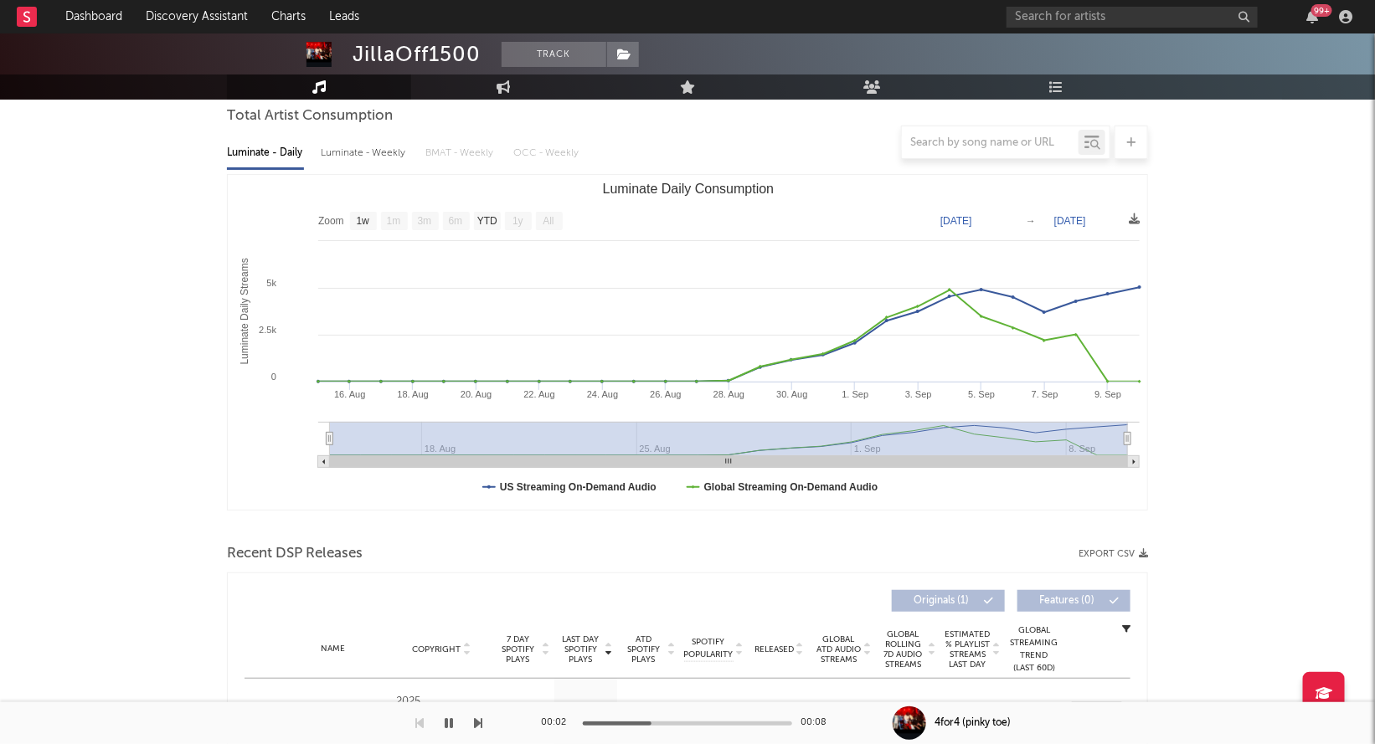
scroll to position [0, 0]
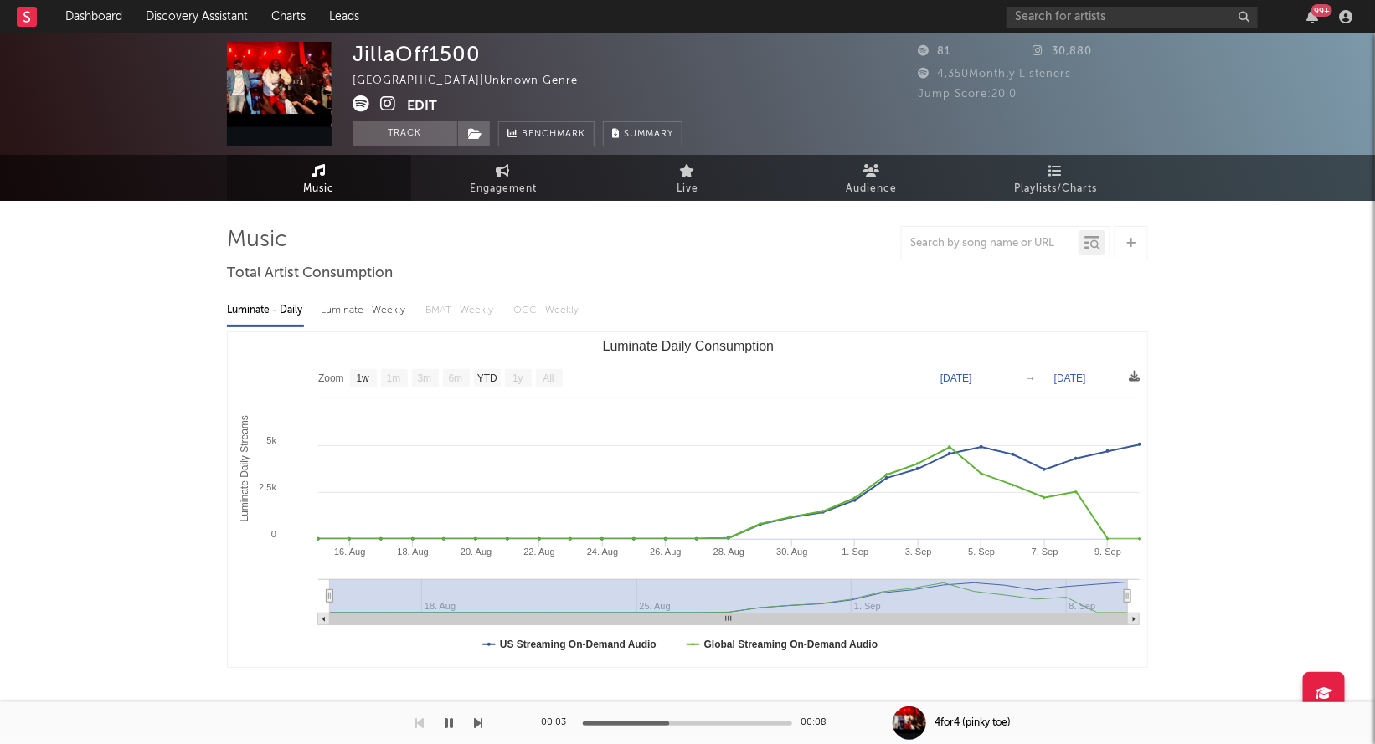
click at [389, 99] on icon at bounding box center [388, 103] width 16 height 17
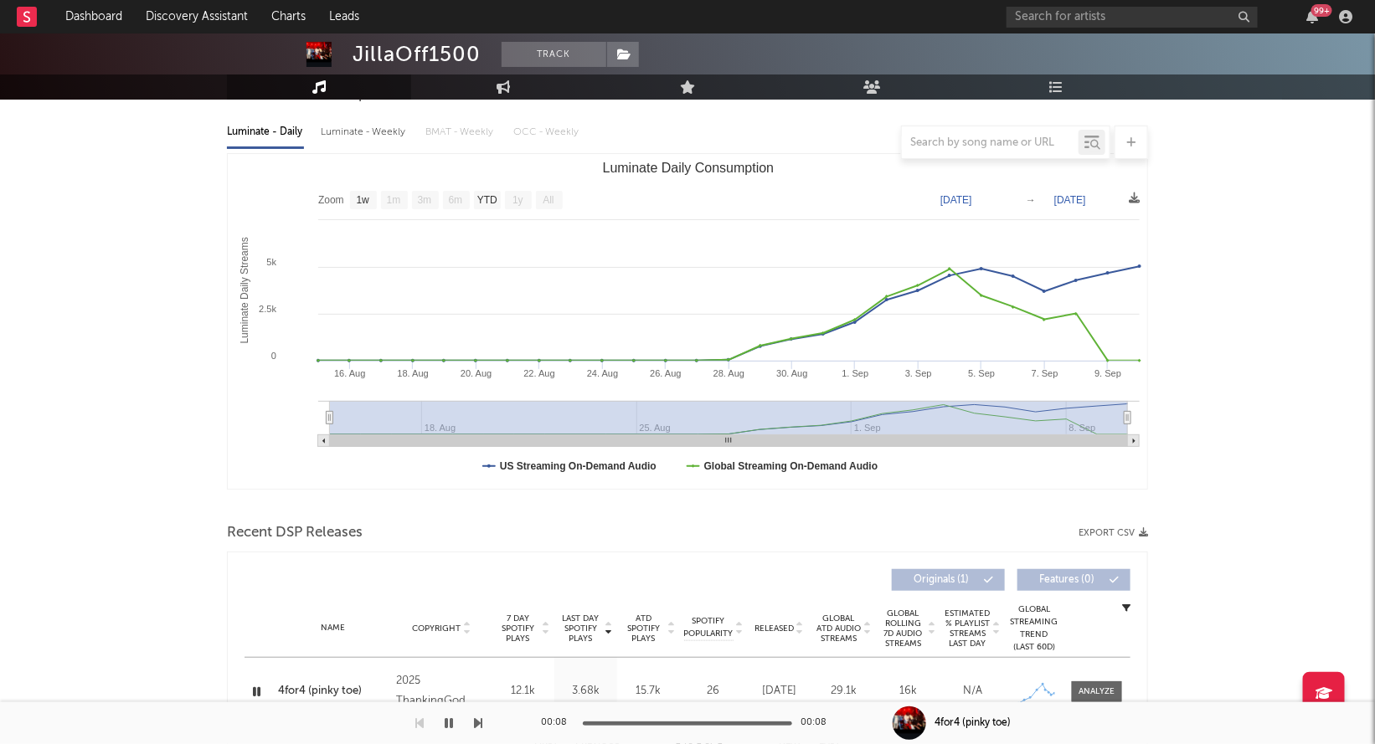
scroll to position [570, 0]
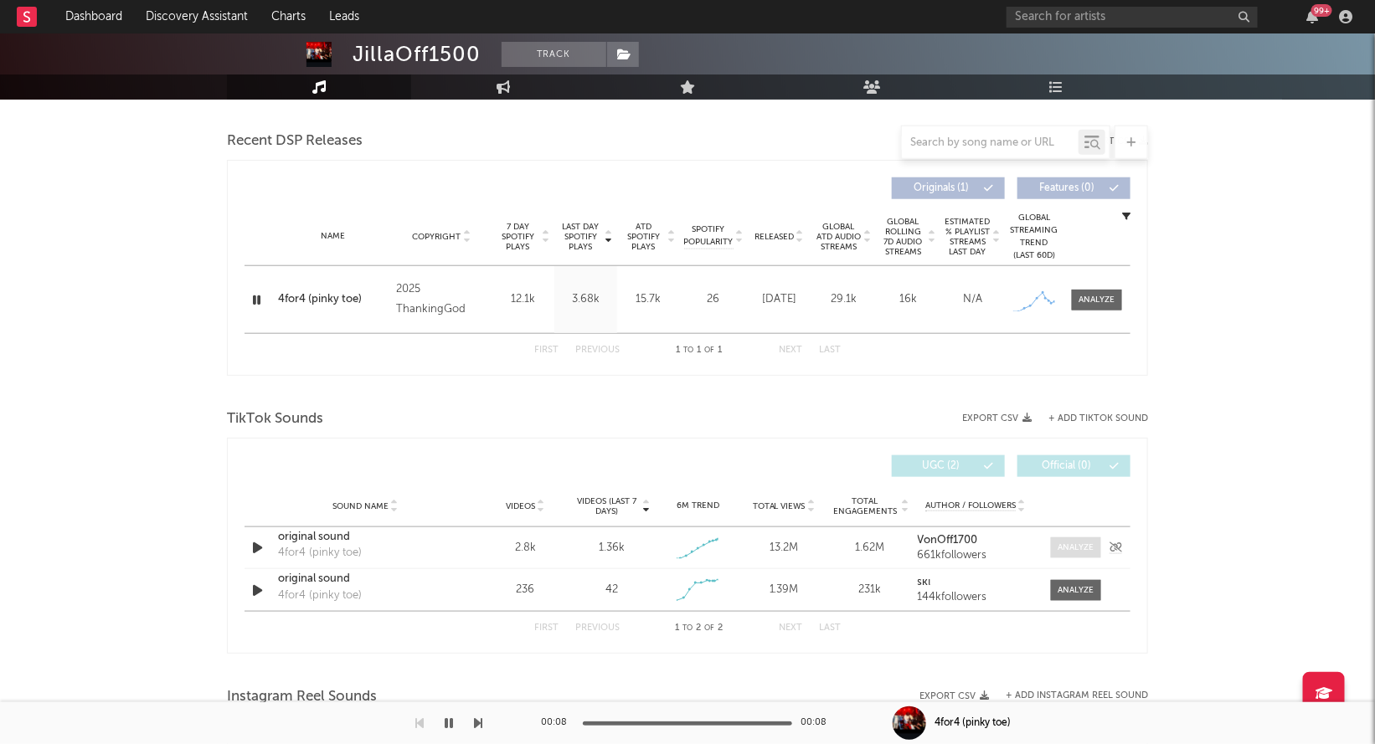
click at [1083, 552] on div at bounding box center [1076, 548] width 36 height 13
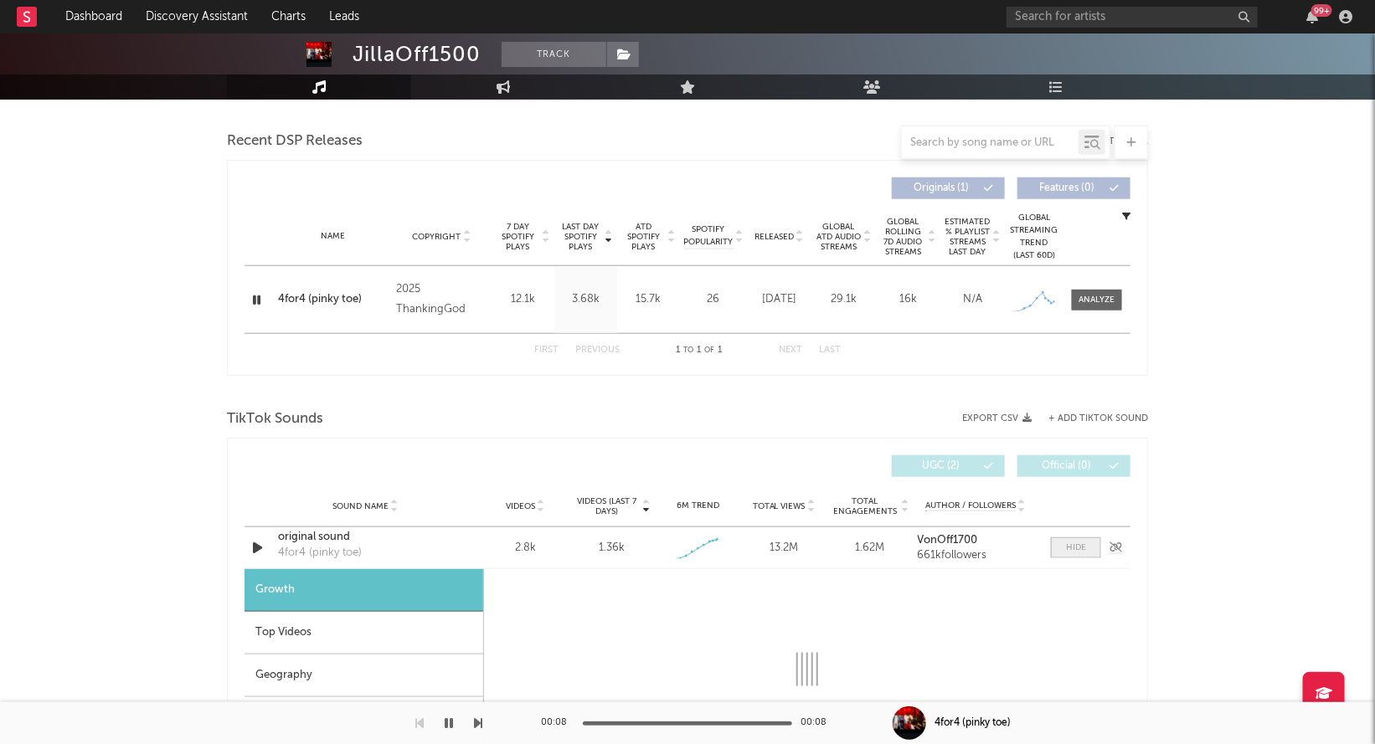
select select "1w"
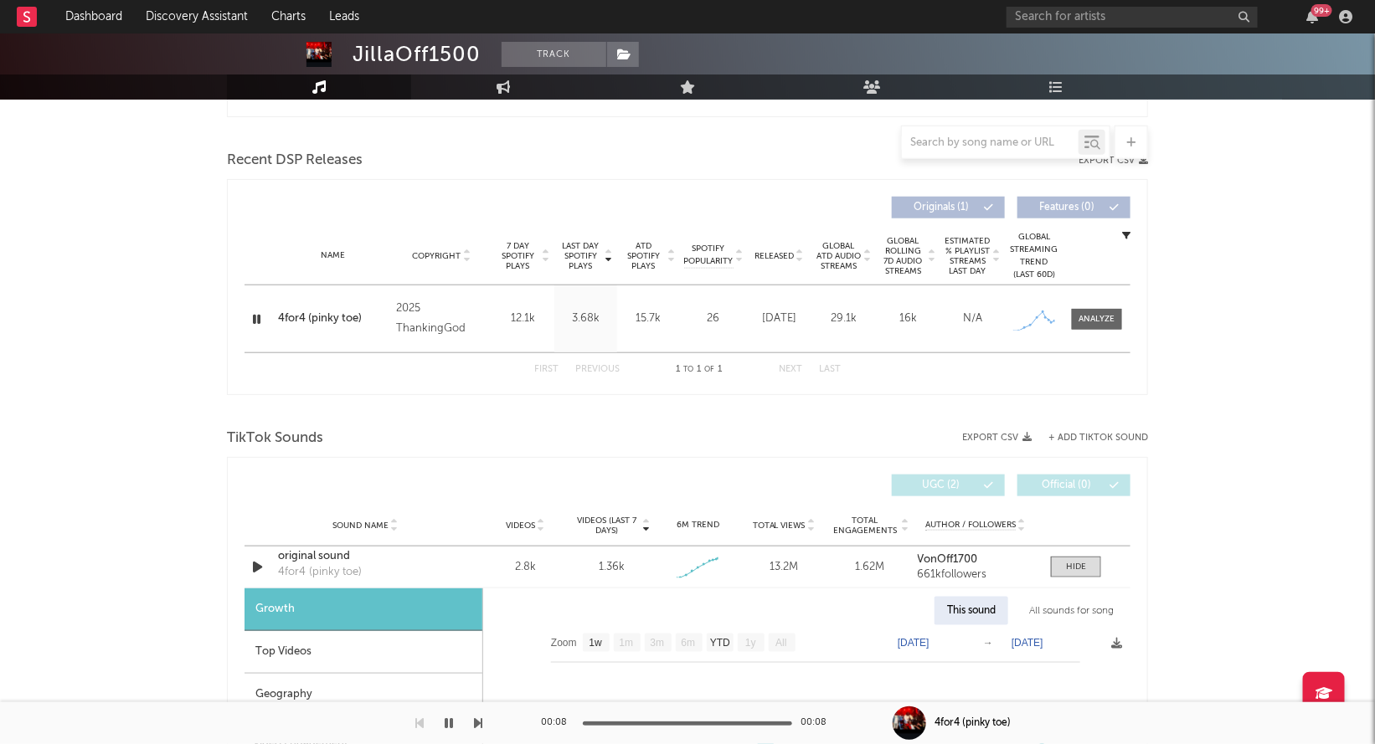
scroll to position [546, 0]
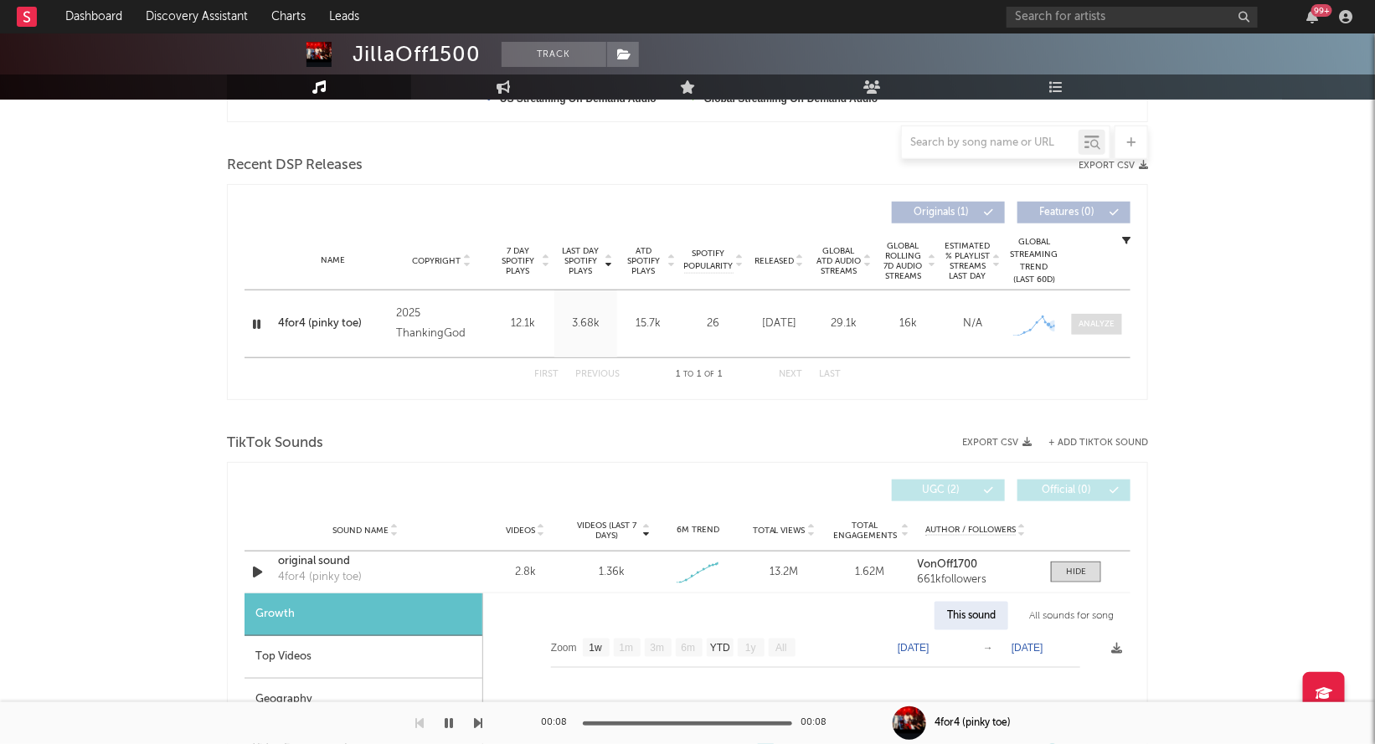
click at [1099, 318] on div at bounding box center [1097, 324] width 36 height 13
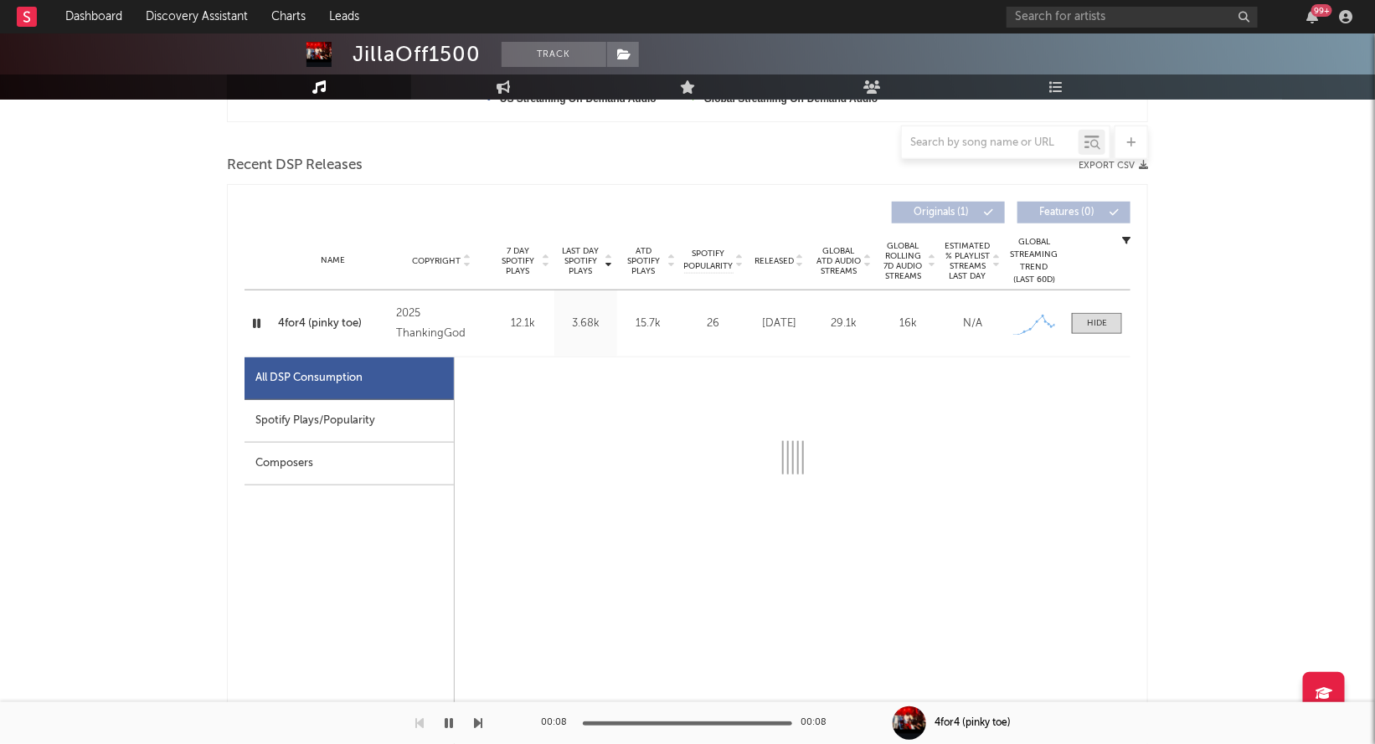
select select "1w"
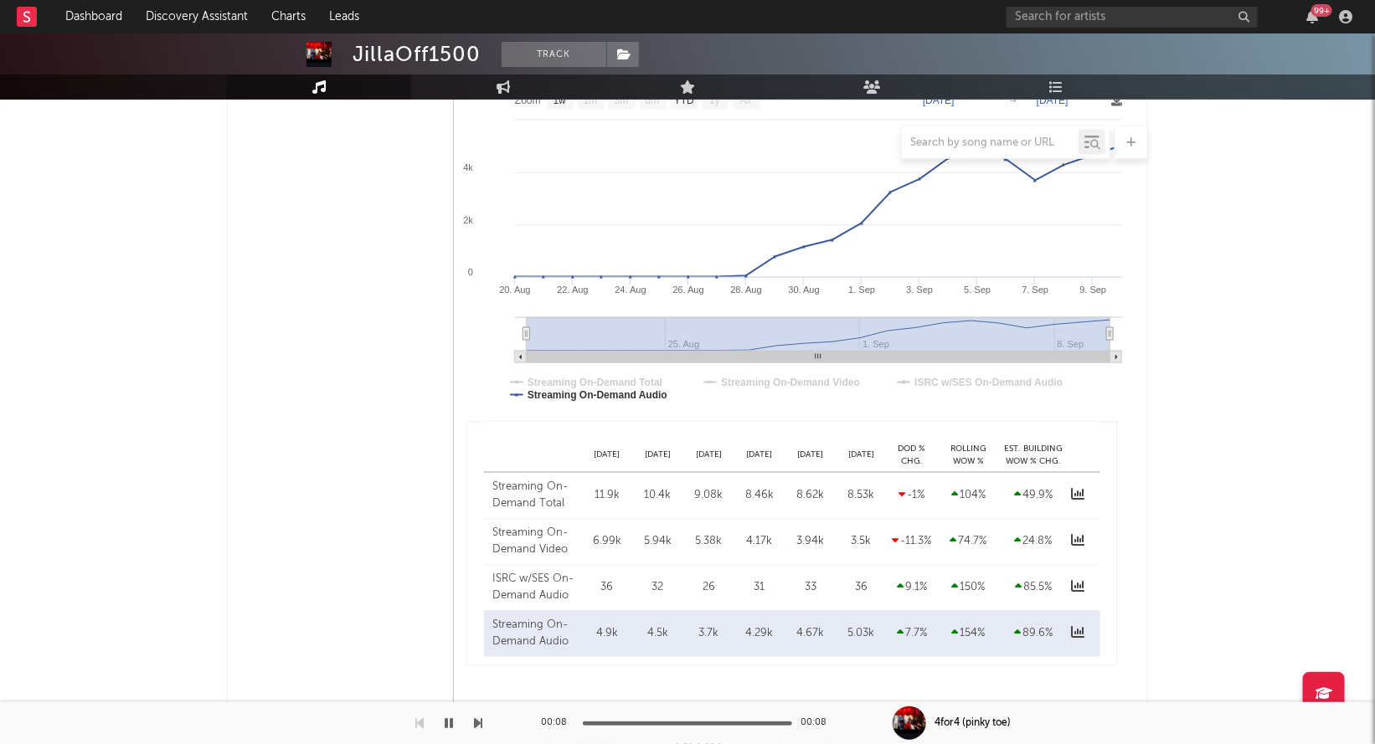
scroll to position [687, 0]
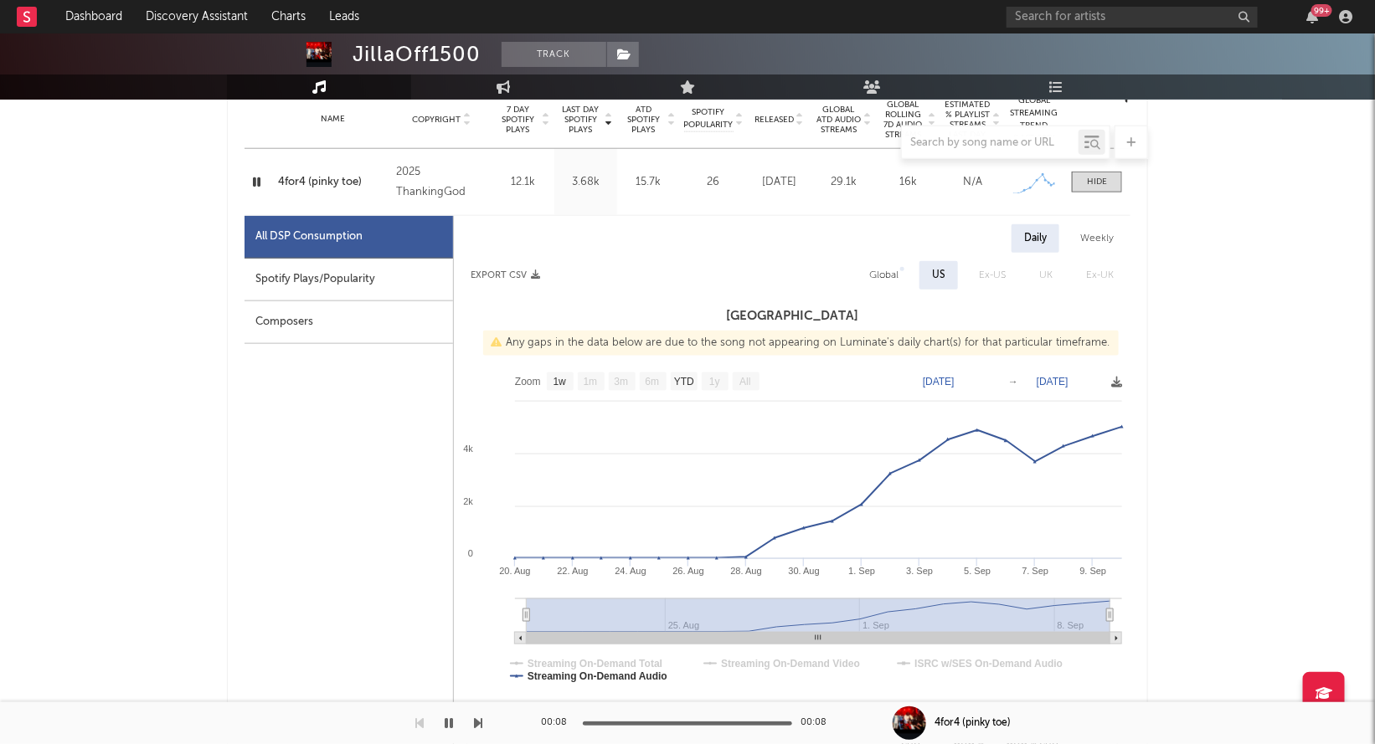
click at [328, 186] on div "4for4 (pinky toe)" at bounding box center [333, 182] width 110 height 17
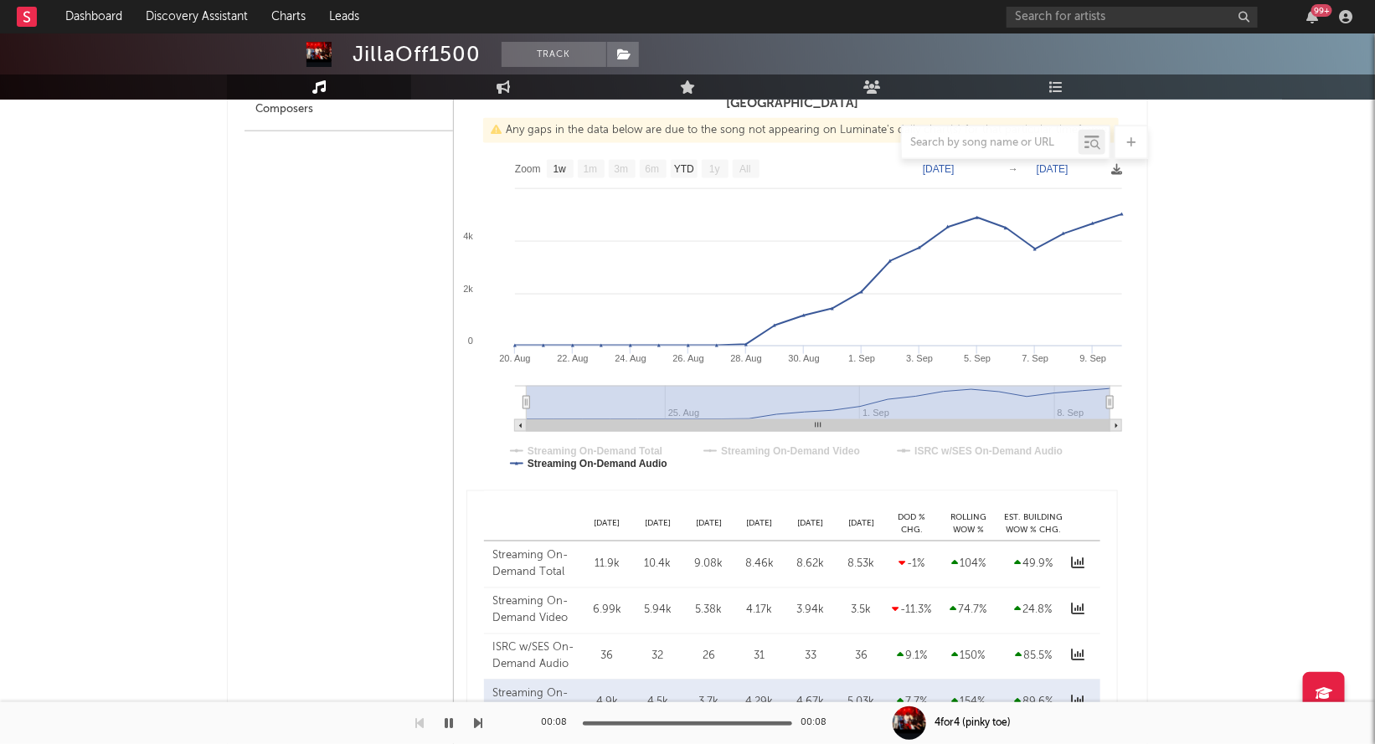
scroll to position [943, 0]
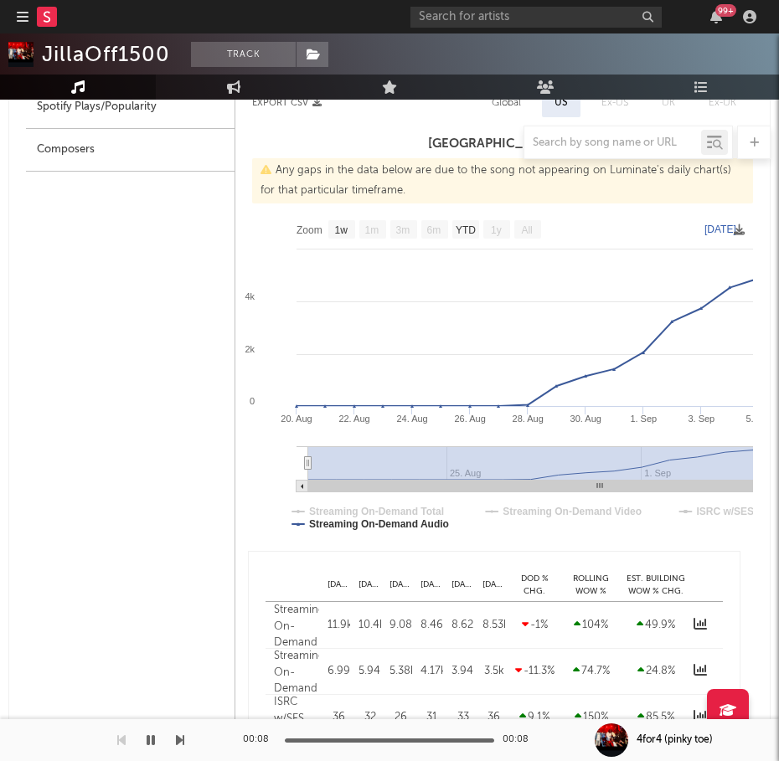
select select "Zoom"
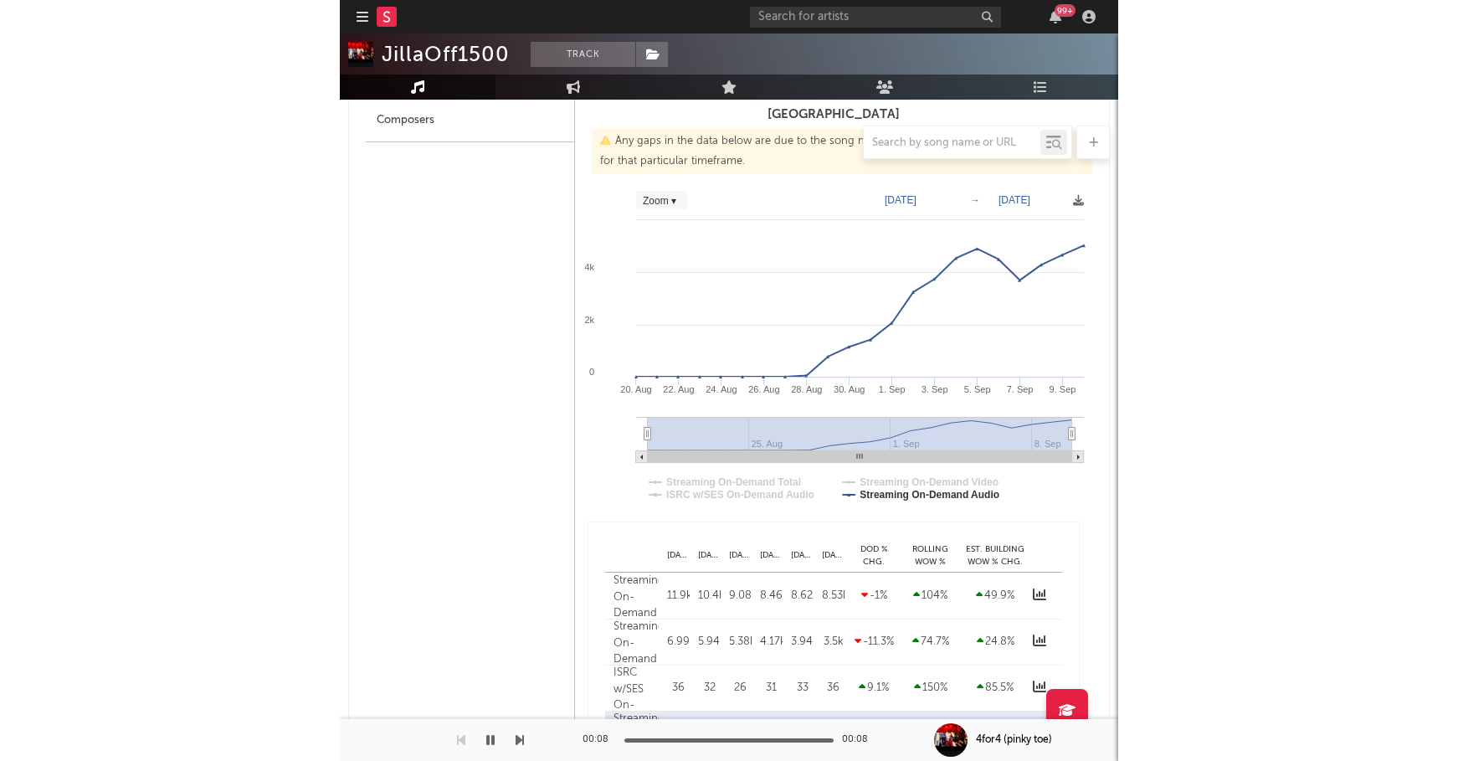
scroll to position [889, 0]
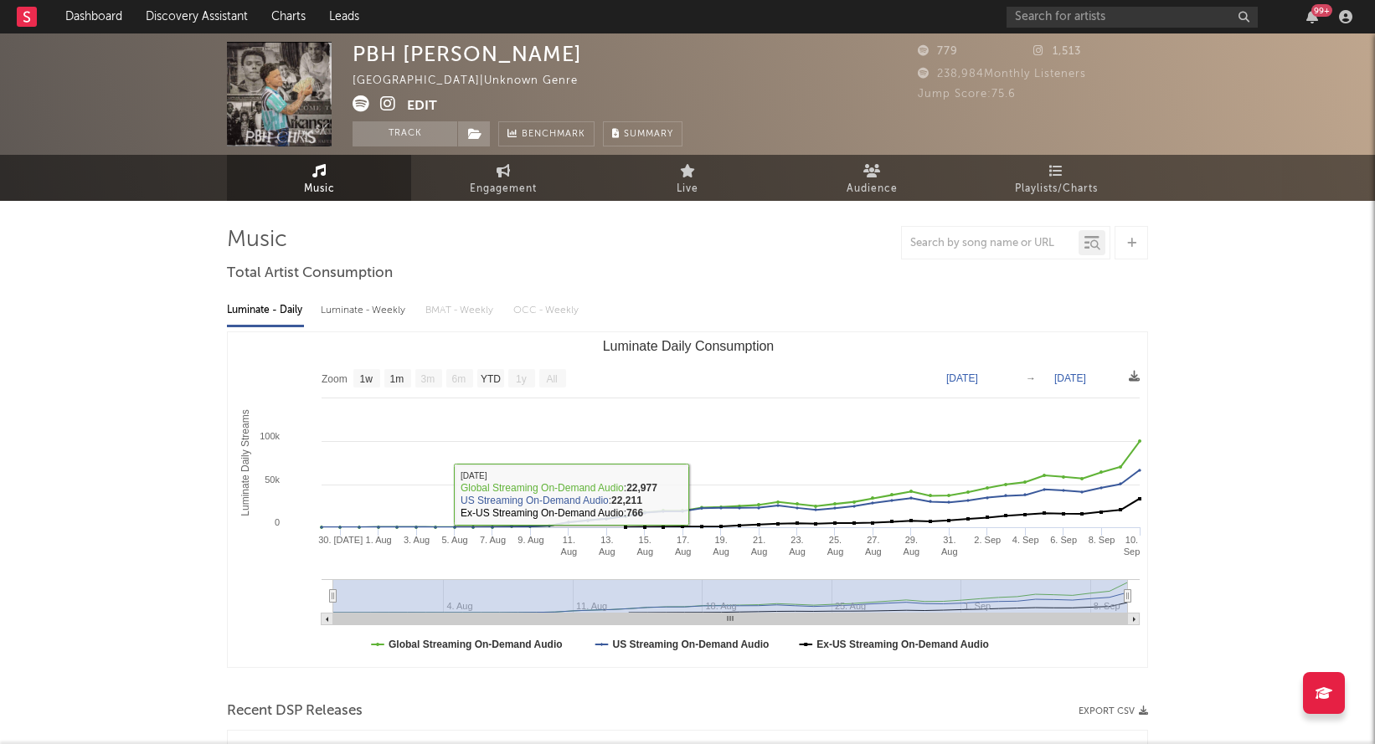
select select "1w"
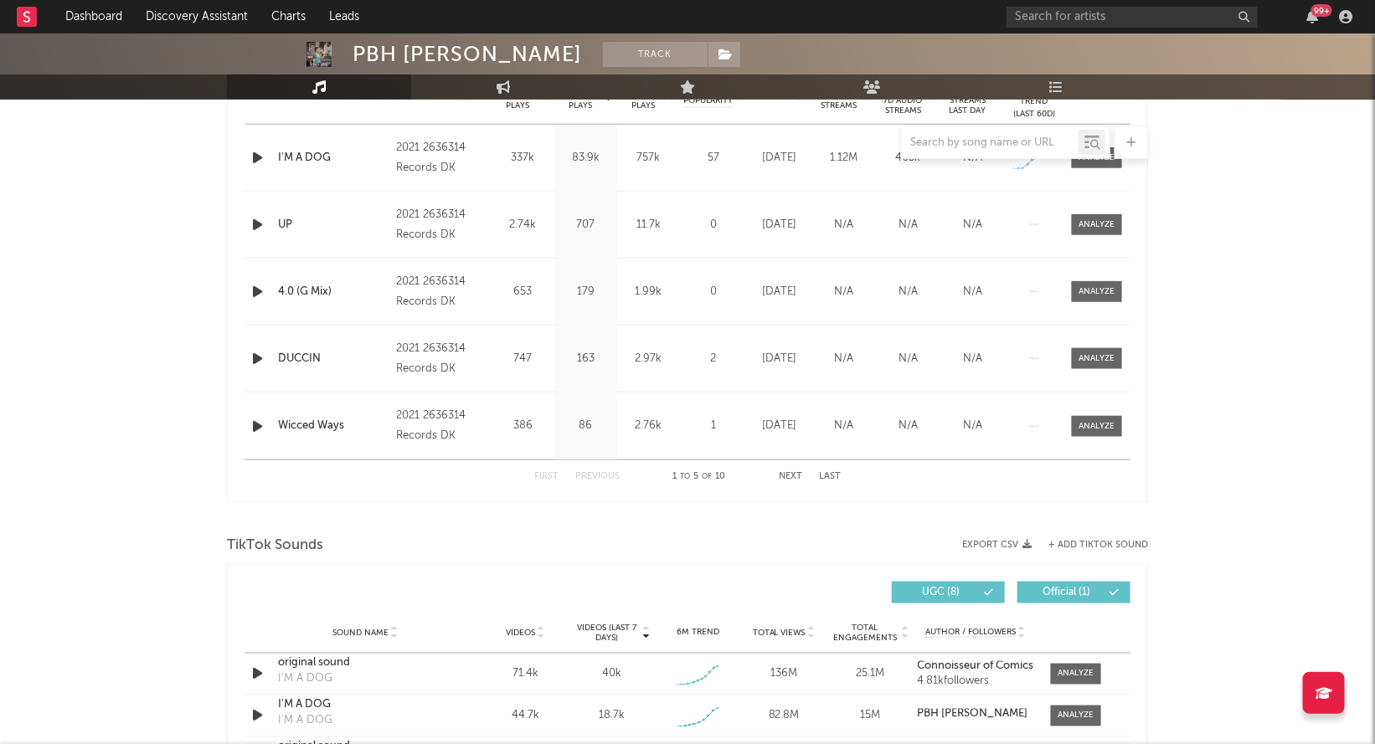
scroll to position [545, 0]
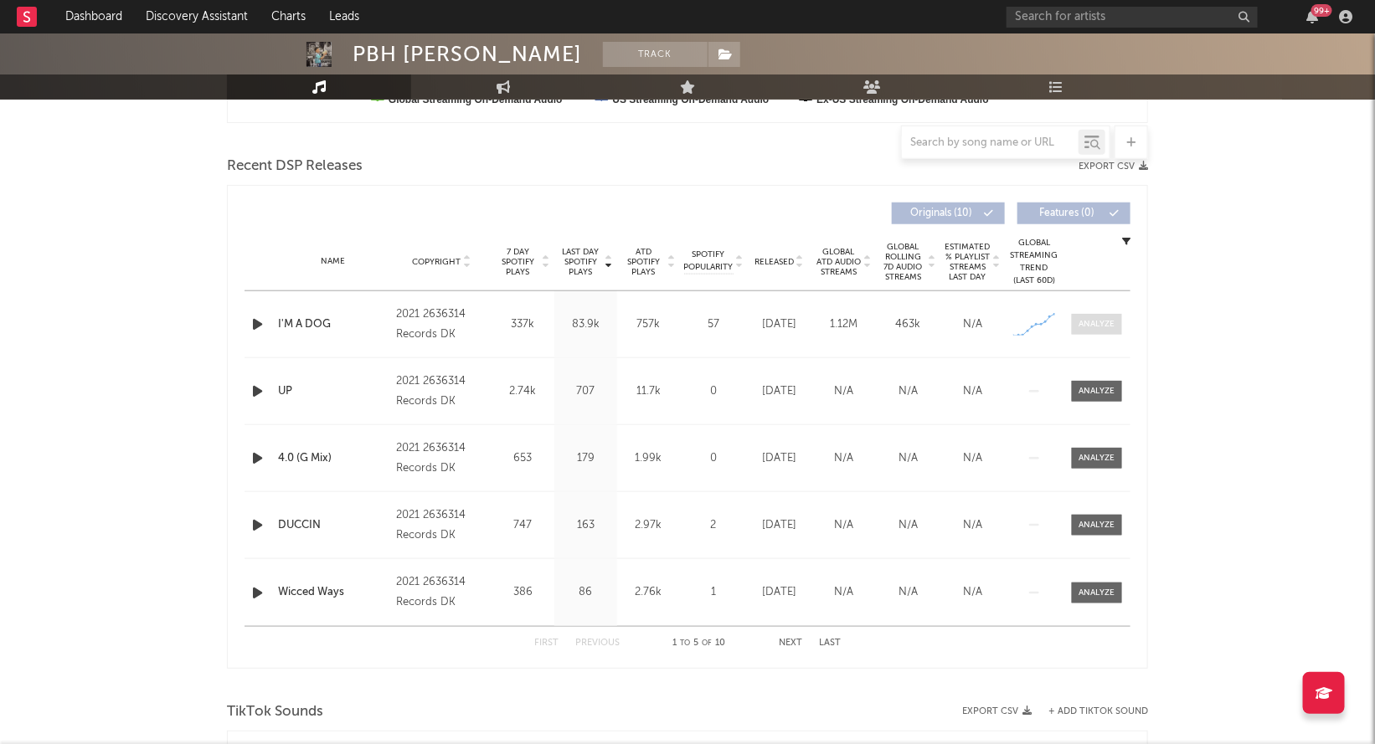
click at [1101, 321] on div at bounding box center [1097, 324] width 36 height 13
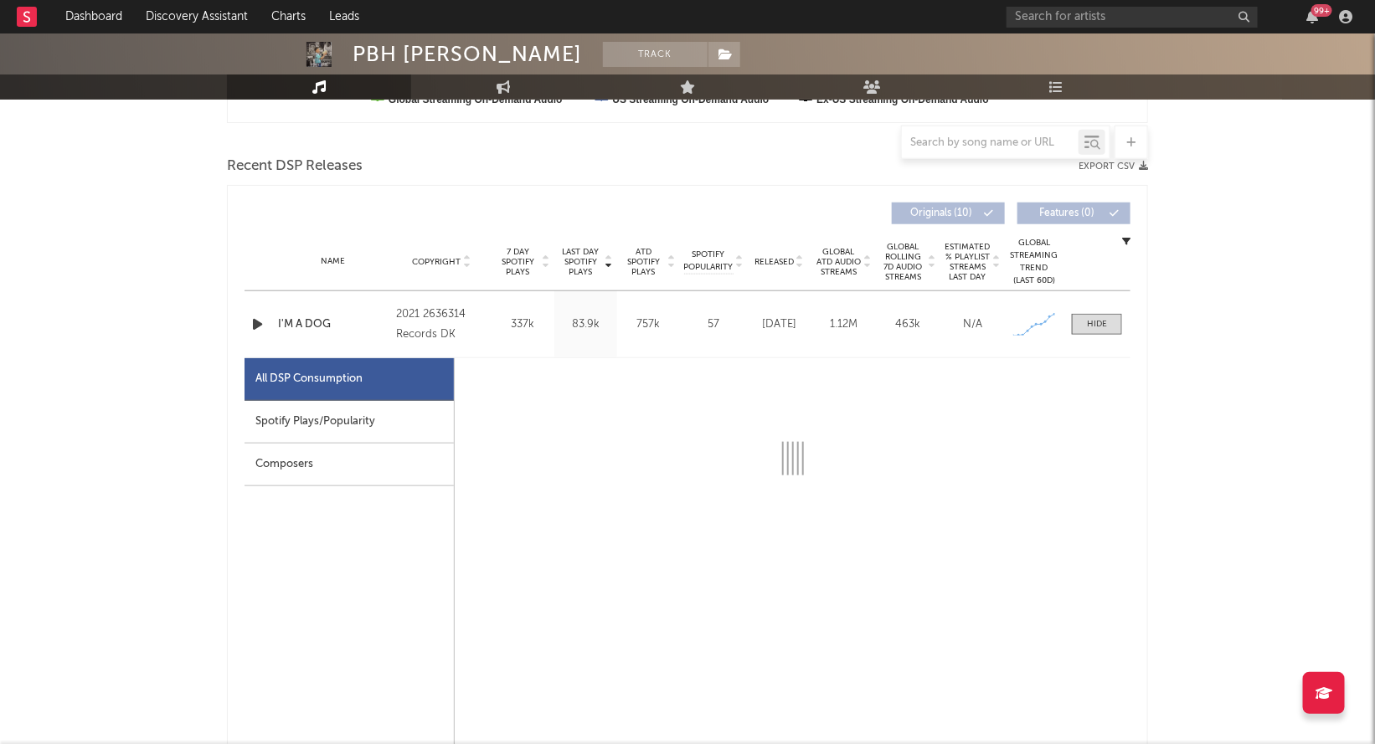
select select "1w"
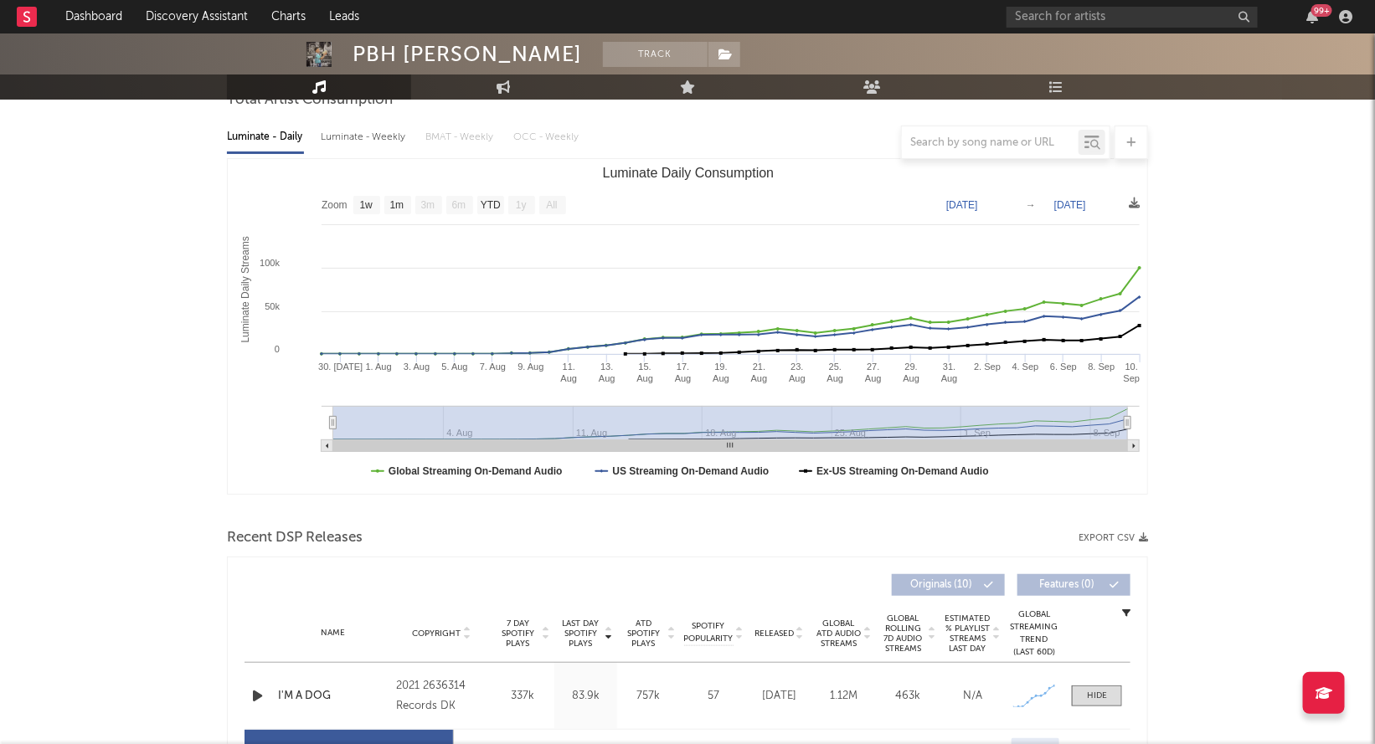
scroll to position [0, 0]
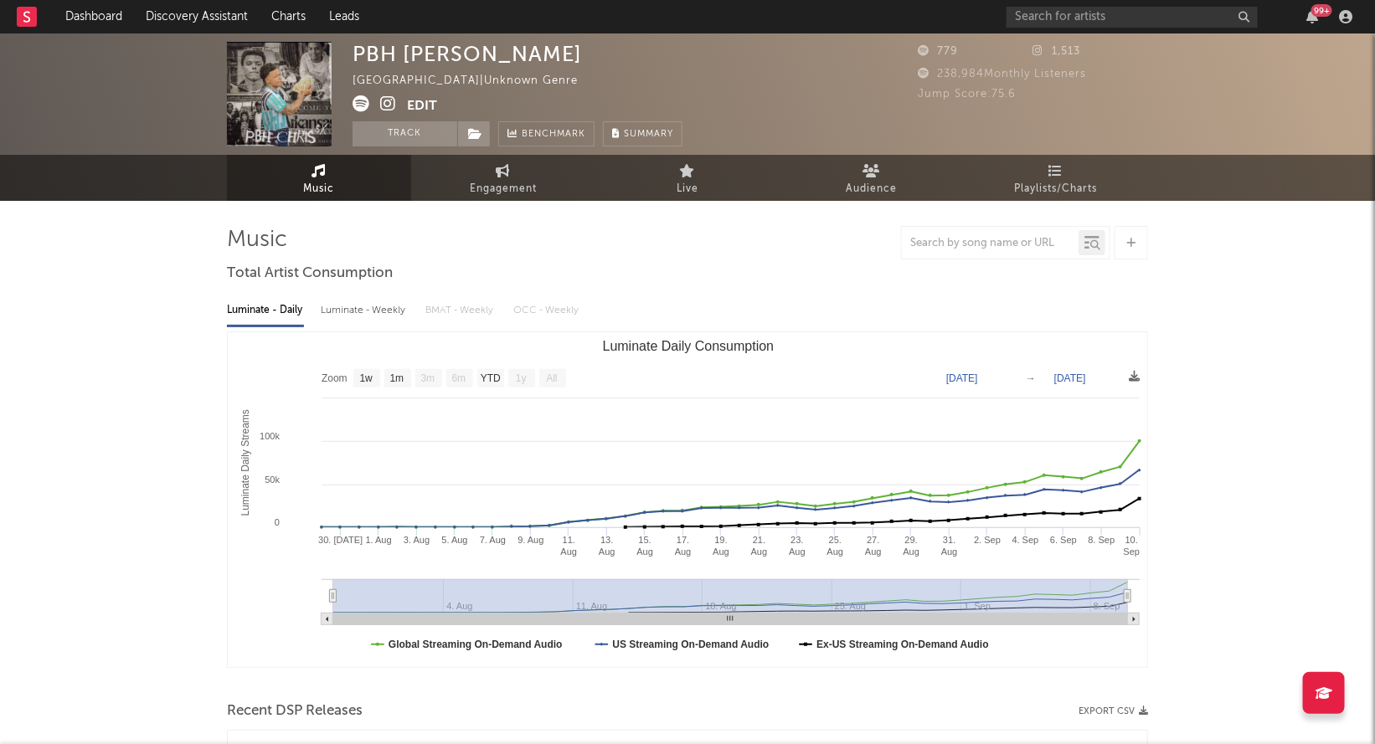
click at [361, 99] on icon at bounding box center [360, 103] width 17 height 17
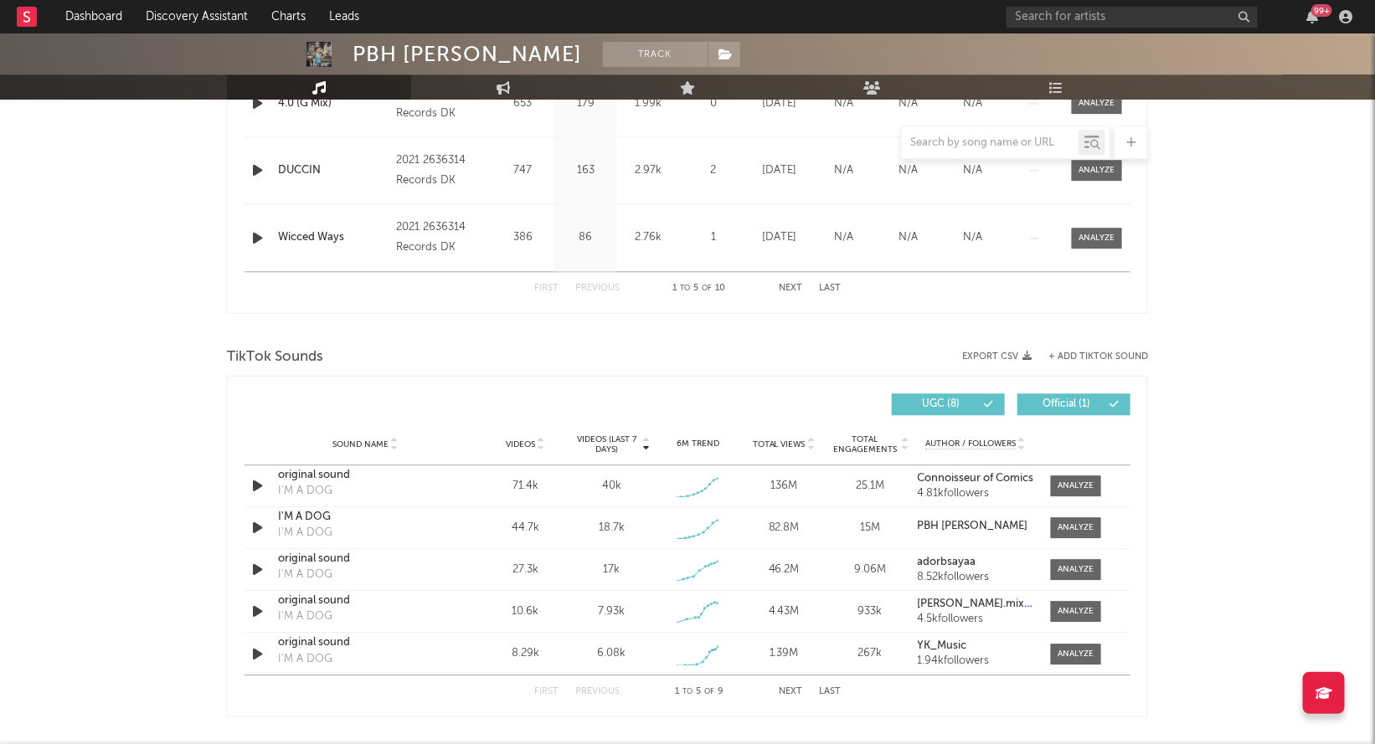
scroll to position [1693, 0]
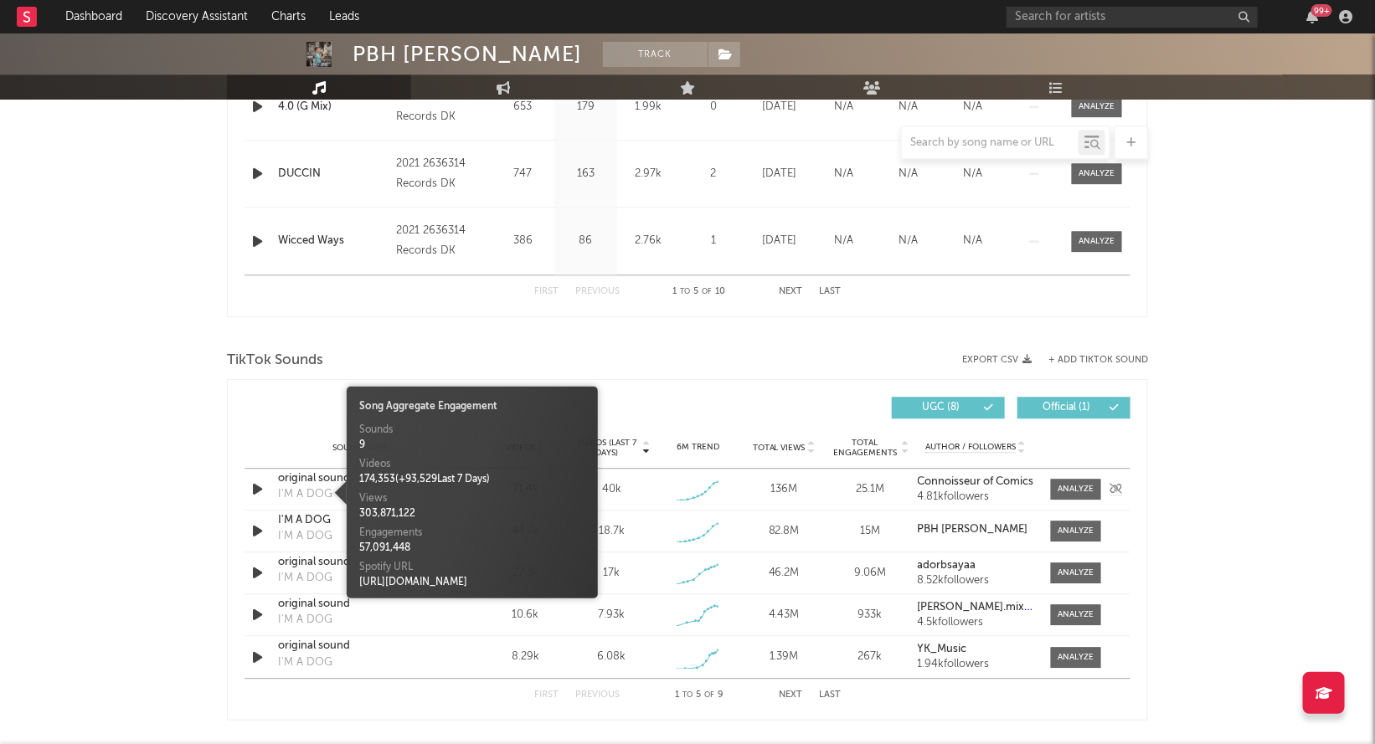
click at [309, 488] on div "I'M A DOG" at bounding box center [305, 494] width 54 height 17
click at [322, 470] on div "original sound" at bounding box center [365, 478] width 175 height 17
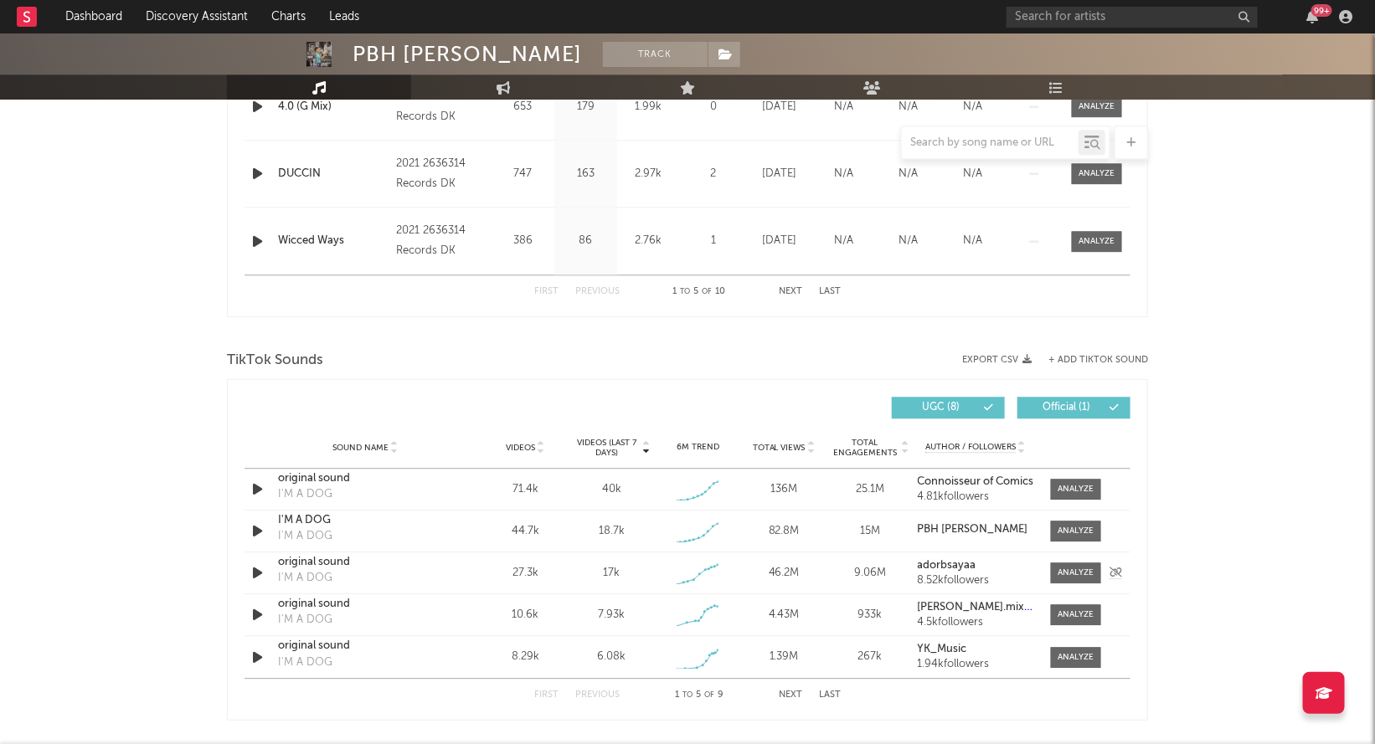
scroll to position [1755, 0]
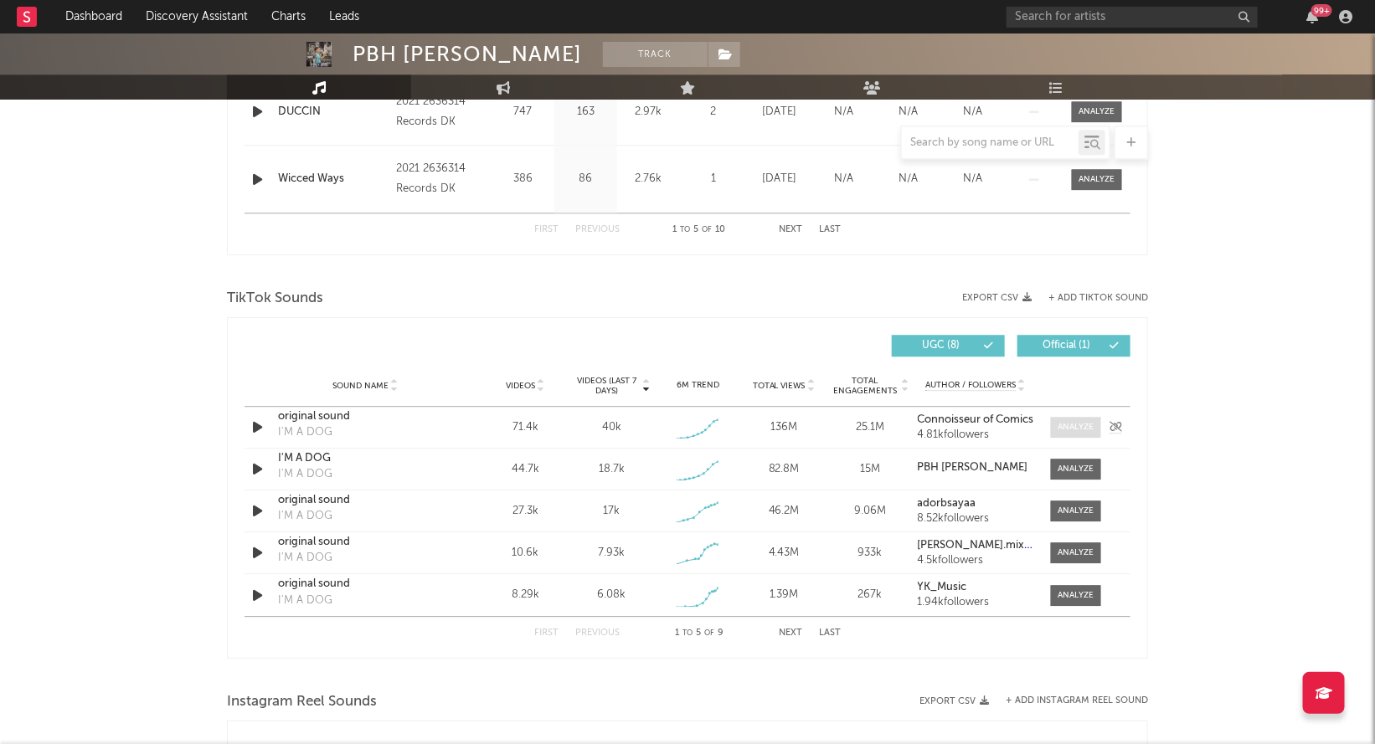
click at [1085, 426] on div at bounding box center [1076, 427] width 36 height 13
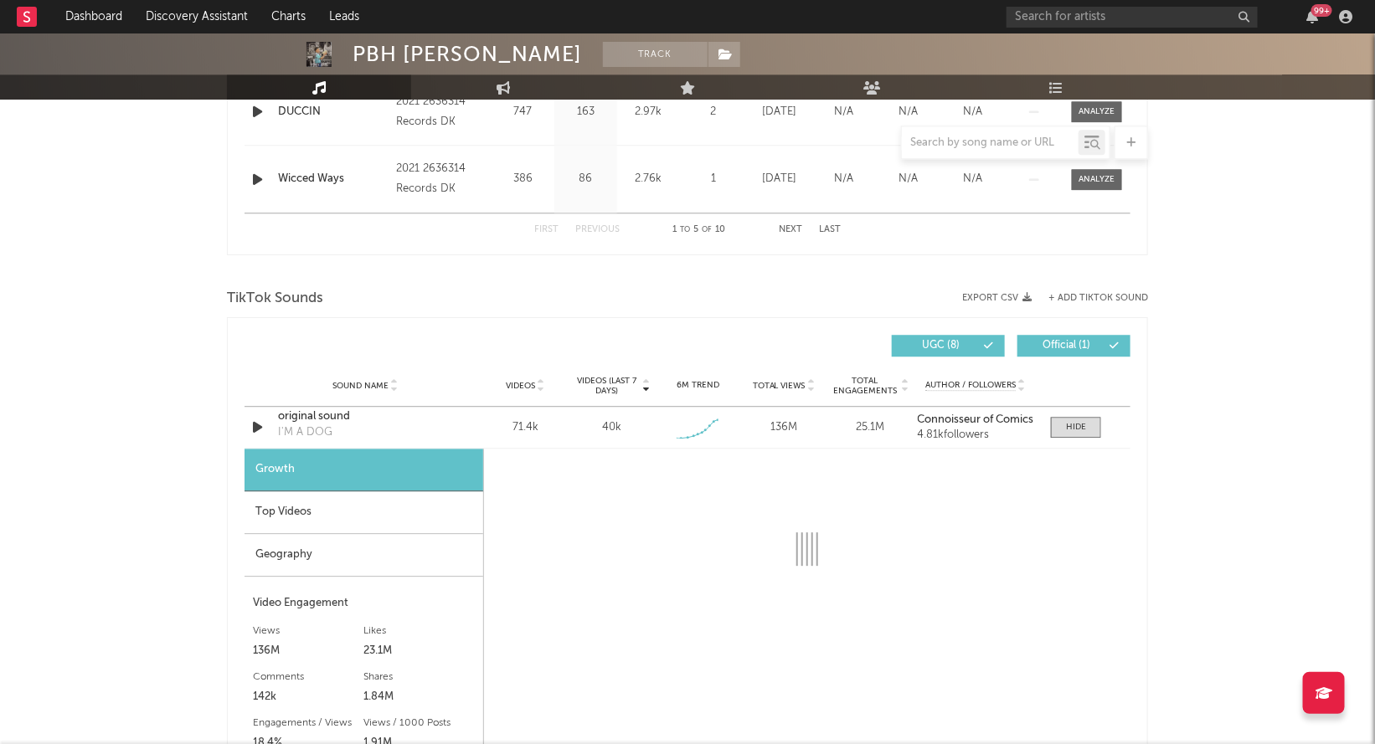
select select "1w"
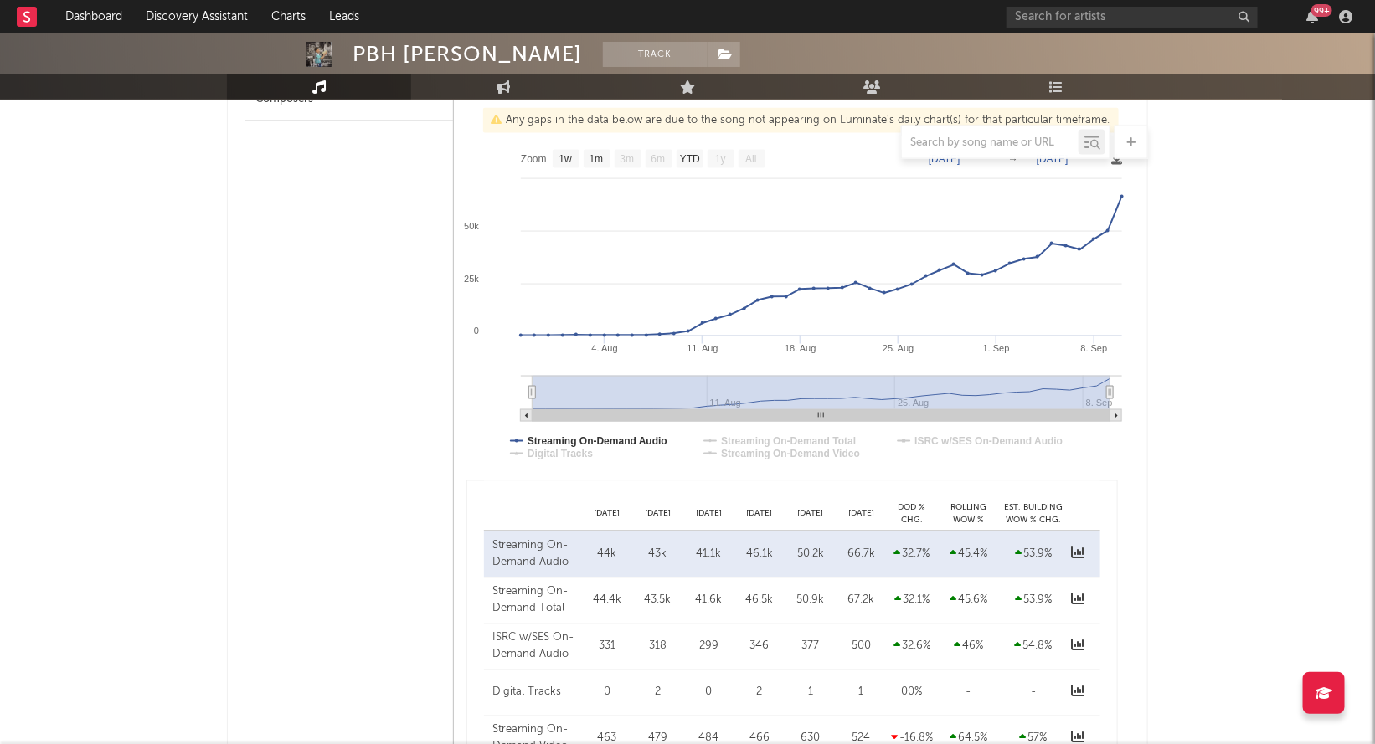
scroll to position [973, 0]
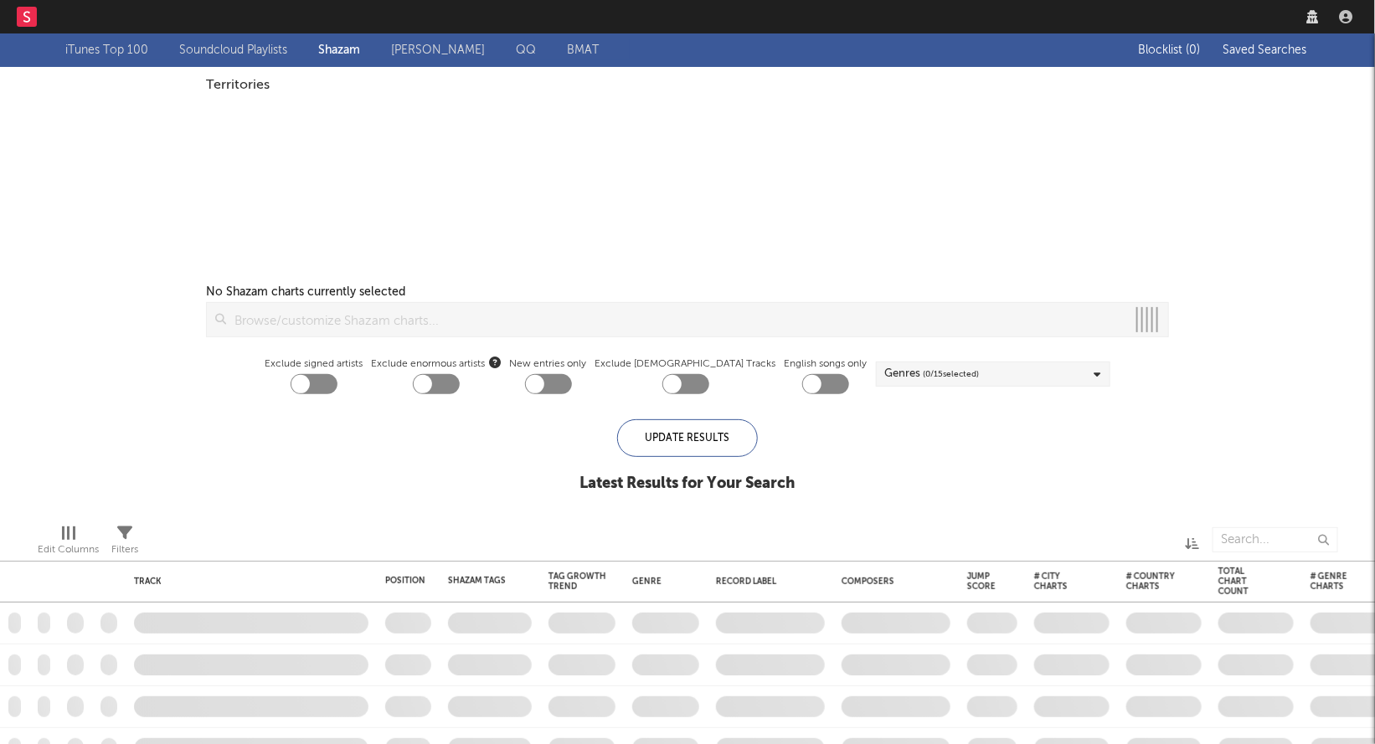
click at [1090, 12] on nav "Dashboard Discovery Assistant Charts Leads" at bounding box center [687, 16] width 1375 height 33
checkbox input "true"
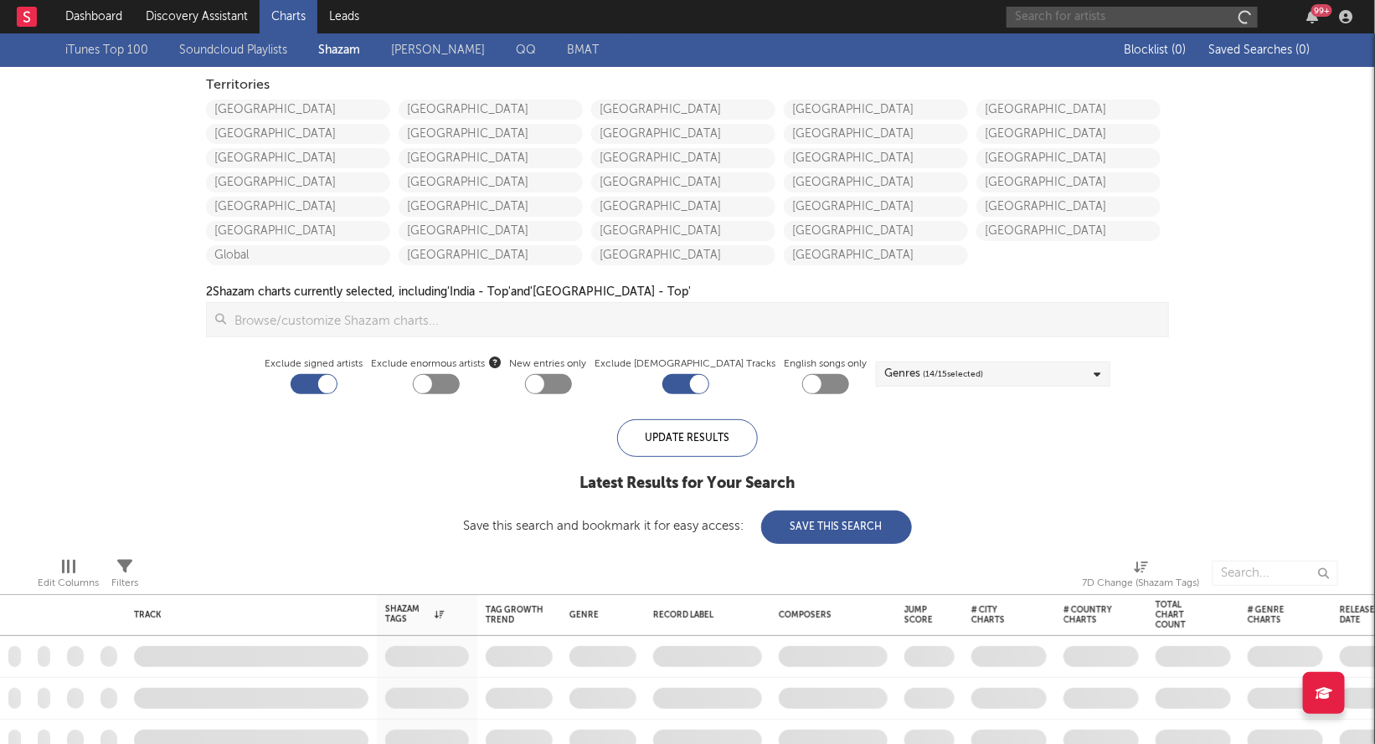
click at [1098, 14] on input "text" at bounding box center [1131, 17] width 251 height 21
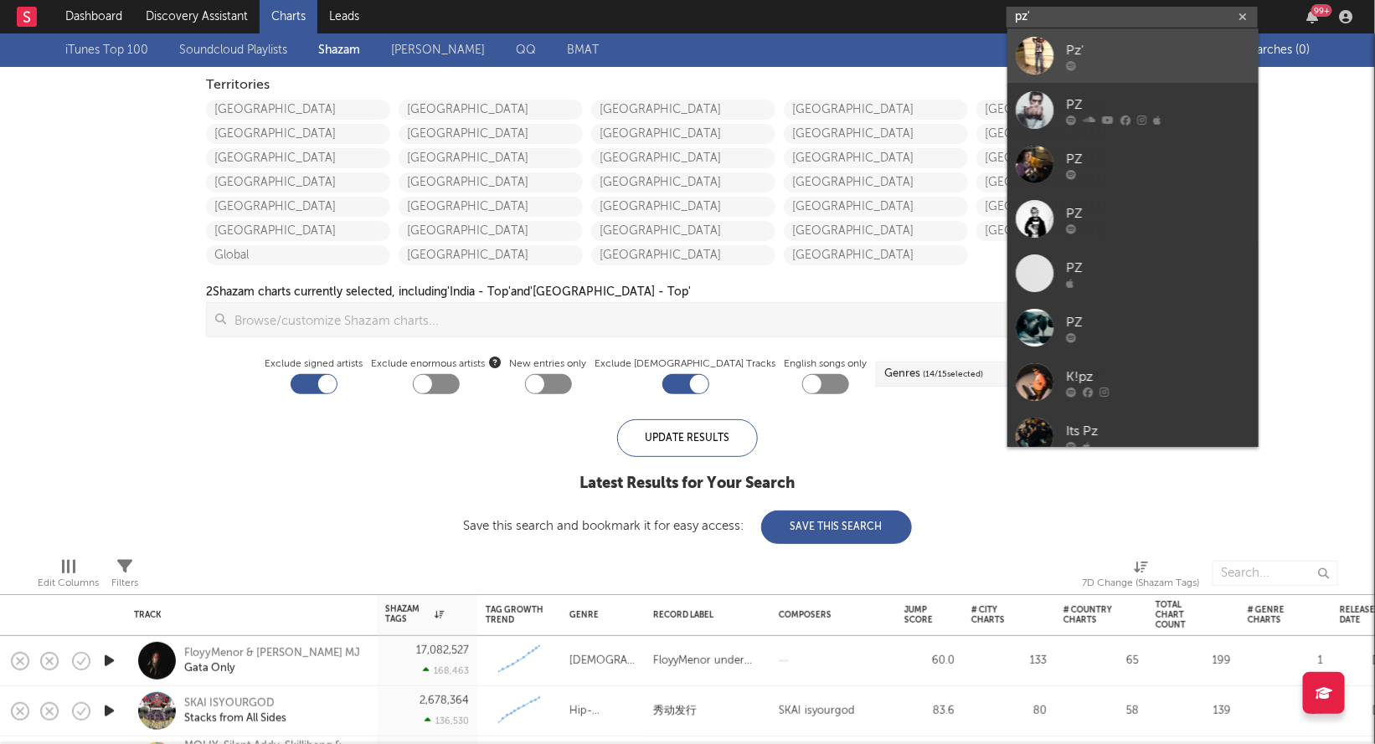
type input "pz'"
click at [1109, 46] on div "Pz'" at bounding box center [1158, 50] width 184 height 20
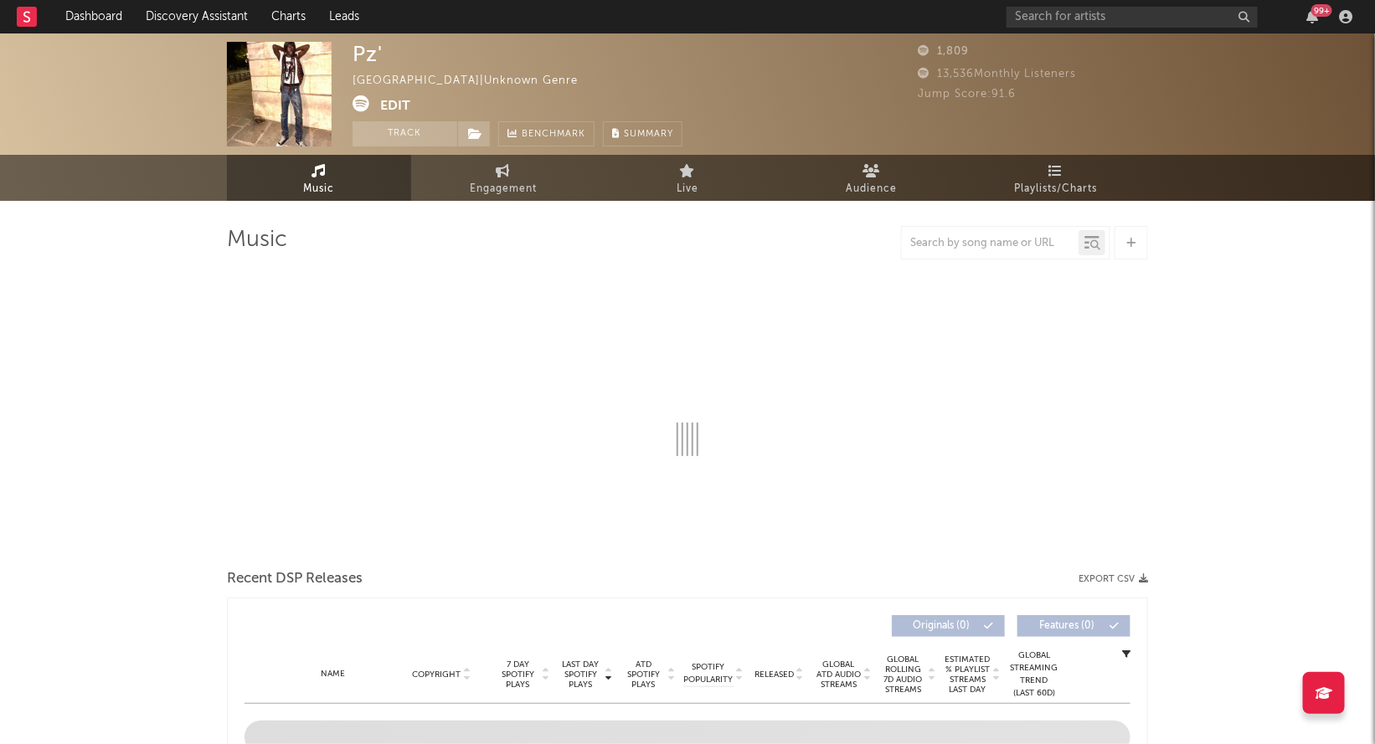
select select "1w"
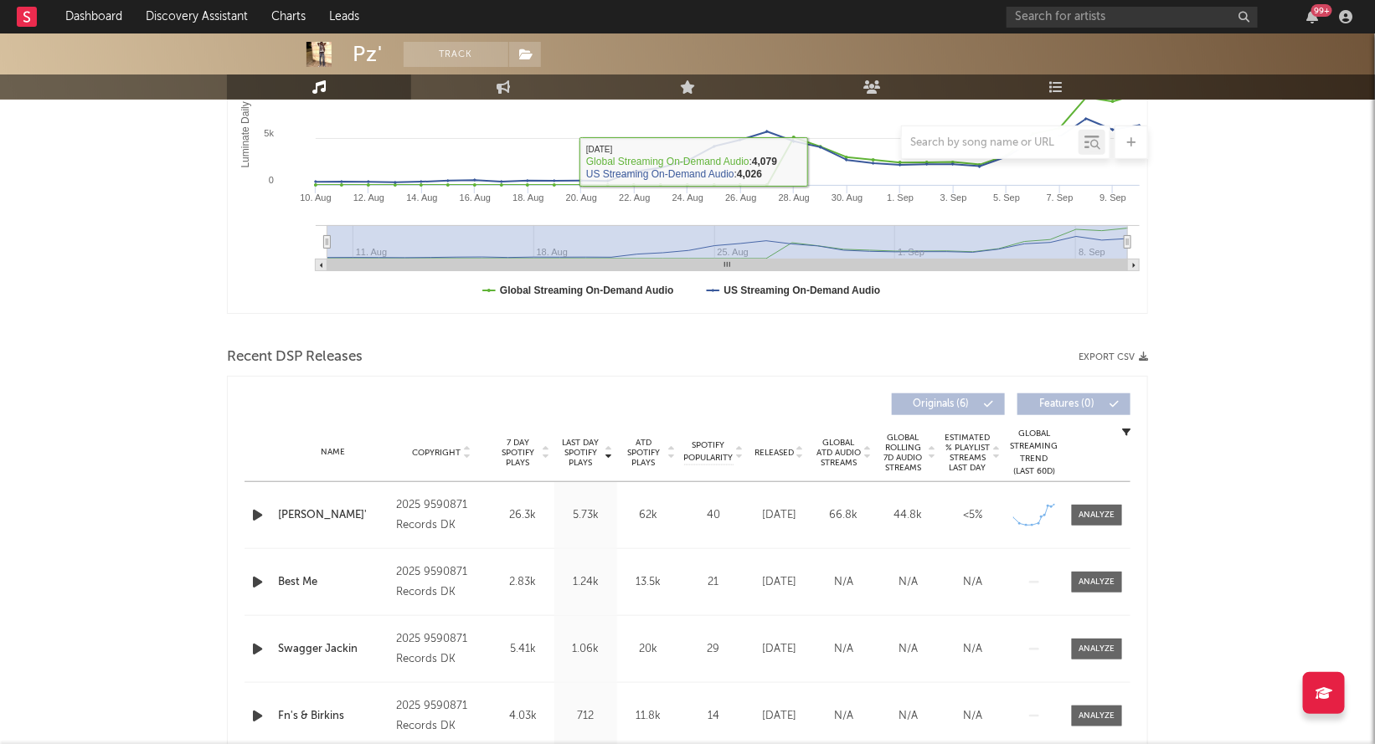
scroll to position [548, 0]
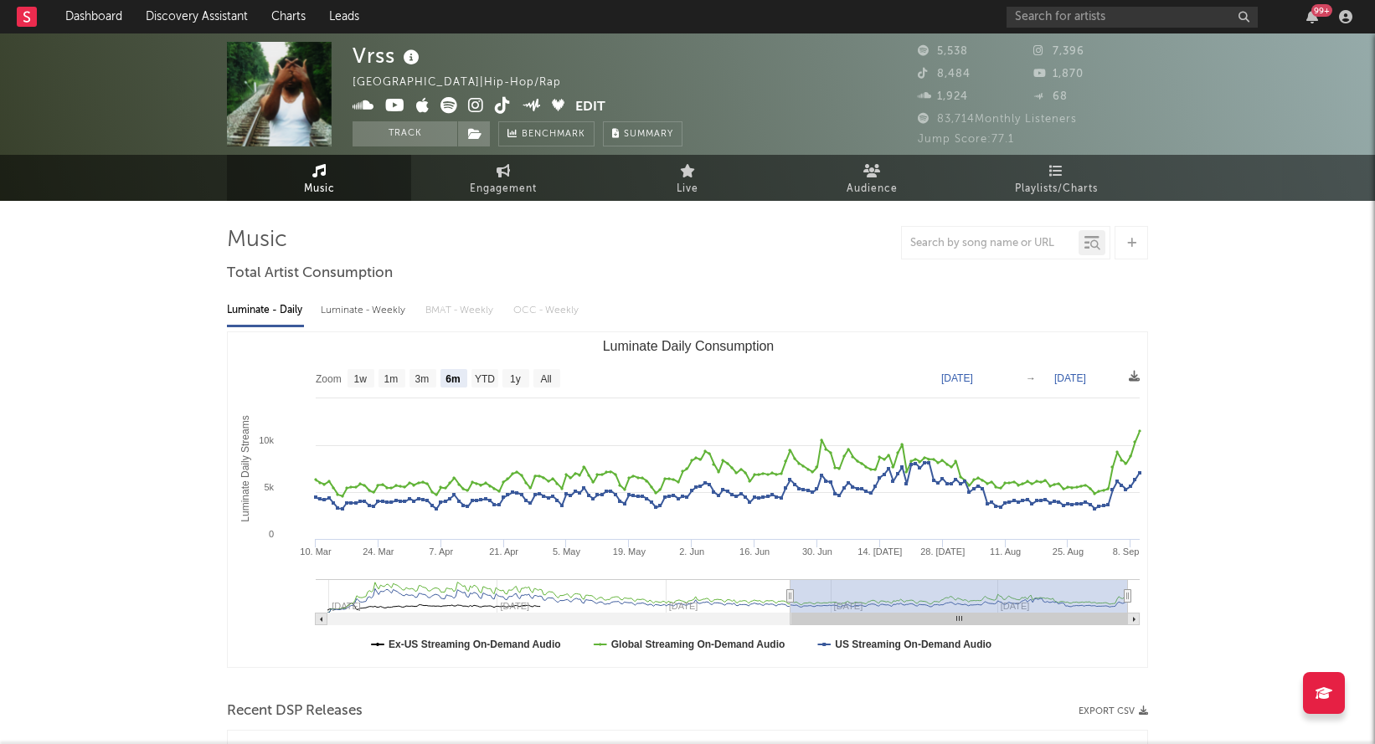
select select "6m"
click at [475, 101] on icon at bounding box center [476, 105] width 16 height 17
click at [497, 112] on icon at bounding box center [503, 105] width 16 height 17
